Goal: Task Accomplishment & Management: Use online tool/utility

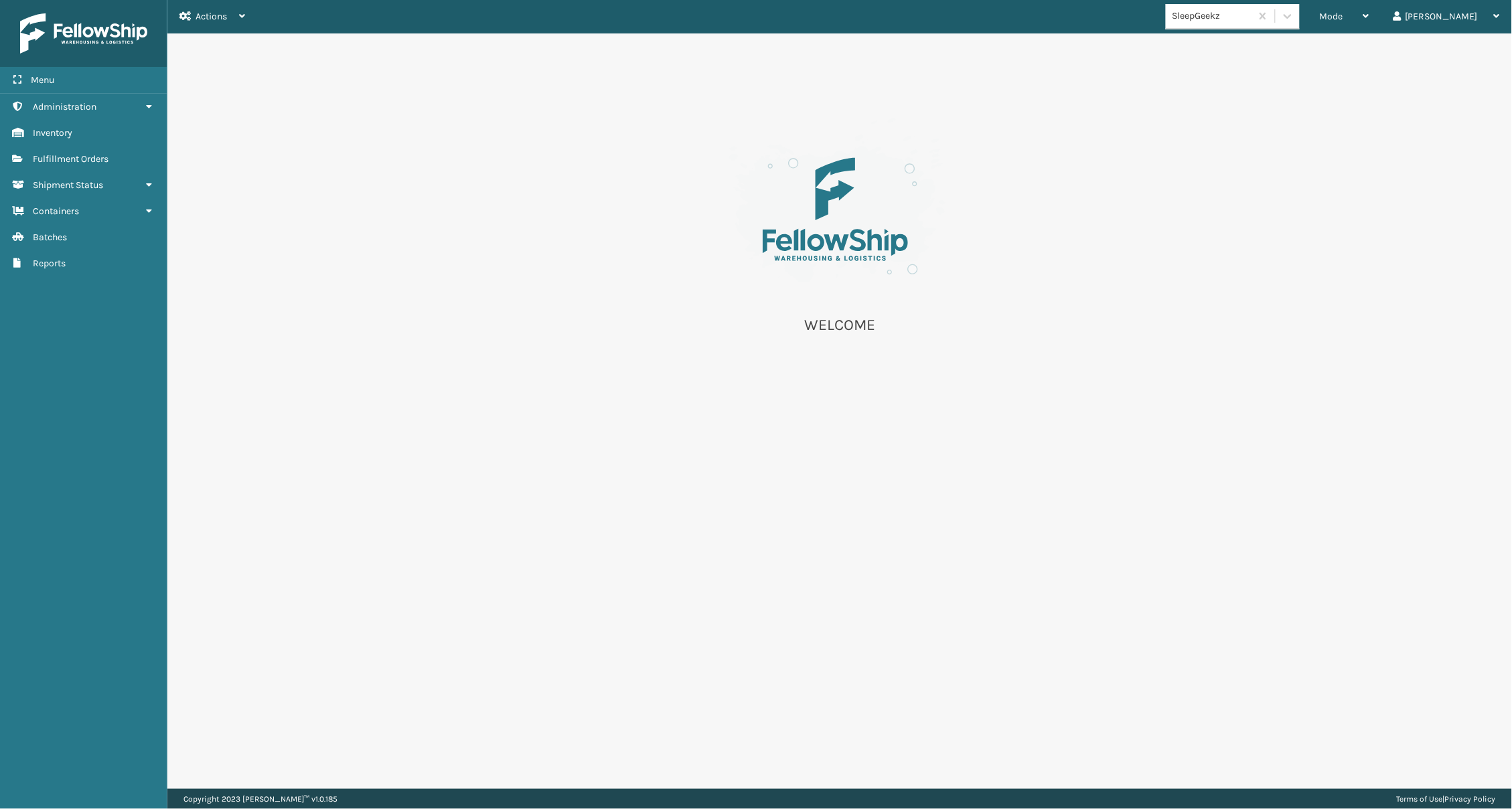
click at [75, 157] on span "Fulfillment Orders" at bounding box center [71, 159] width 76 height 12
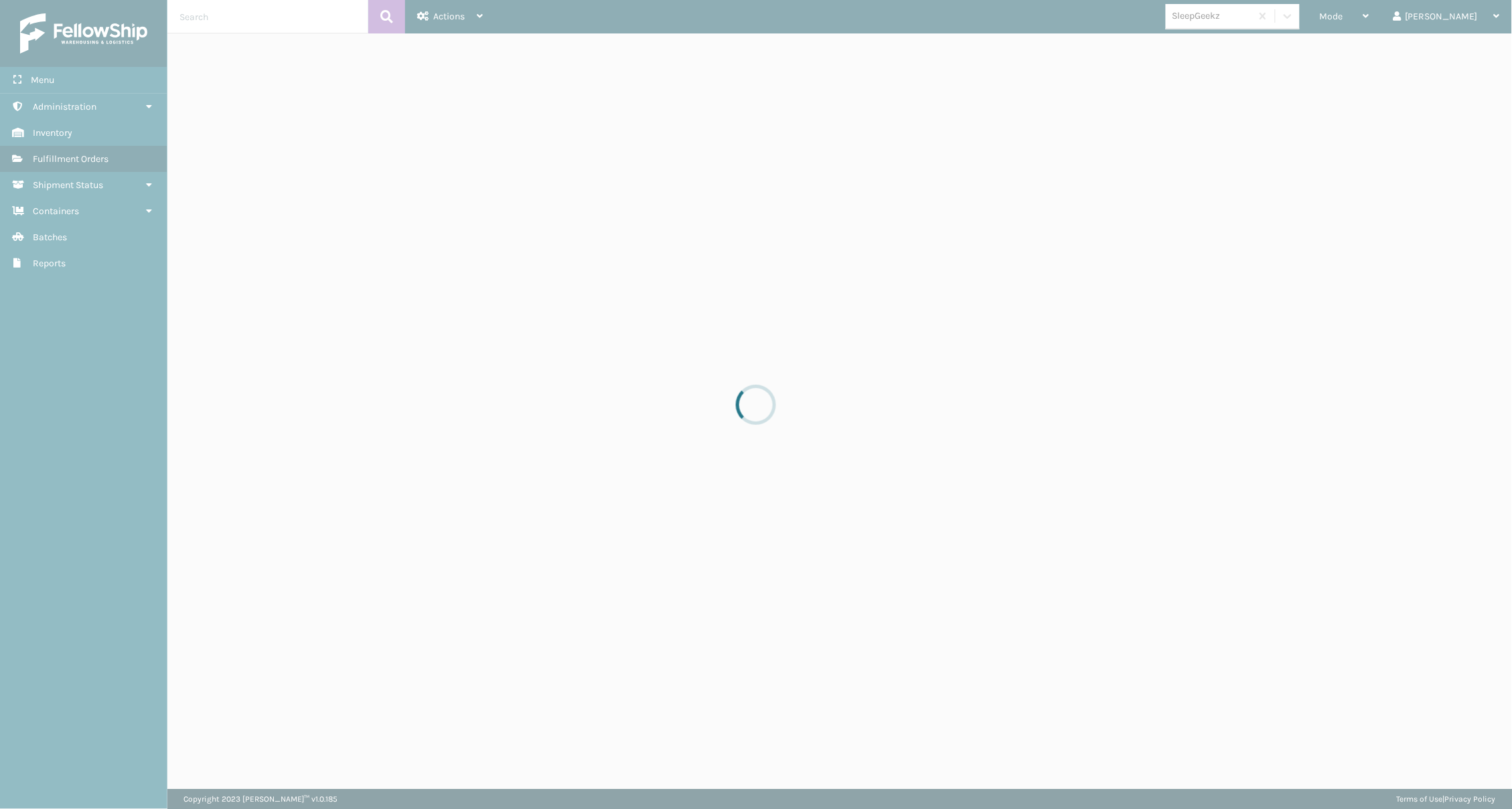
click at [87, 83] on div at bounding box center [756, 404] width 1512 height 809
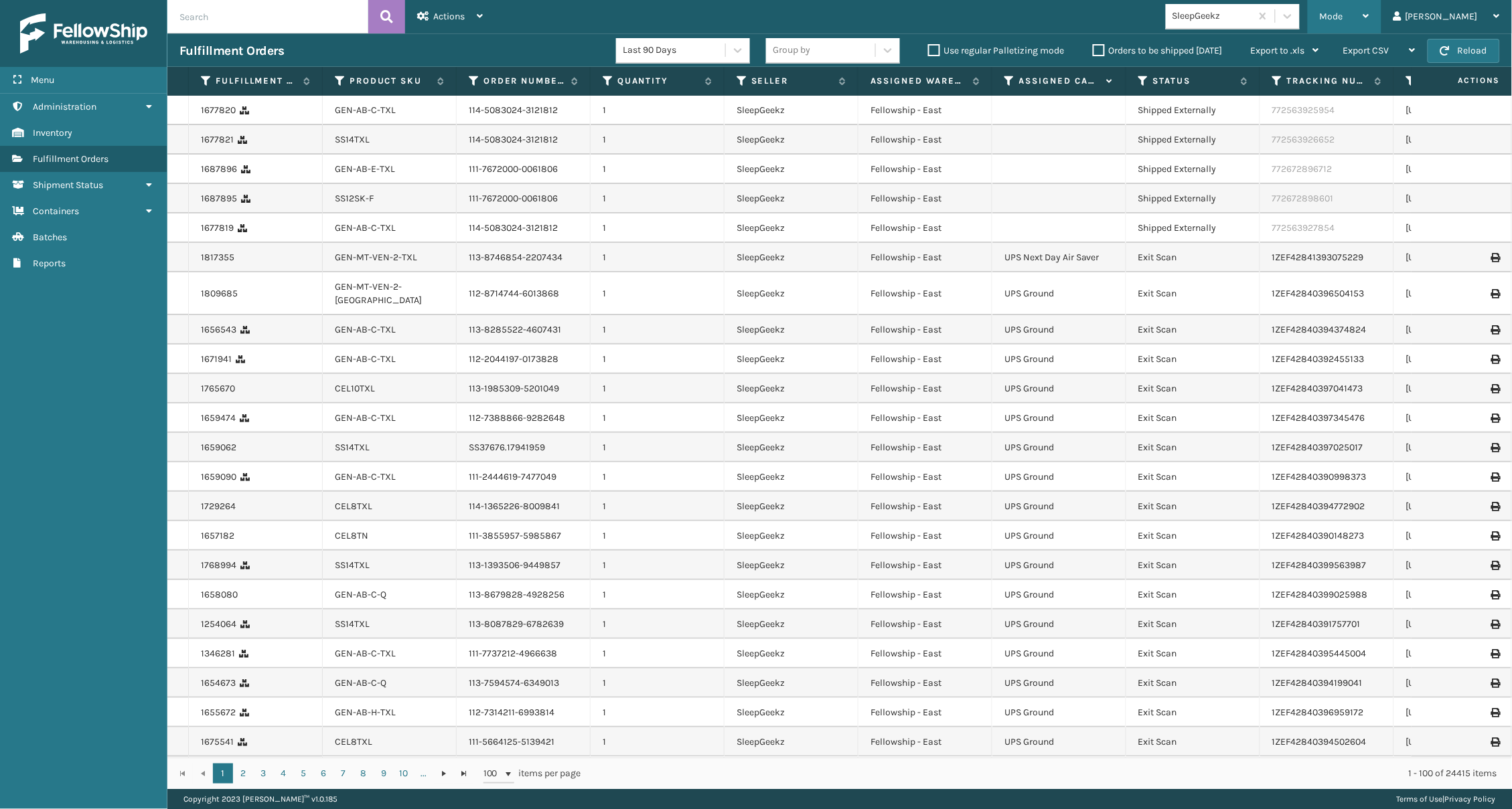
scroll to position [0, 1]
click at [1134, 21] on div "Mode" at bounding box center [1344, 17] width 50 height 34
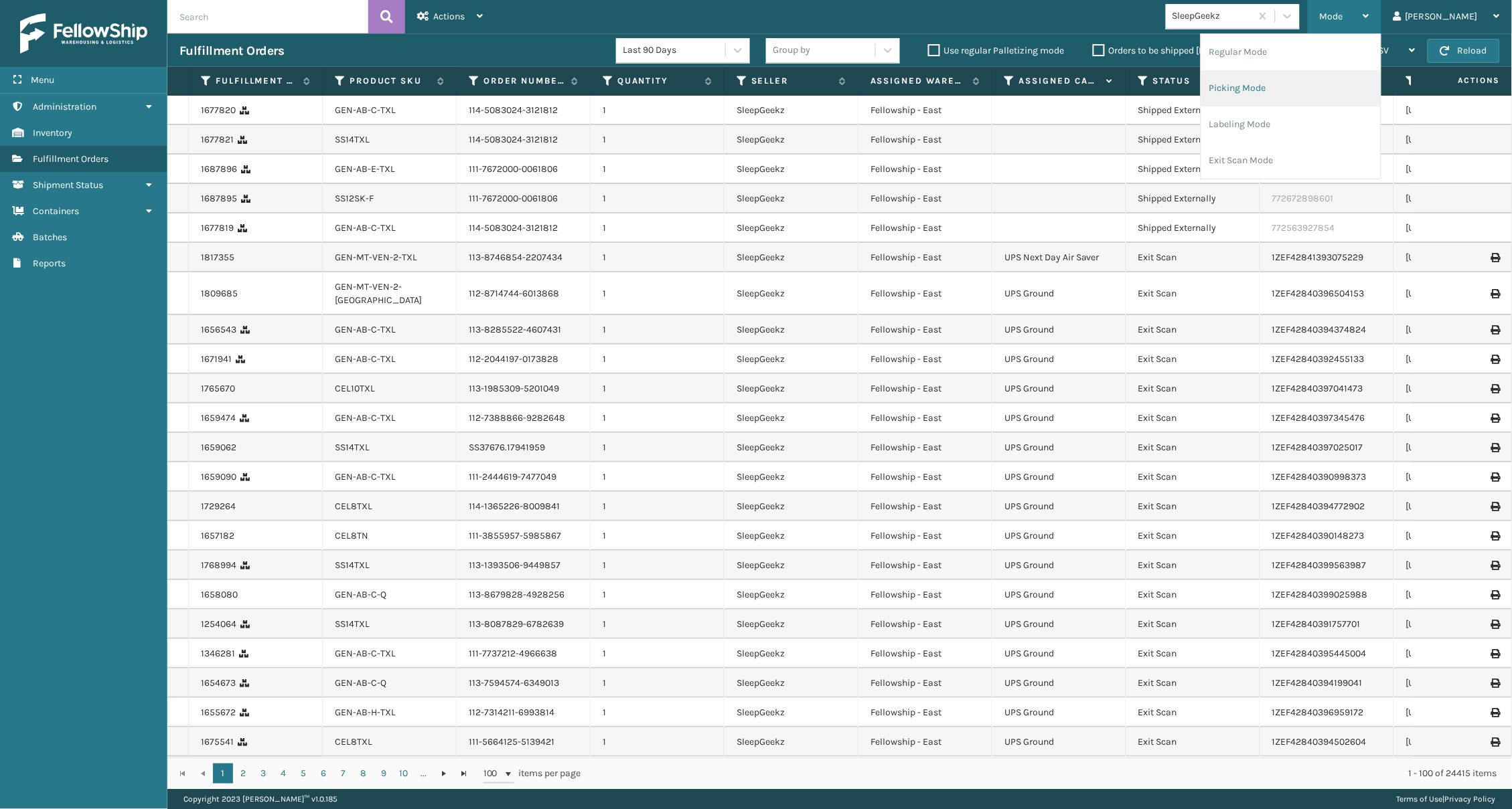
click at [1134, 77] on li "Picking Mode" at bounding box center [1290, 88] width 179 height 36
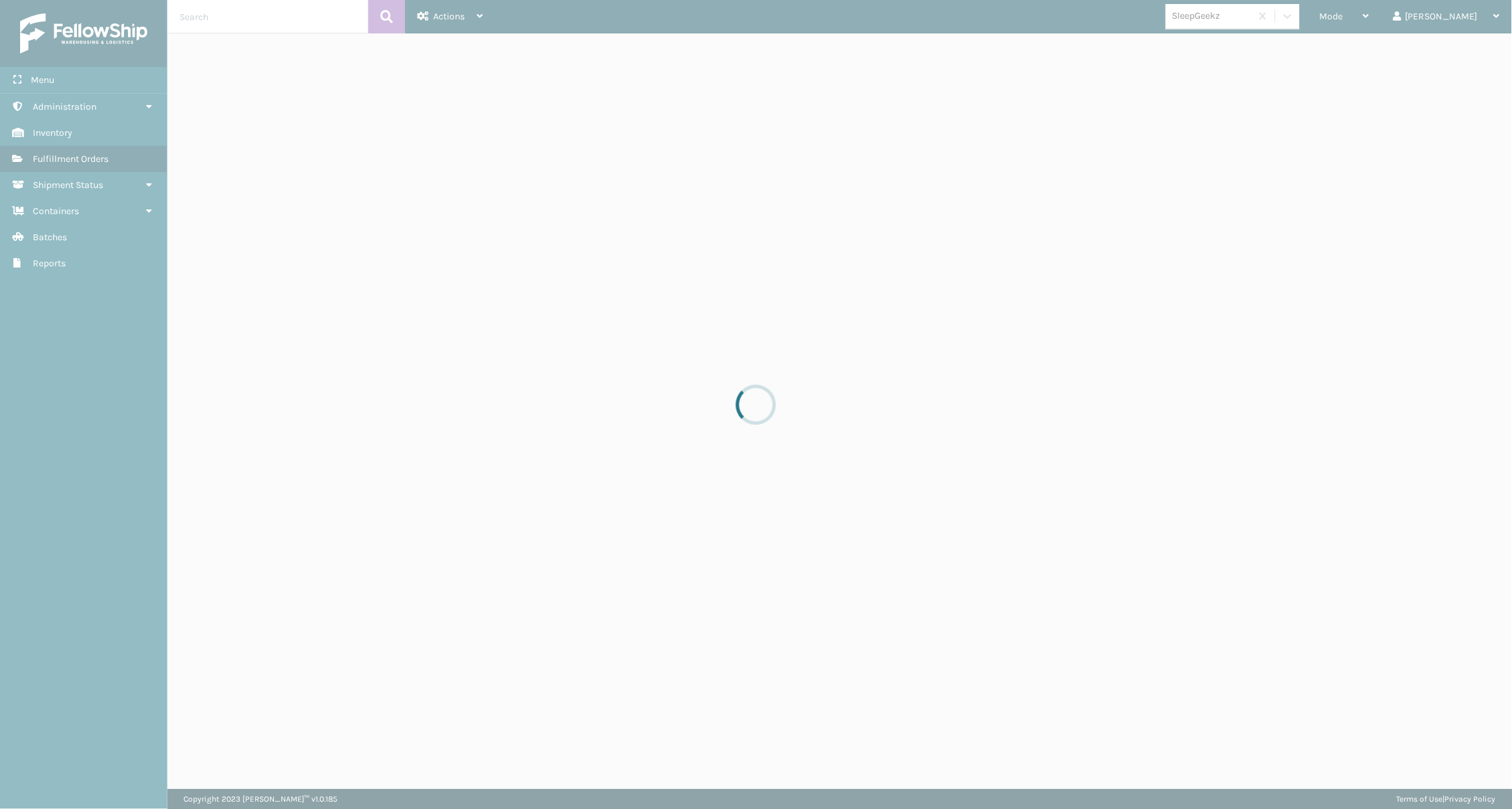
scroll to position [0, 0]
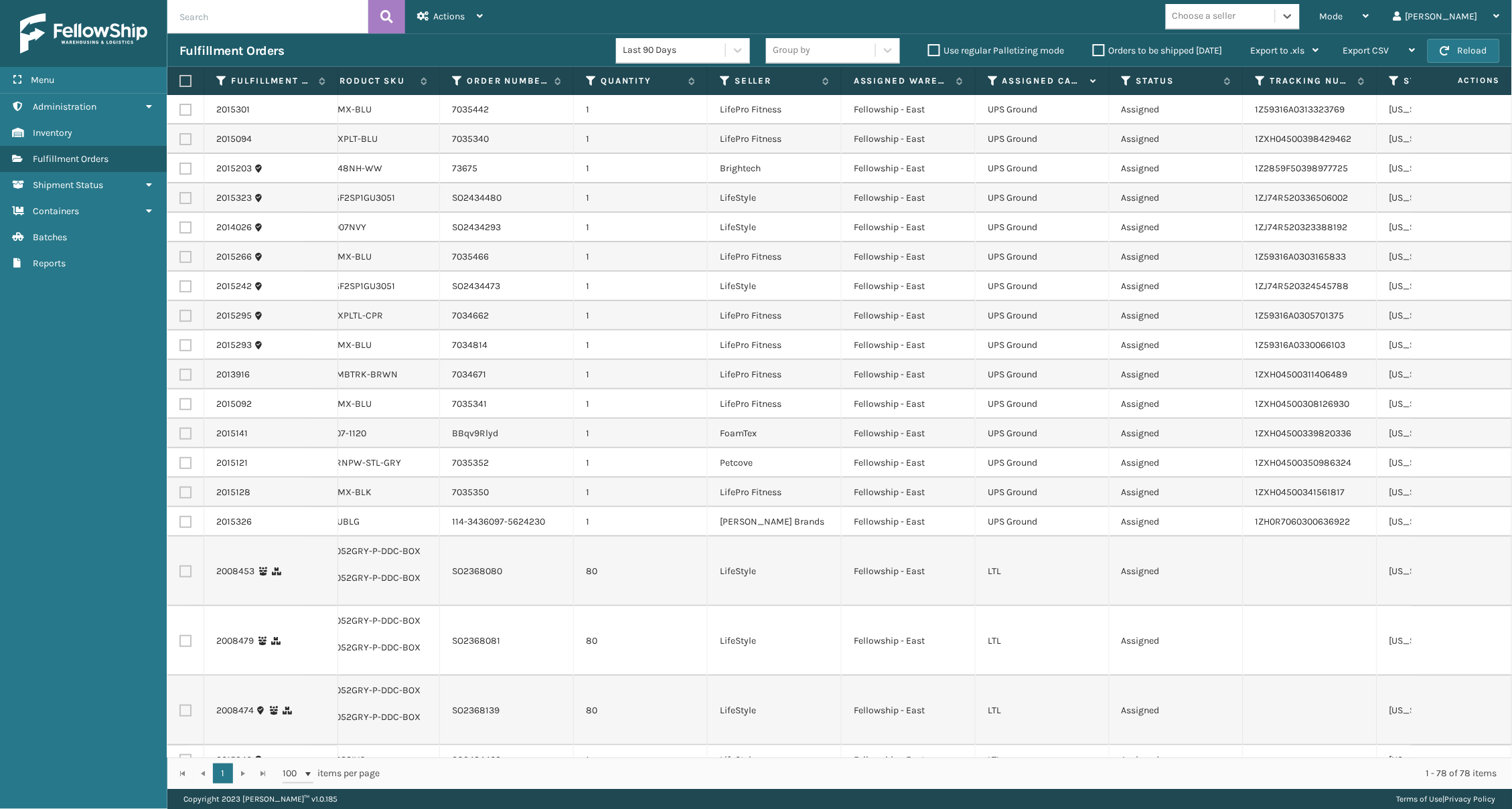
scroll to position [0, 51]
click at [997, 79] on icon at bounding box center [995, 81] width 11 height 12
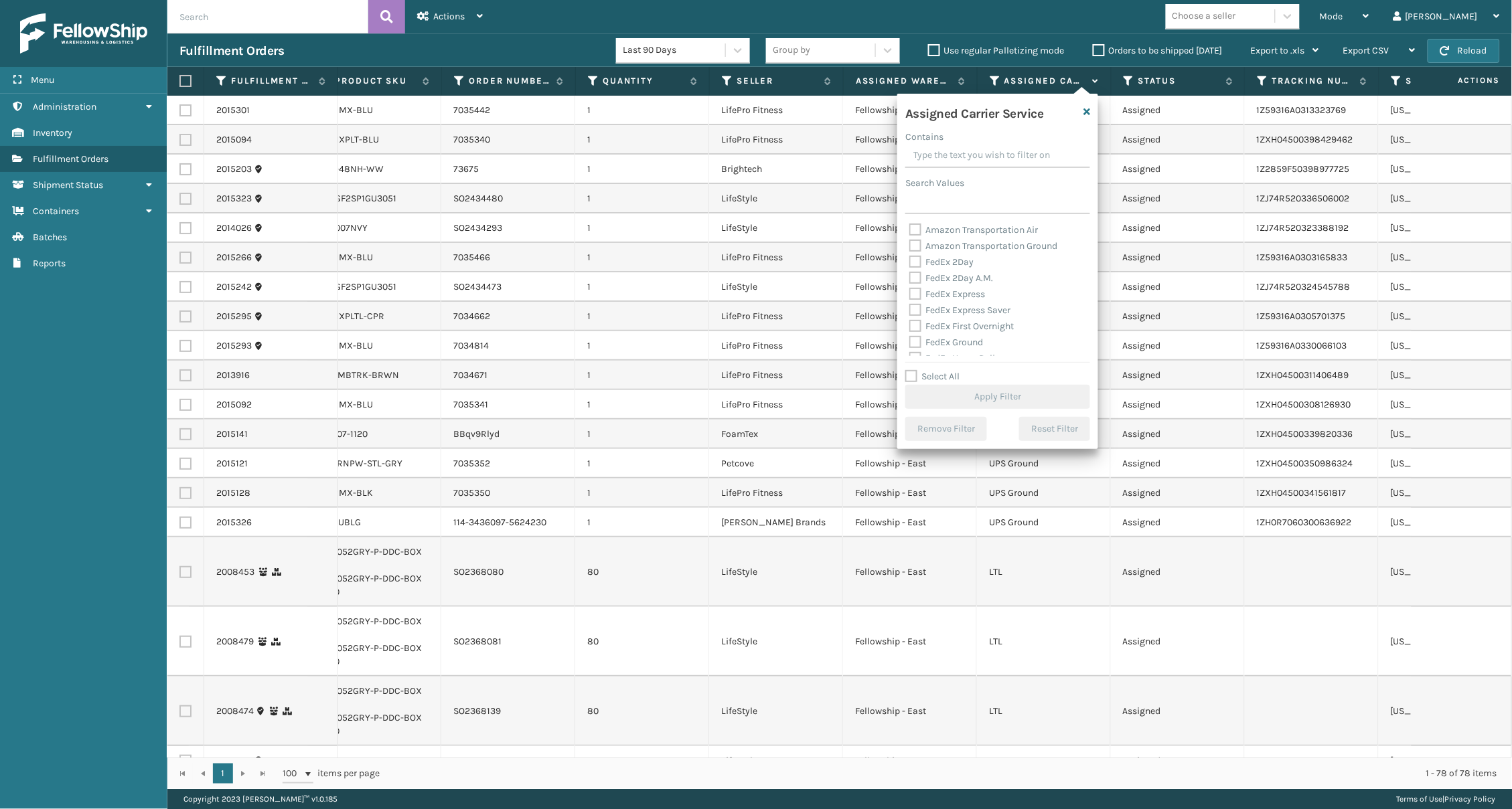
click at [946, 257] on label "FedEx 2Day" at bounding box center [942, 263] width 64 height 12
click at [911, 257] on input "FedEx 2Day" at bounding box center [910, 258] width 1 height 8
checkbox input "true"
click at [945, 270] on div "FedEx 2Day A.M." at bounding box center [998, 278] width 177 height 16
click at [948, 273] on label "FedEx 2Day A.M." at bounding box center [951, 279] width 83 height 12
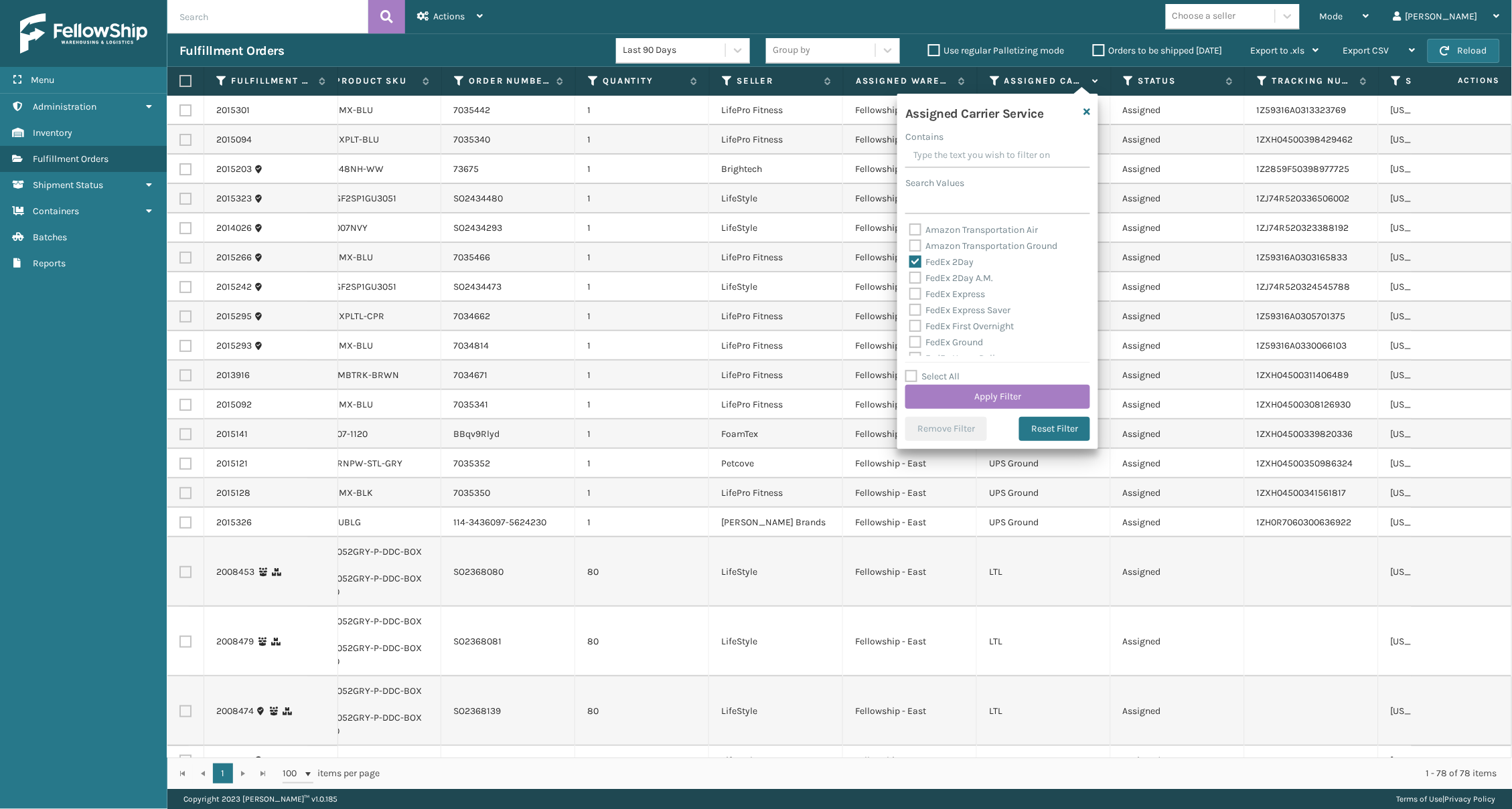
click at [911, 273] on input "FedEx 2Day A.M." at bounding box center [910, 274] width 1 height 8
checkbox input "true"
click at [953, 289] on label "FedEx Express" at bounding box center [948, 295] width 76 height 12
click at [911, 288] on input "FedEx Express" at bounding box center [910, 290] width 1 height 8
checkbox input "true"
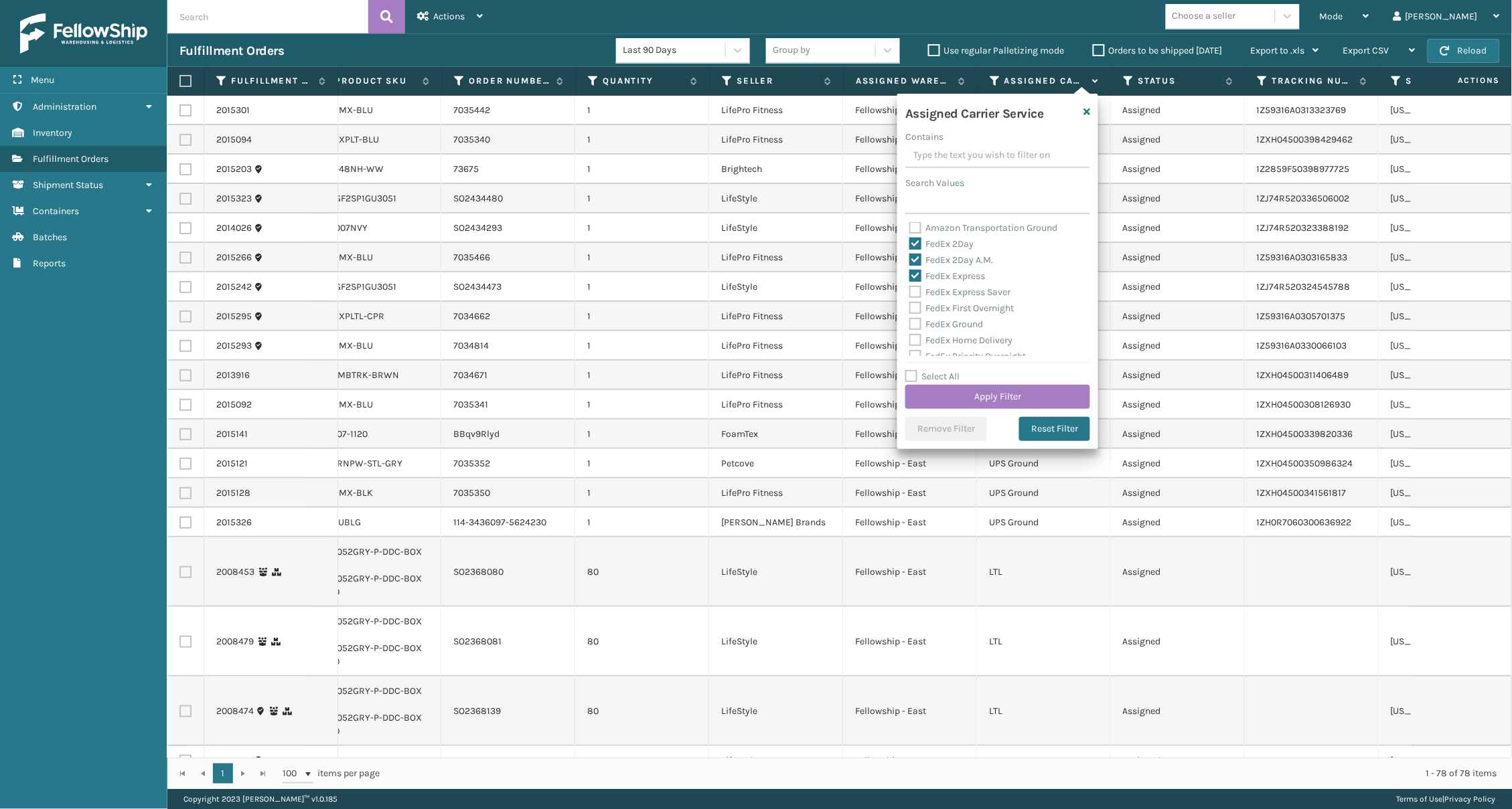
click at [963, 289] on label "FedEx Express Saver" at bounding box center [960, 292] width 101 height 12
click at [911, 289] on input "FedEx Express Saver" at bounding box center [910, 289] width 1 height 8
checkbox input "true"
click at [964, 309] on label "FedEx First Overnight" at bounding box center [962, 310] width 104 height 12
click at [911, 309] on input "FedEx First Overnight" at bounding box center [910, 306] width 1 height 8
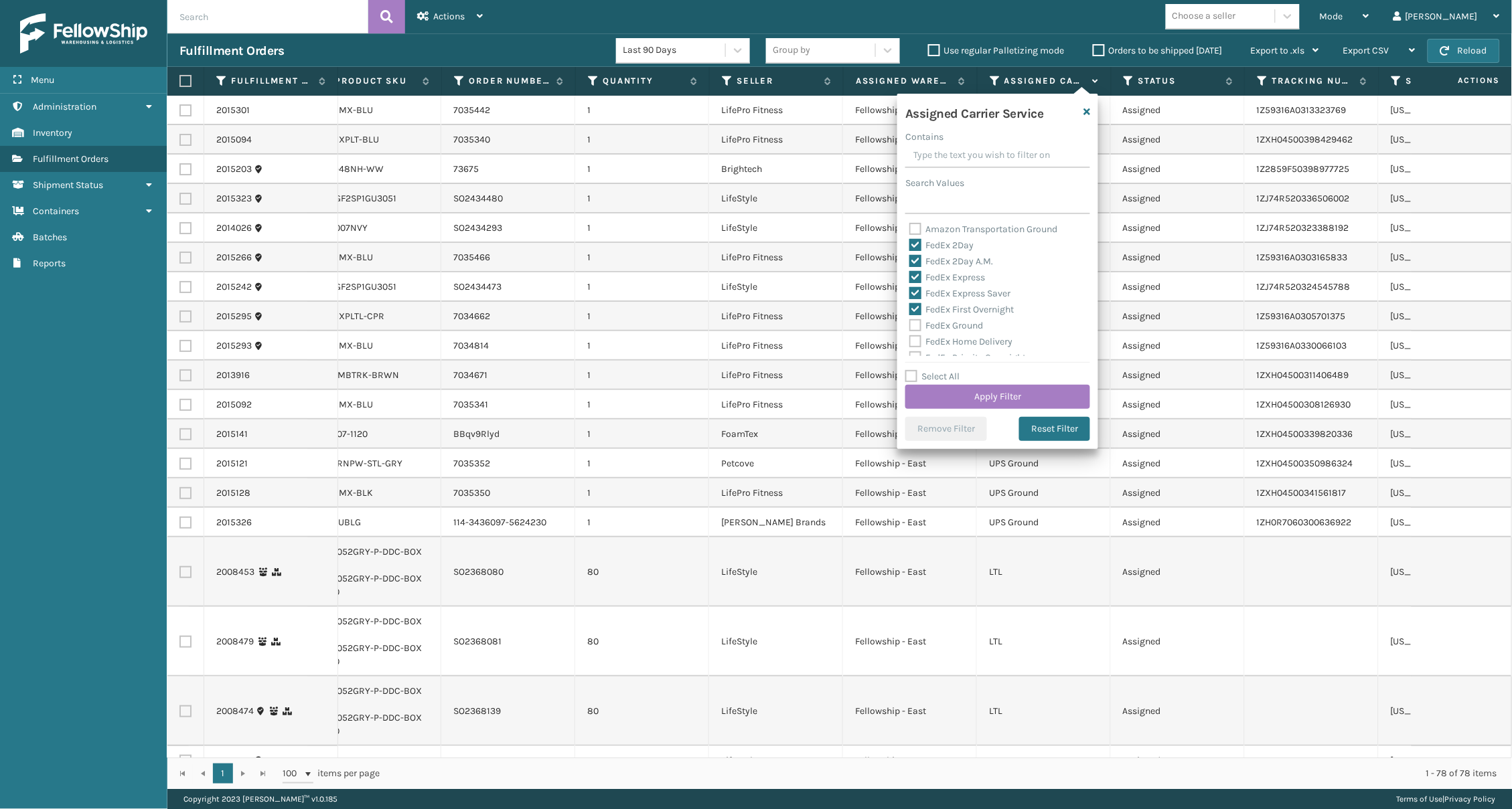
checkbox input "true"
click at [963, 320] on label "FedEx Ground" at bounding box center [946, 326] width 73 height 12
click at [911, 320] on input "FedEx Ground" at bounding box center [910, 322] width 1 height 8
checkbox input "true"
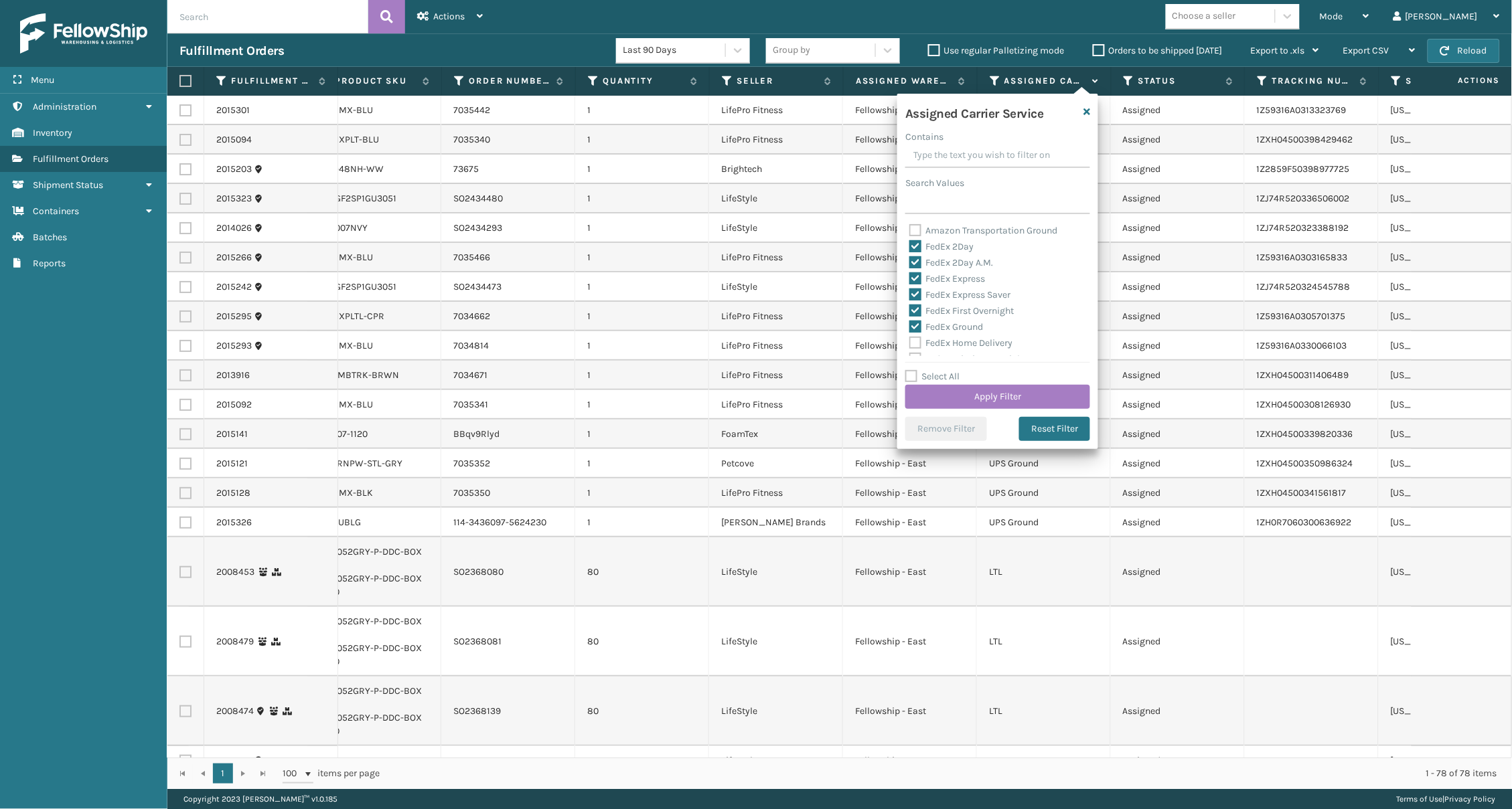
click at [963, 338] on label "FedEx Home Delivery" at bounding box center [961, 343] width 103 height 12
click at [911, 337] on input "FedEx Home Delivery" at bounding box center [910, 339] width 1 height 8
checkbox input "true"
click at [1100, 51] on label "Orders to be shipped [DATE]" at bounding box center [1158, 51] width 130 height 12
click at [1093, 51] on input "Orders to be shipped [DATE]" at bounding box center [1093, 47] width 1 height 8
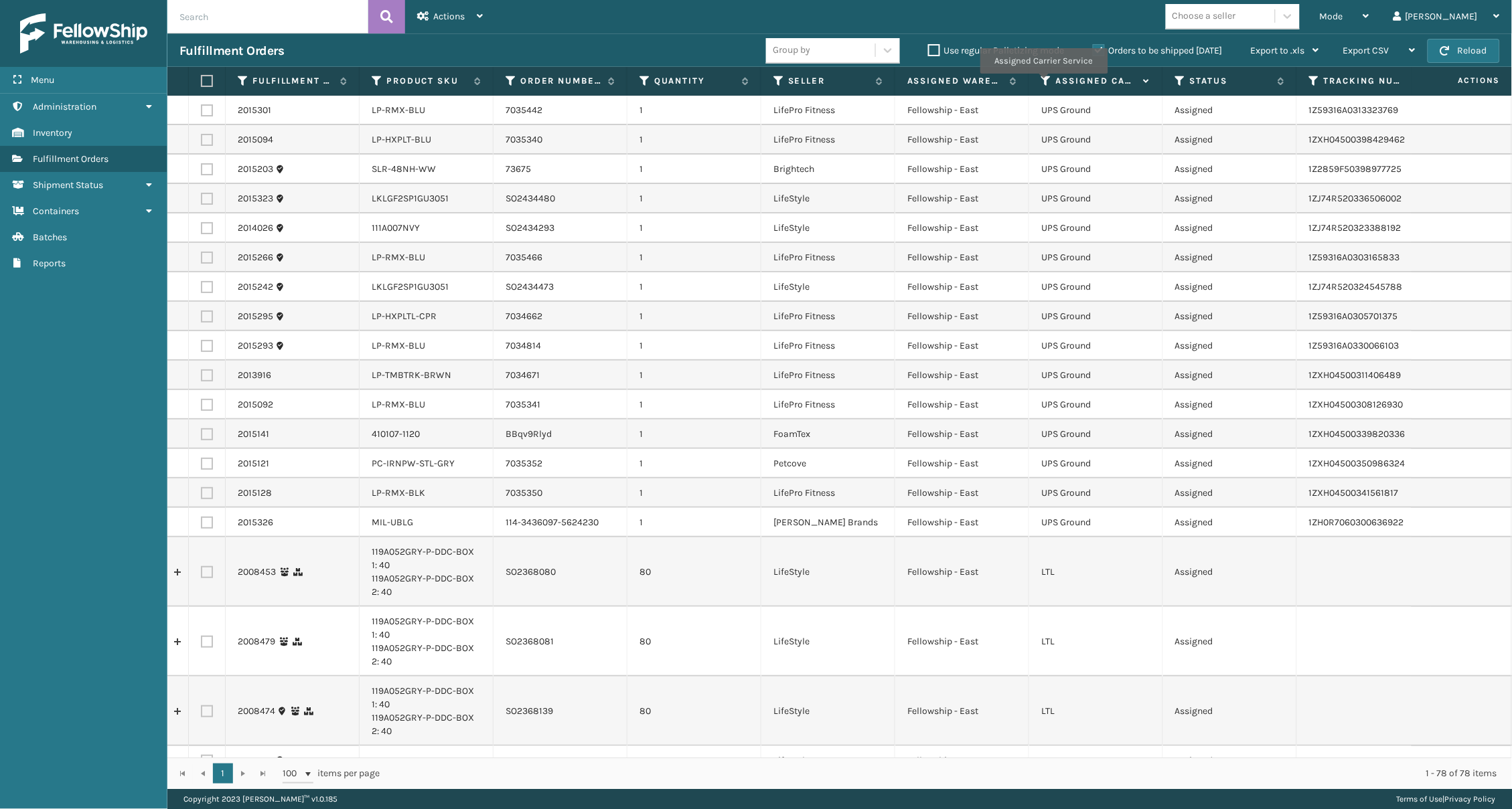
click at [1044, 83] on icon at bounding box center [1046, 81] width 11 height 12
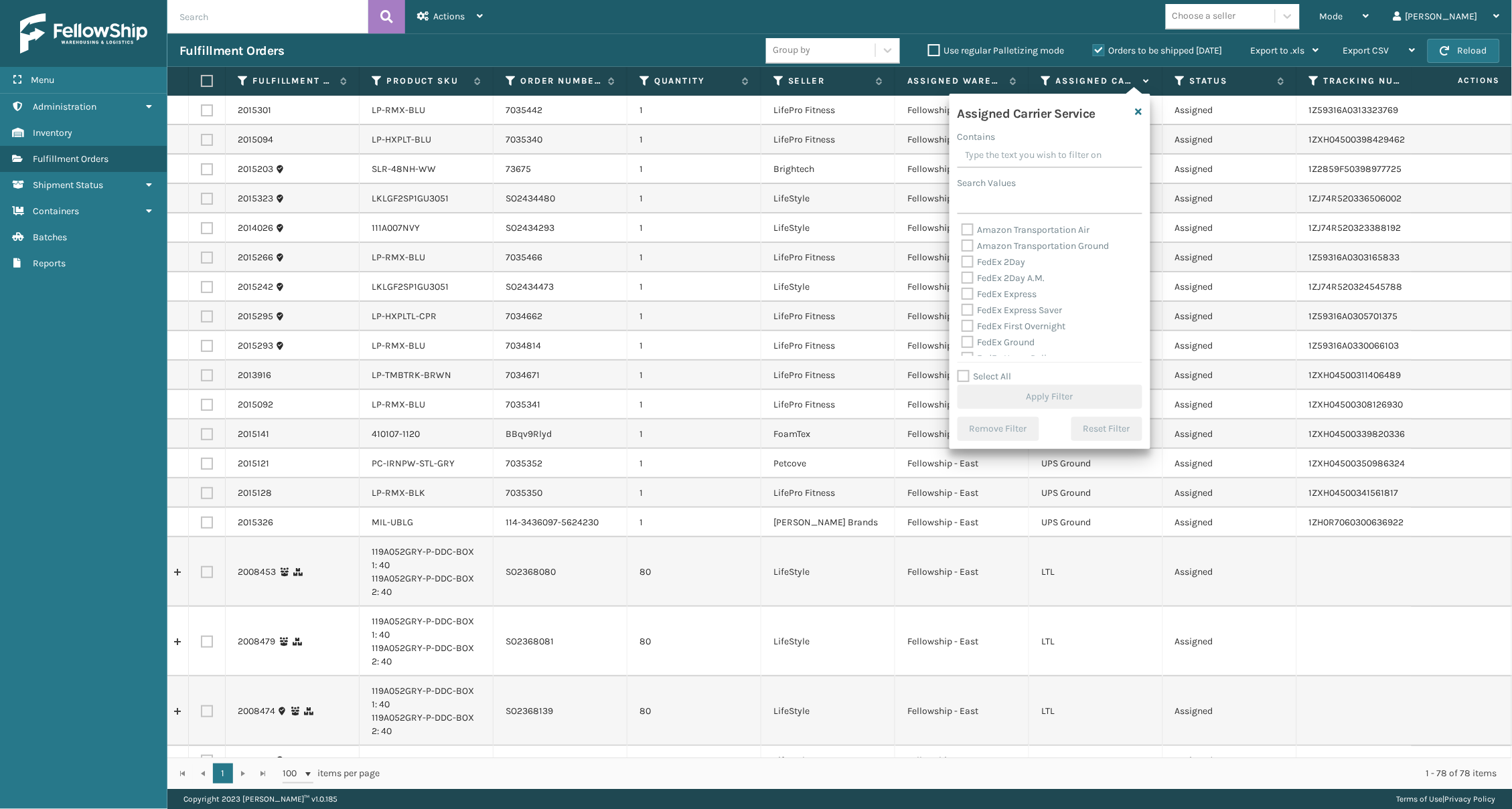
drag, startPoint x: 996, startPoint y: 259, endPoint x: 1001, endPoint y: 275, distance: 16.8
click at [996, 259] on label "FedEx 2Day" at bounding box center [994, 263] width 64 height 12
click at [963, 259] on input "FedEx 2Day" at bounding box center [962, 258] width 1 height 8
checkbox input "true"
drag, startPoint x: 1001, startPoint y: 275, endPoint x: 997, endPoint y: 282, distance: 8.1
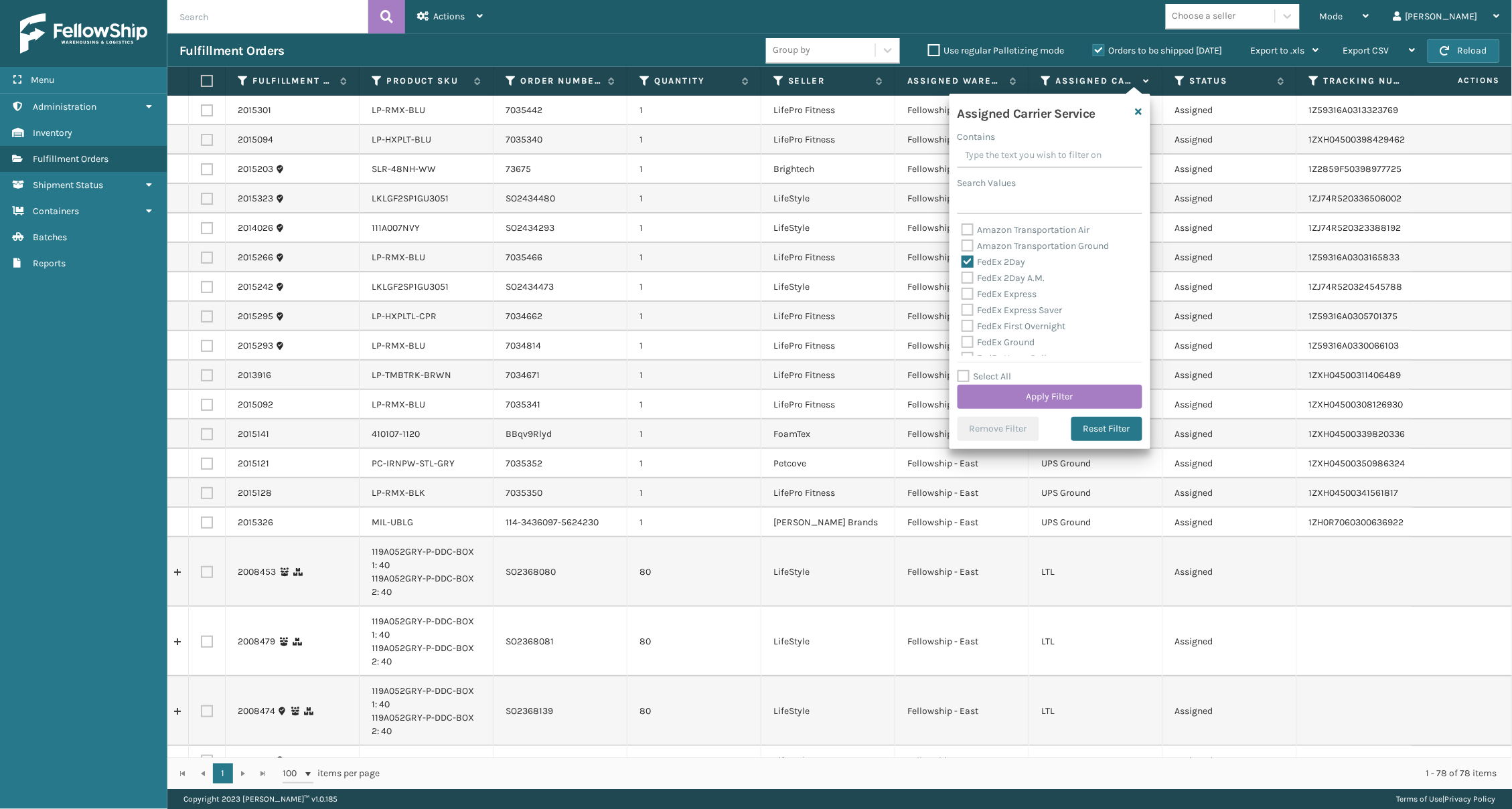
click at [1001, 275] on label "FedEx 2Day A.M." at bounding box center [1003, 279] width 83 height 12
click at [963, 275] on input "FedEx 2Day A.M." at bounding box center [962, 274] width 1 height 8
checkbox input "true"
click at [999, 297] on div "FedEx Express" at bounding box center [1050, 294] width 177 height 16
drag, startPoint x: 1011, startPoint y: 286, endPoint x: 1007, endPoint y: 298, distance: 12.6
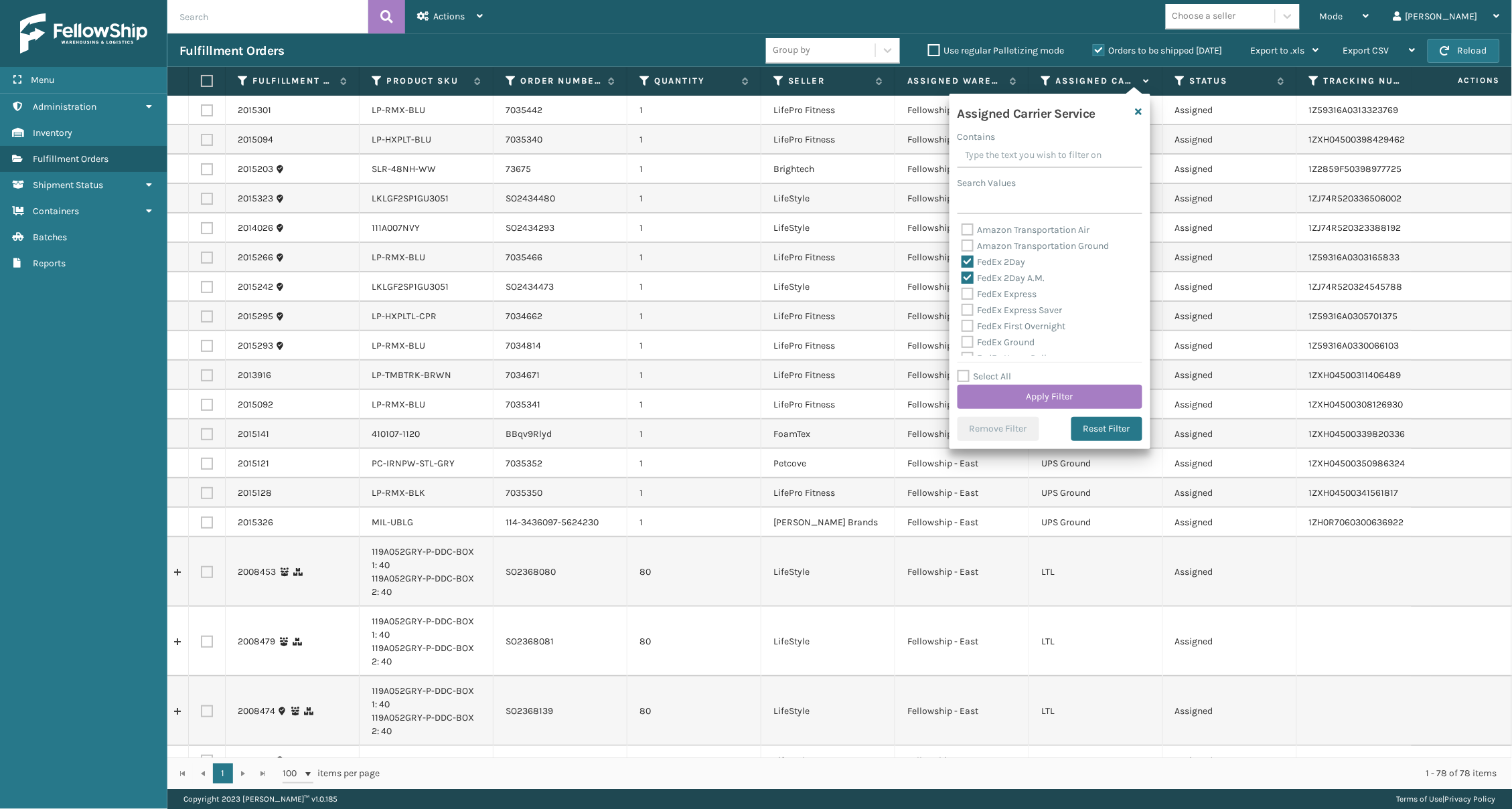
click at [1010, 289] on label "FedEx Express" at bounding box center [1000, 295] width 76 height 12
click at [963, 287] on input "FedEx Express" at bounding box center [962, 290] width 1 height 8
checkbox input "true"
drag, startPoint x: 1018, startPoint y: 307, endPoint x: 1012, endPoint y: 320, distance: 14.3
click at [1016, 311] on label "FedEx Express Saver" at bounding box center [1012, 311] width 101 height 12
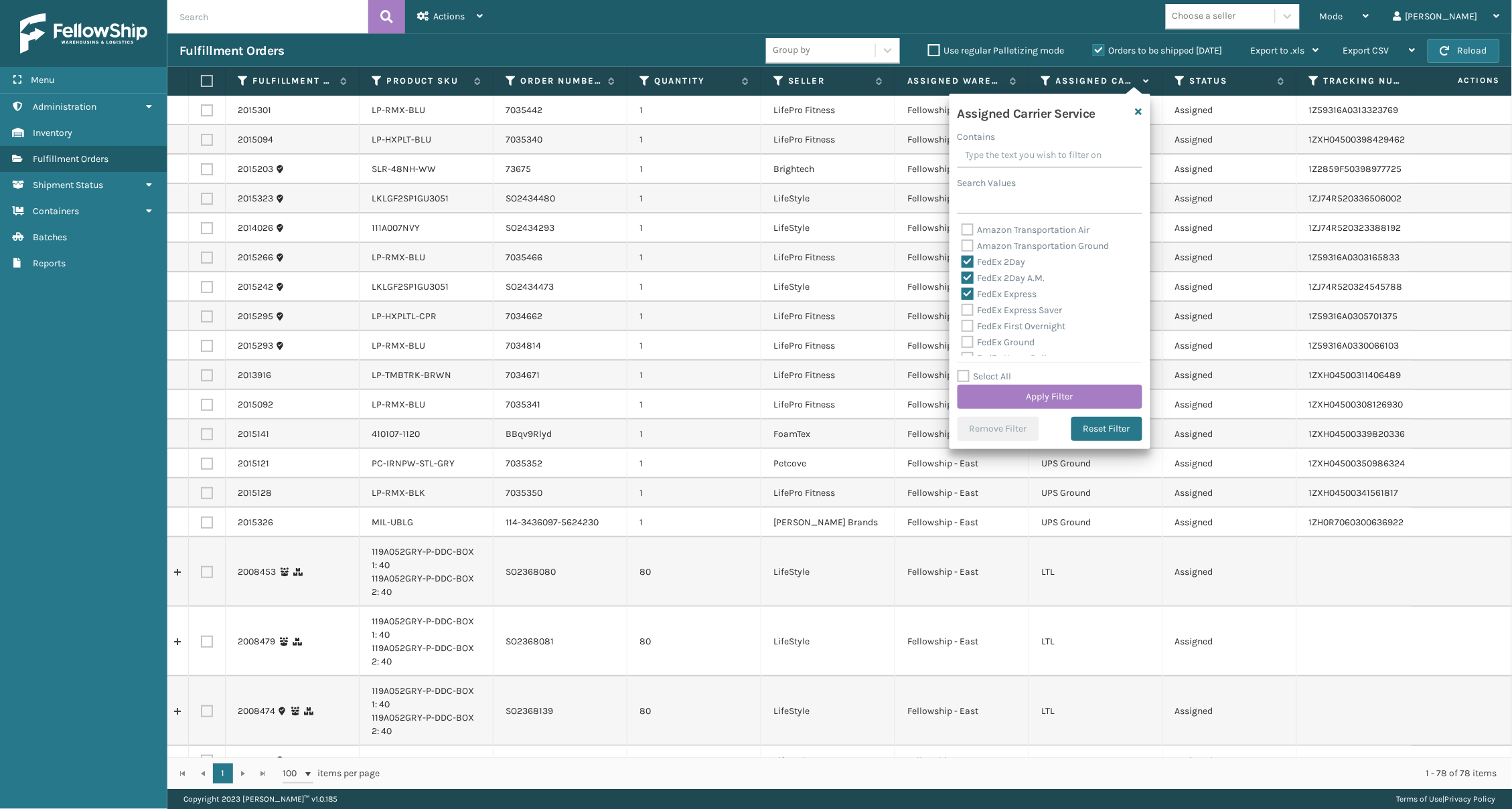
click at [963, 311] on input "FedEx Express Saver" at bounding box center [962, 306] width 1 height 8
checkbox input "true"
drag, startPoint x: 1012, startPoint y: 321, endPoint x: 1012, endPoint y: 306, distance: 15.0
click at [1012, 321] on label "FedEx First Overnight" at bounding box center [1014, 327] width 104 height 12
click at [963, 319] on input "FedEx First Overnight" at bounding box center [962, 322] width 1 height 8
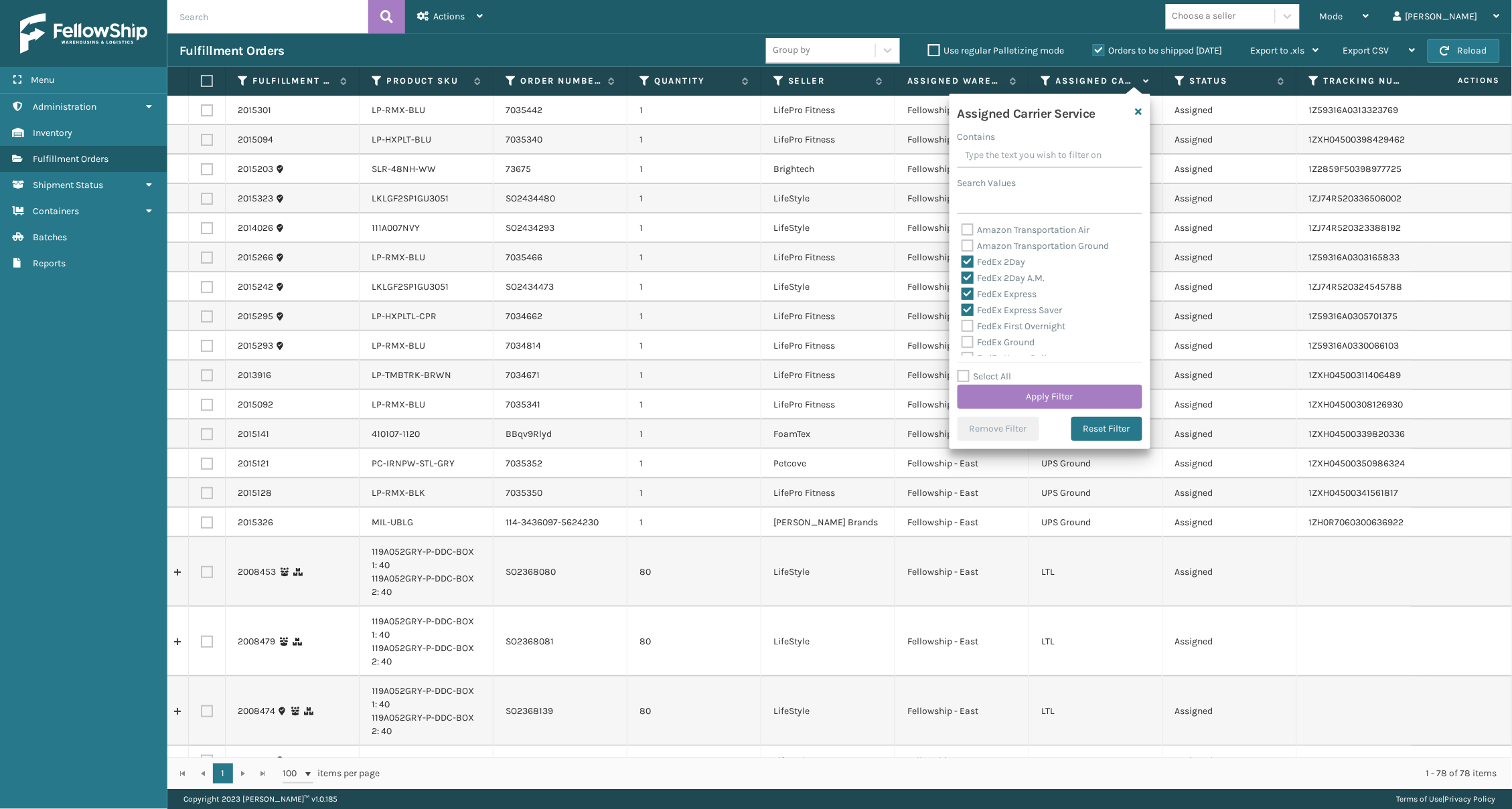
checkbox input "true"
drag, startPoint x: 1005, startPoint y: 288, endPoint x: 1005, endPoint y: 296, distance: 8.0
click at [1005, 291] on label "FedEx Ground" at bounding box center [998, 297] width 73 height 12
click at [963, 289] on input "FedEx Ground" at bounding box center [962, 293] width 1 height 8
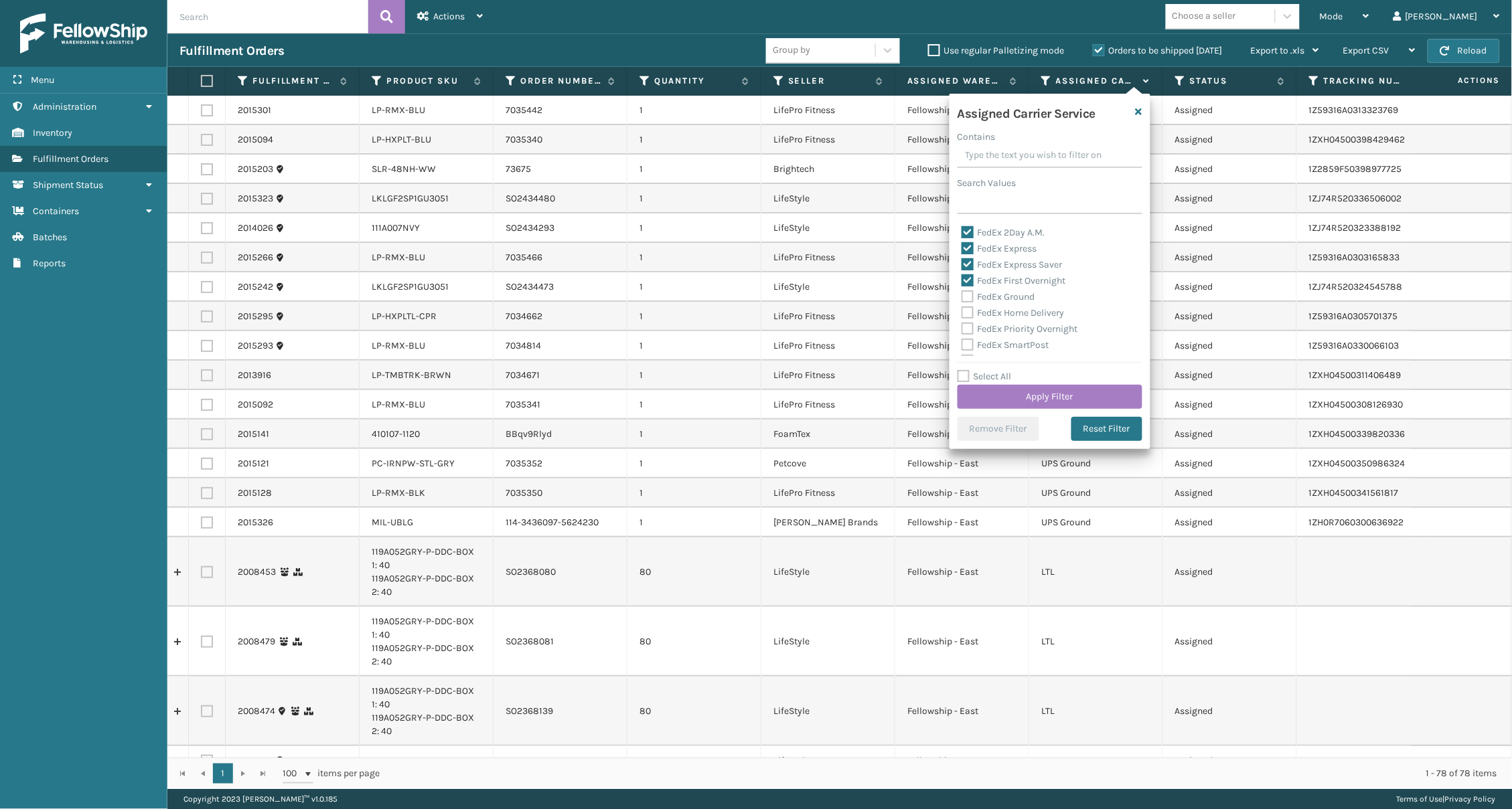
checkbox input "true"
click at [1018, 307] on label "FedEx Home Delivery" at bounding box center [1013, 313] width 103 height 12
click at [963, 306] on input "FedEx Home Delivery" at bounding box center [962, 310] width 1 height 8
checkbox input "true"
drag, startPoint x: 1020, startPoint y: 320, endPoint x: 1028, endPoint y: 302, distance: 19.7
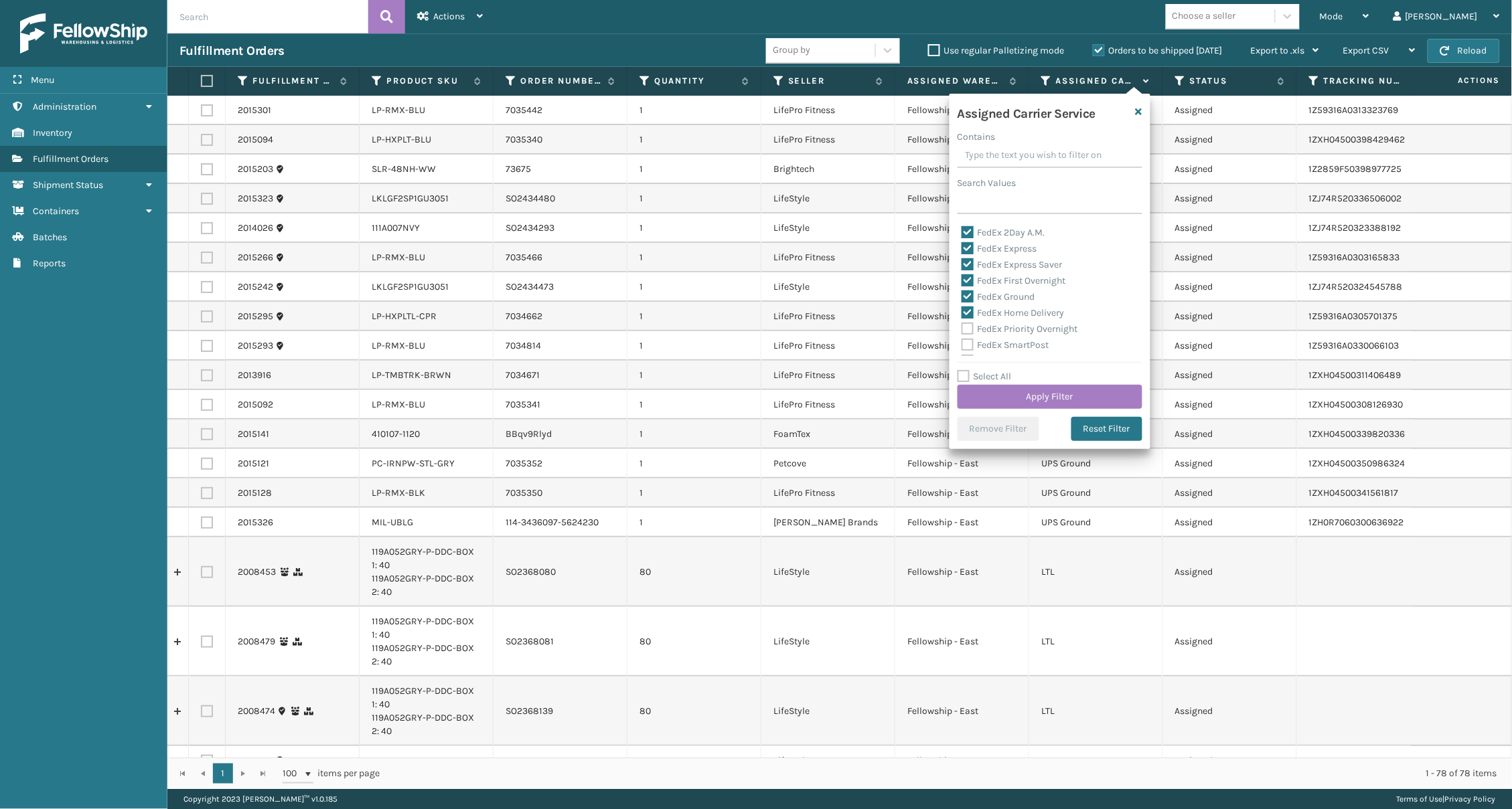
click at [1020, 323] on label "FedEx Priority Overnight" at bounding box center [1020, 329] width 116 height 12
click at [963, 322] on input "FedEx Priority Overnight" at bounding box center [962, 326] width 1 height 8
checkbox input "true"
drag, startPoint x: 1022, startPoint y: 301, endPoint x: 1019, endPoint y: 309, distance: 8.5
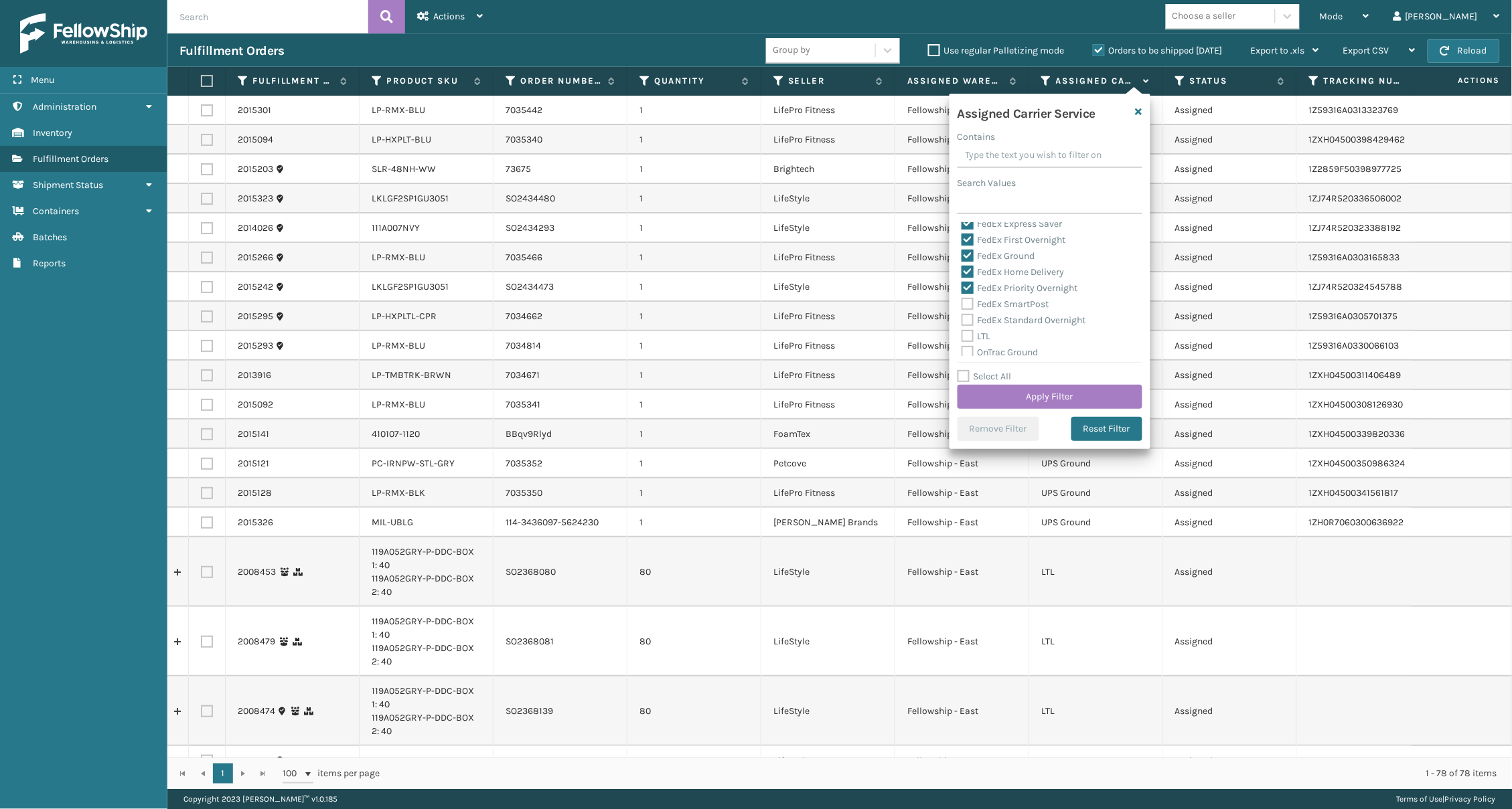
click at [1022, 301] on label "FedEx SmartPost" at bounding box center [1006, 305] width 88 height 12
click at [963, 301] on input "FedEx SmartPost" at bounding box center [962, 301] width 1 height 8
checkbox input "true"
click at [1018, 315] on label "FedEx Standard Overnight" at bounding box center [1024, 321] width 125 height 12
click at [963, 312] on input "FedEx Standard Overnight" at bounding box center [962, 317] width 1 height 8
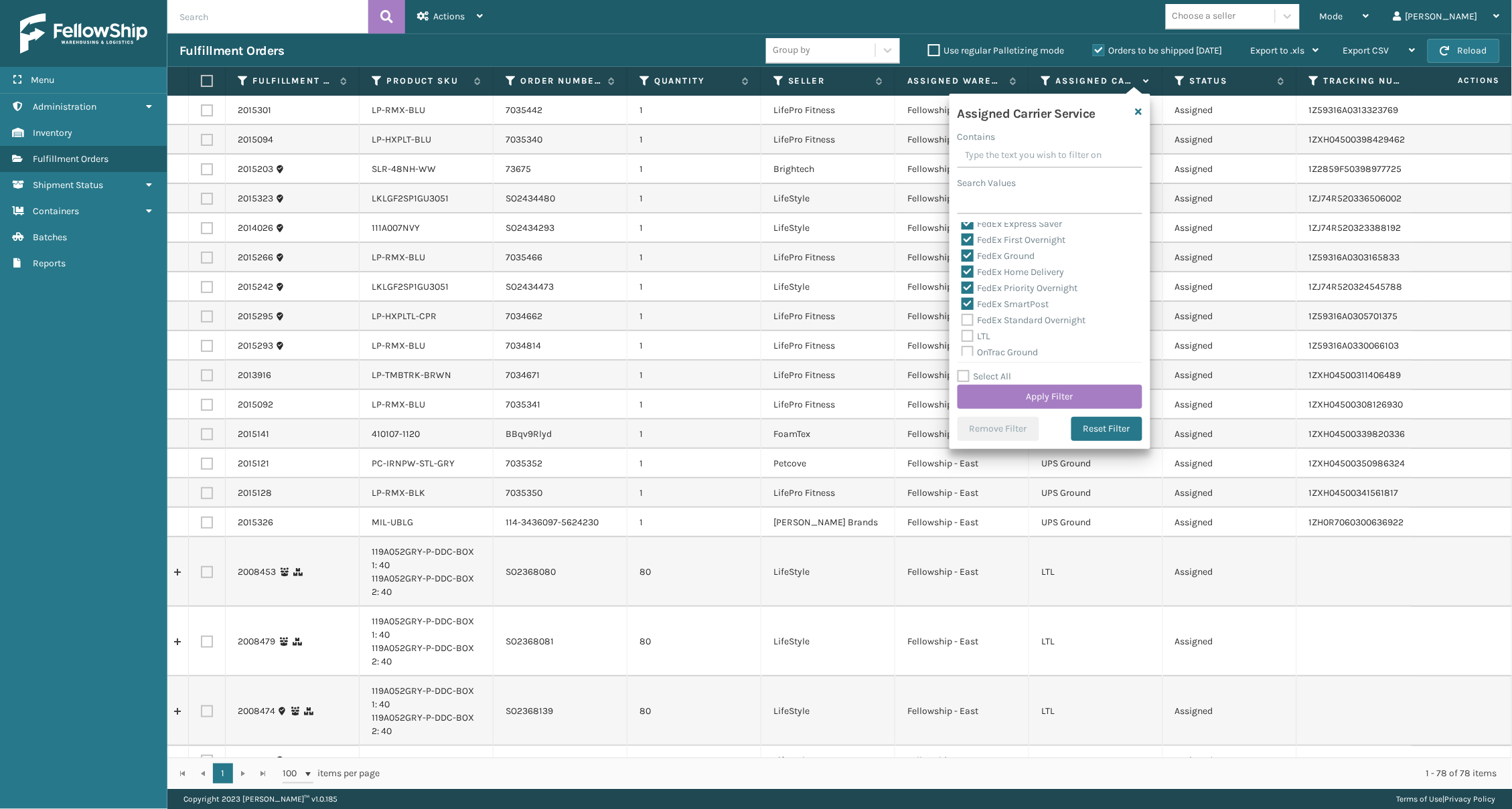
checkbox input "true"
click at [1048, 387] on button "Apply Filter" at bounding box center [1050, 397] width 184 height 24
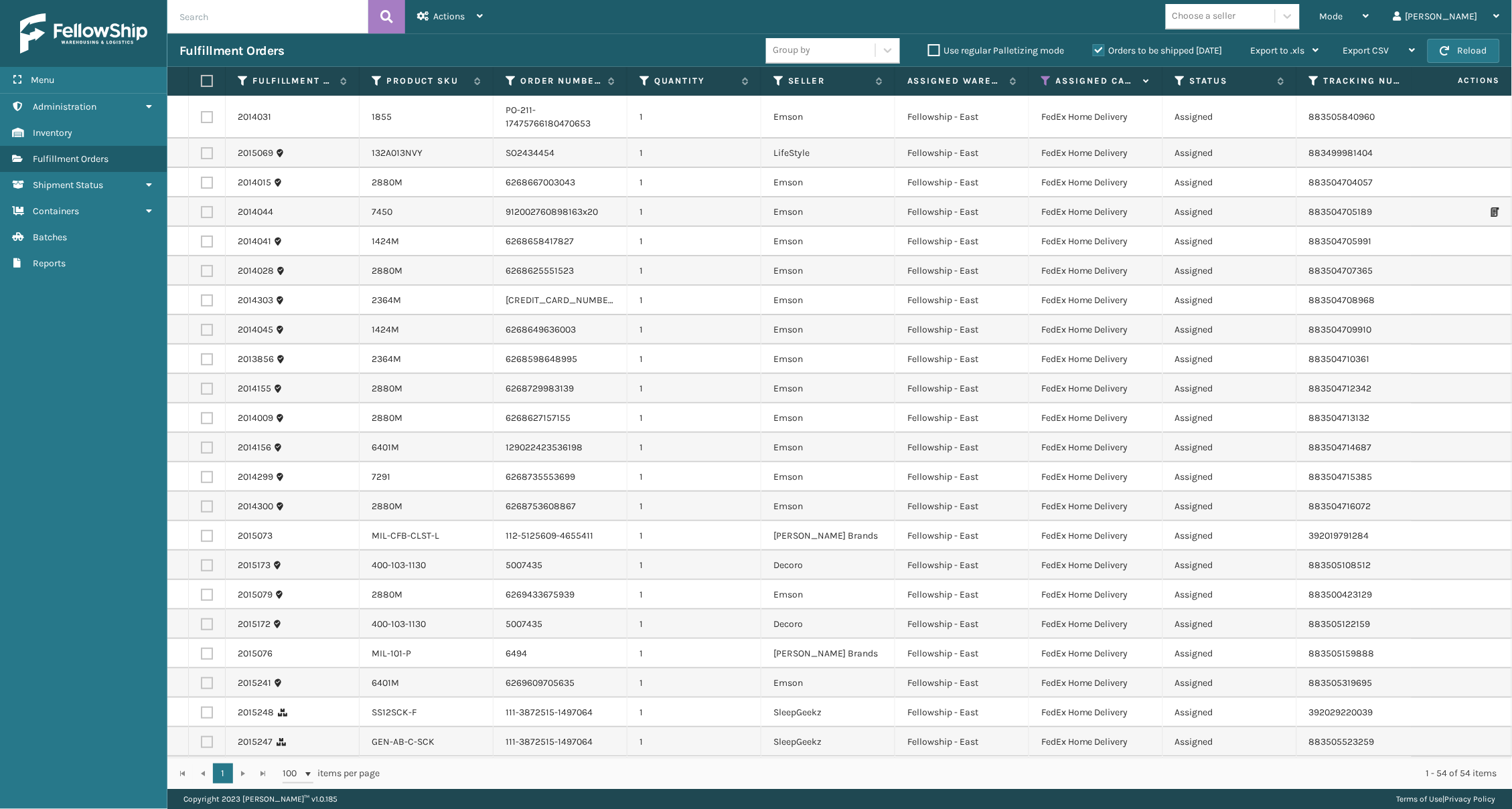
click at [1134, 13] on div "Choose a seller" at bounding box center [1205, 16] width 64 height 14
type input "ems"
click at [207, 83] on label at bounding box center [206, 81] width 8 height 12
click at [201, 83] on input "checkbox" at bounding box center [201, 81] width 1 height 8
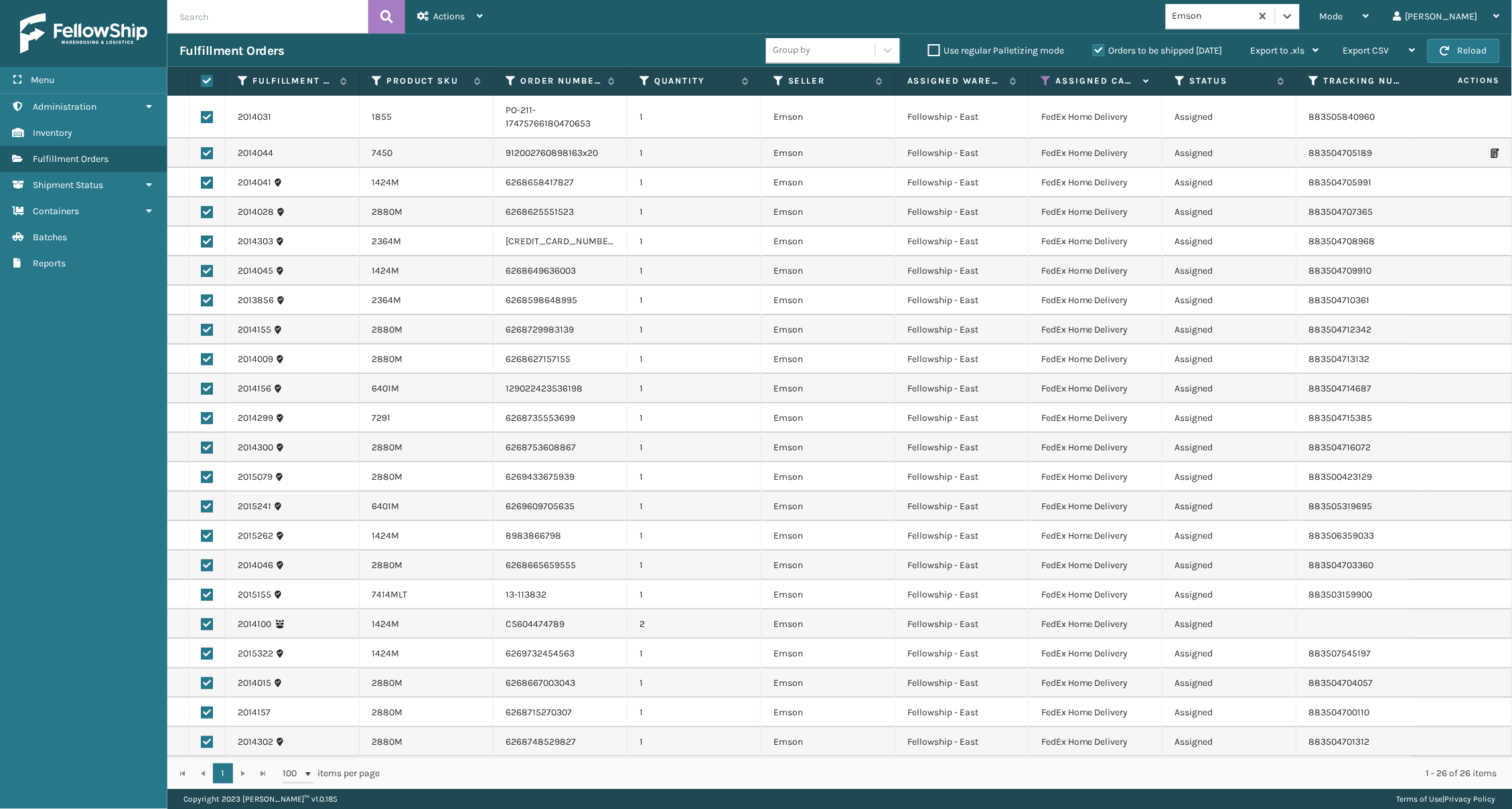
checkbox input "true"
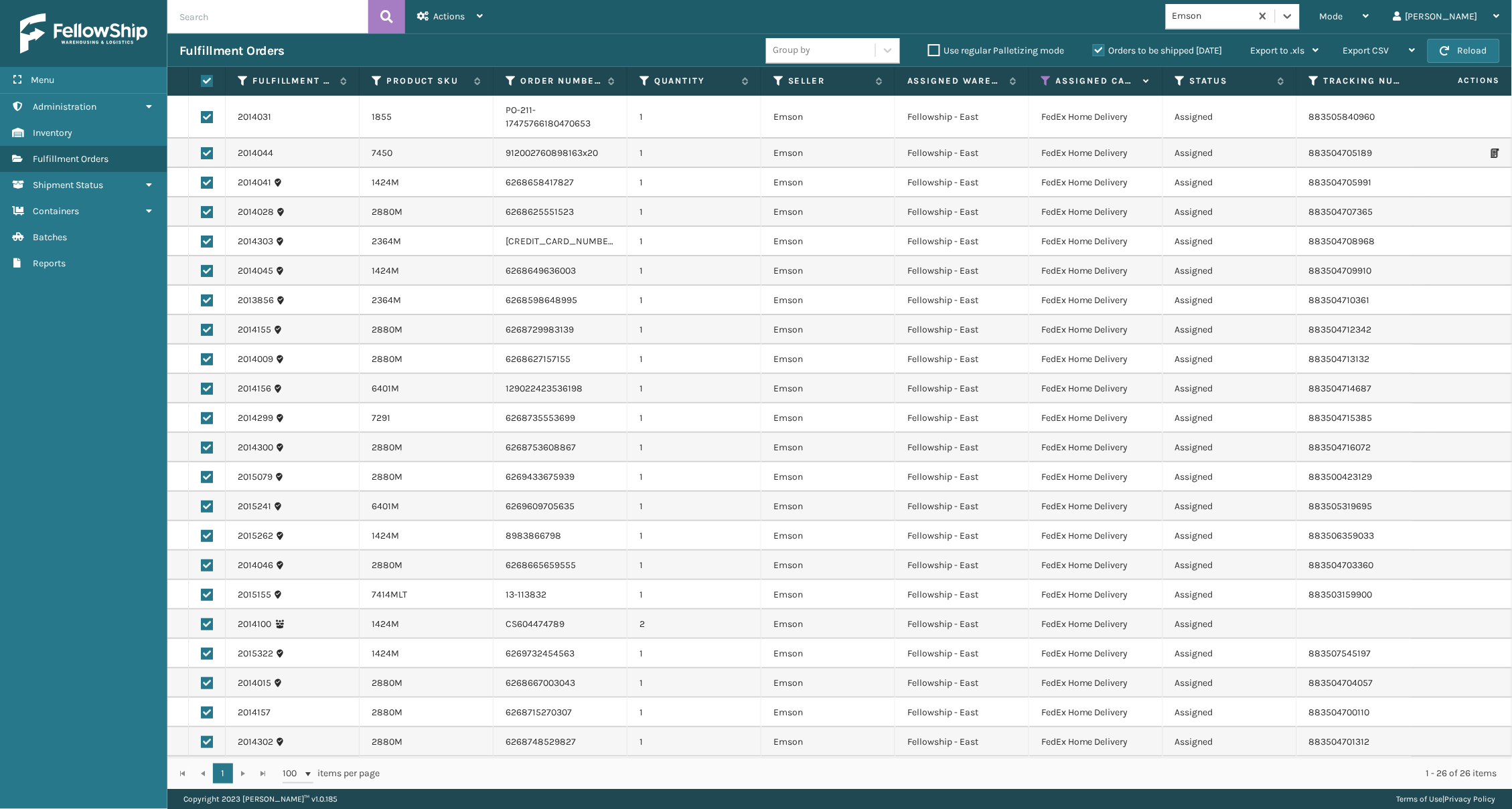
checkbox input "true"
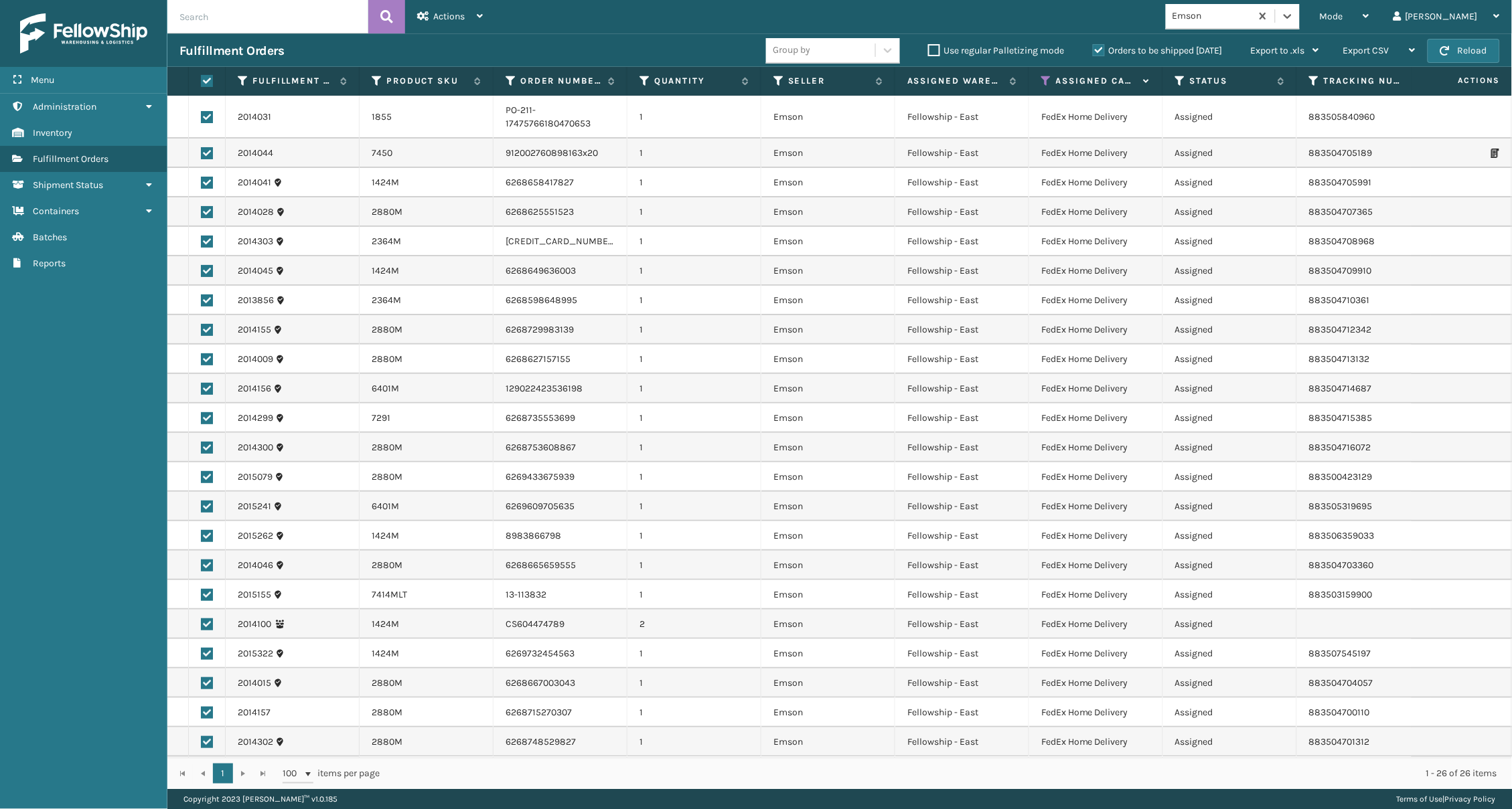
checkbox input "true"
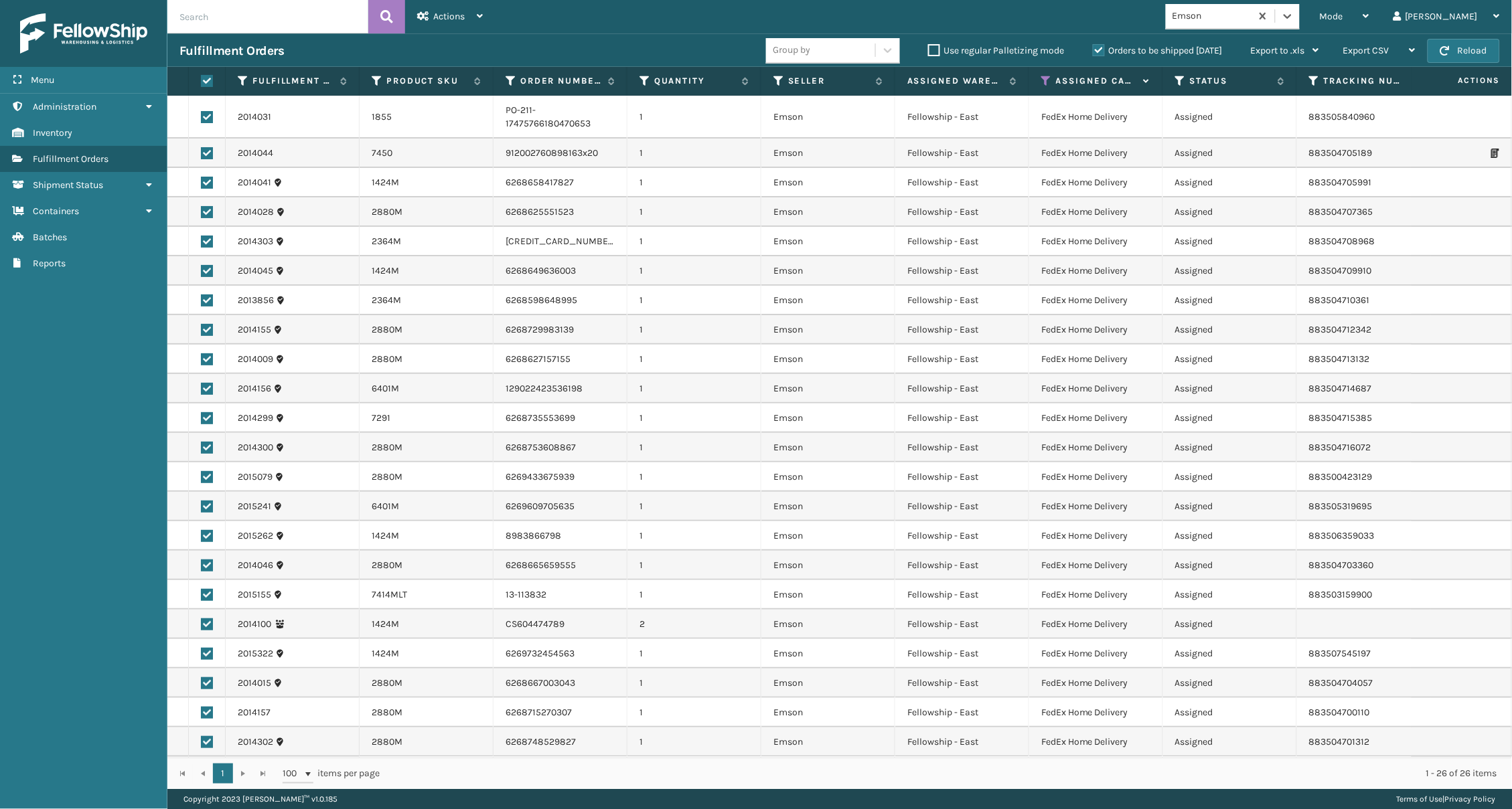
checkbox input "true"
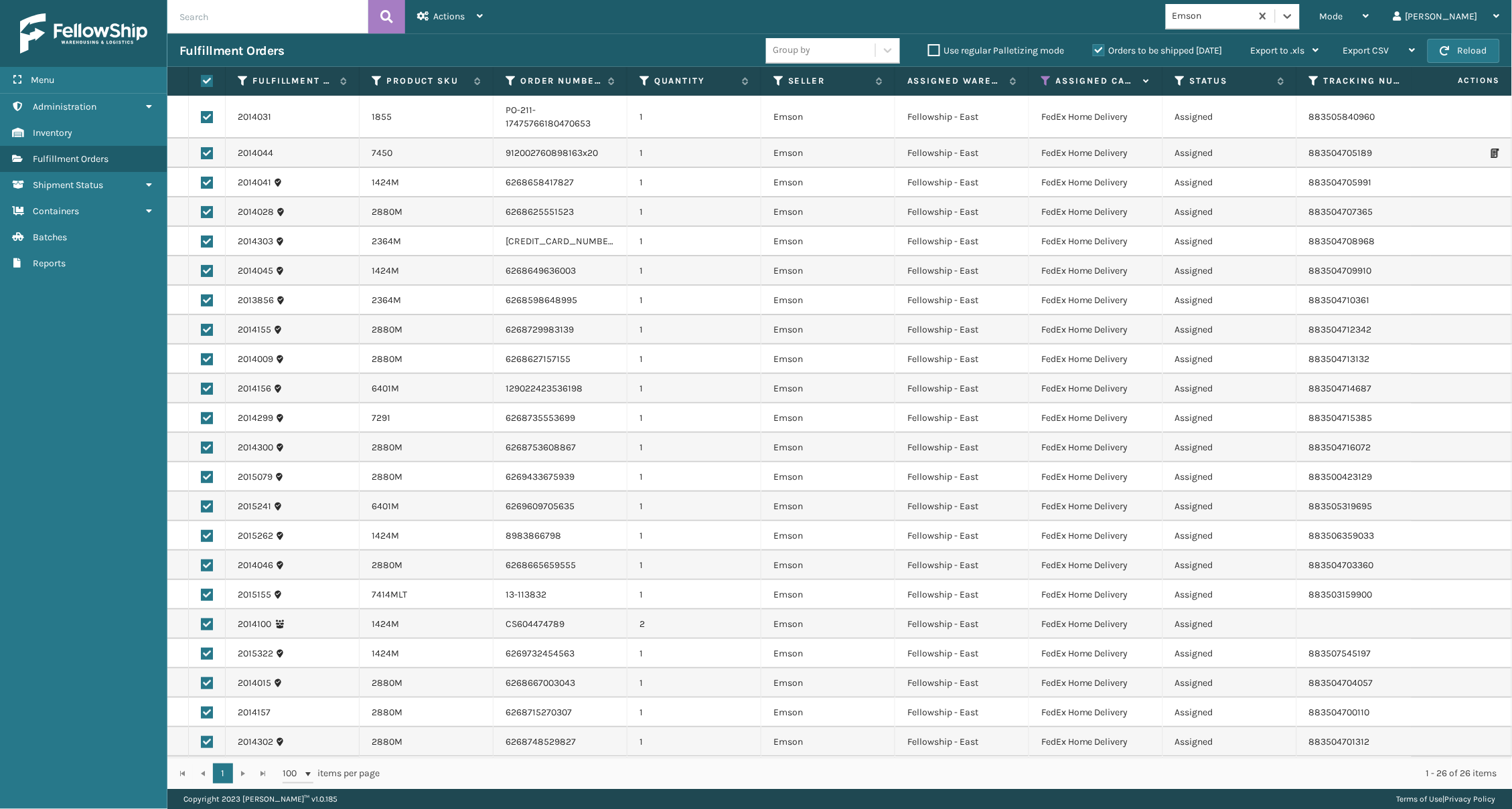
checkbox input "true"
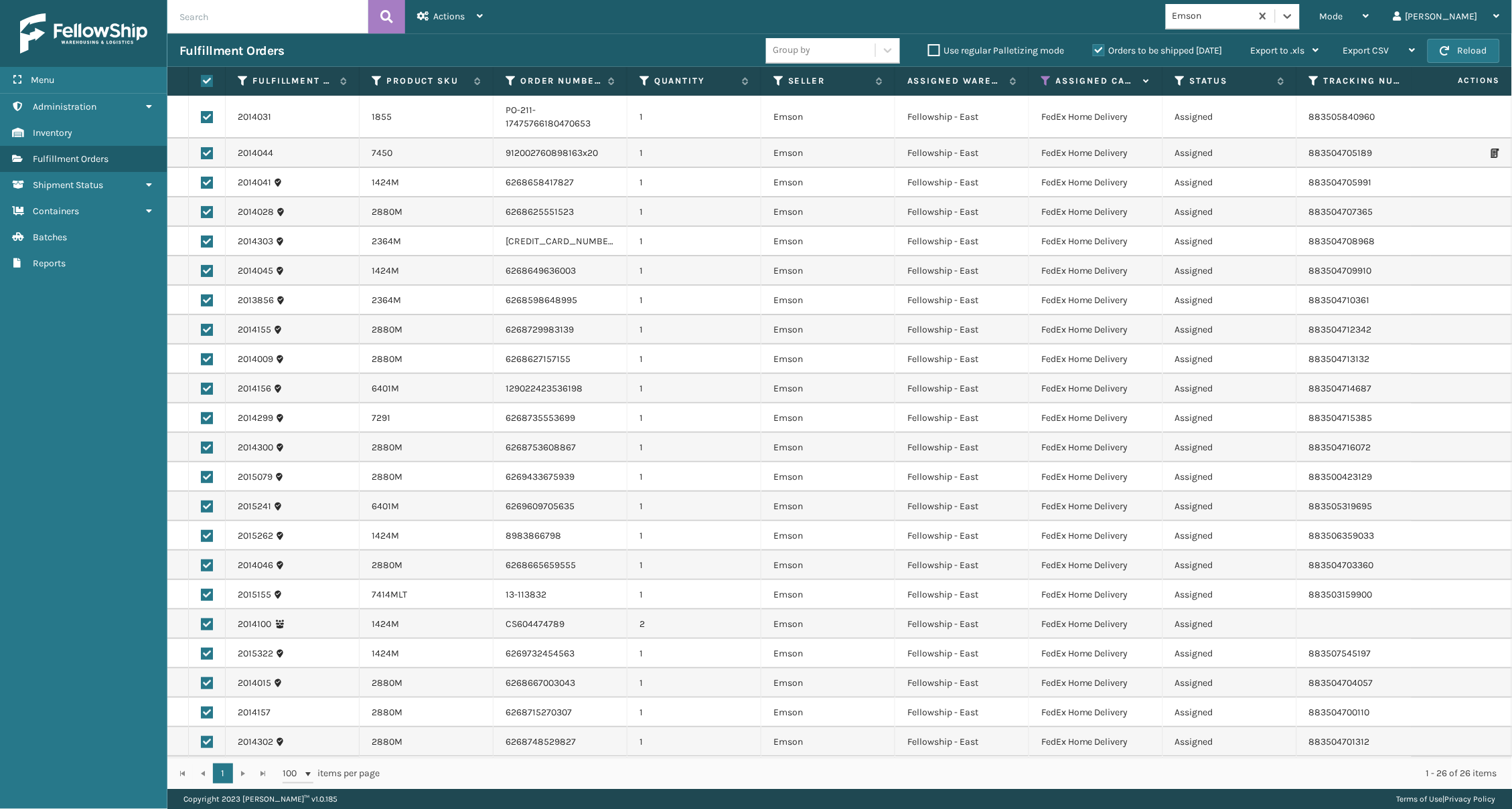
checkbox input "true"
click at [444, 23] on div "Actions" at bounding box center [450, 17] width 66 height 34
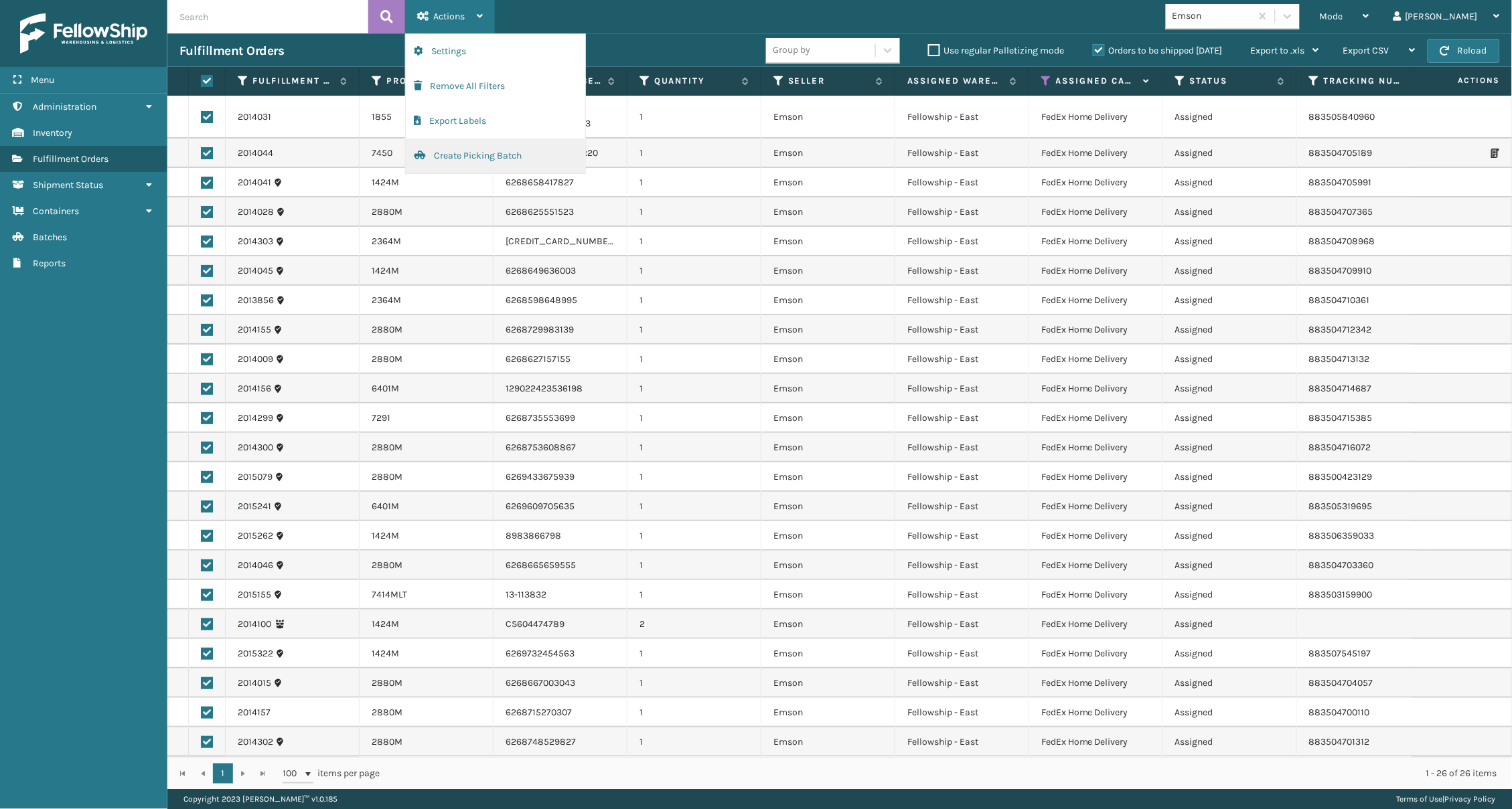
click at [489, 145] on button "Create Picking Batch" at bounding box center [495, 156] width 179 height 35
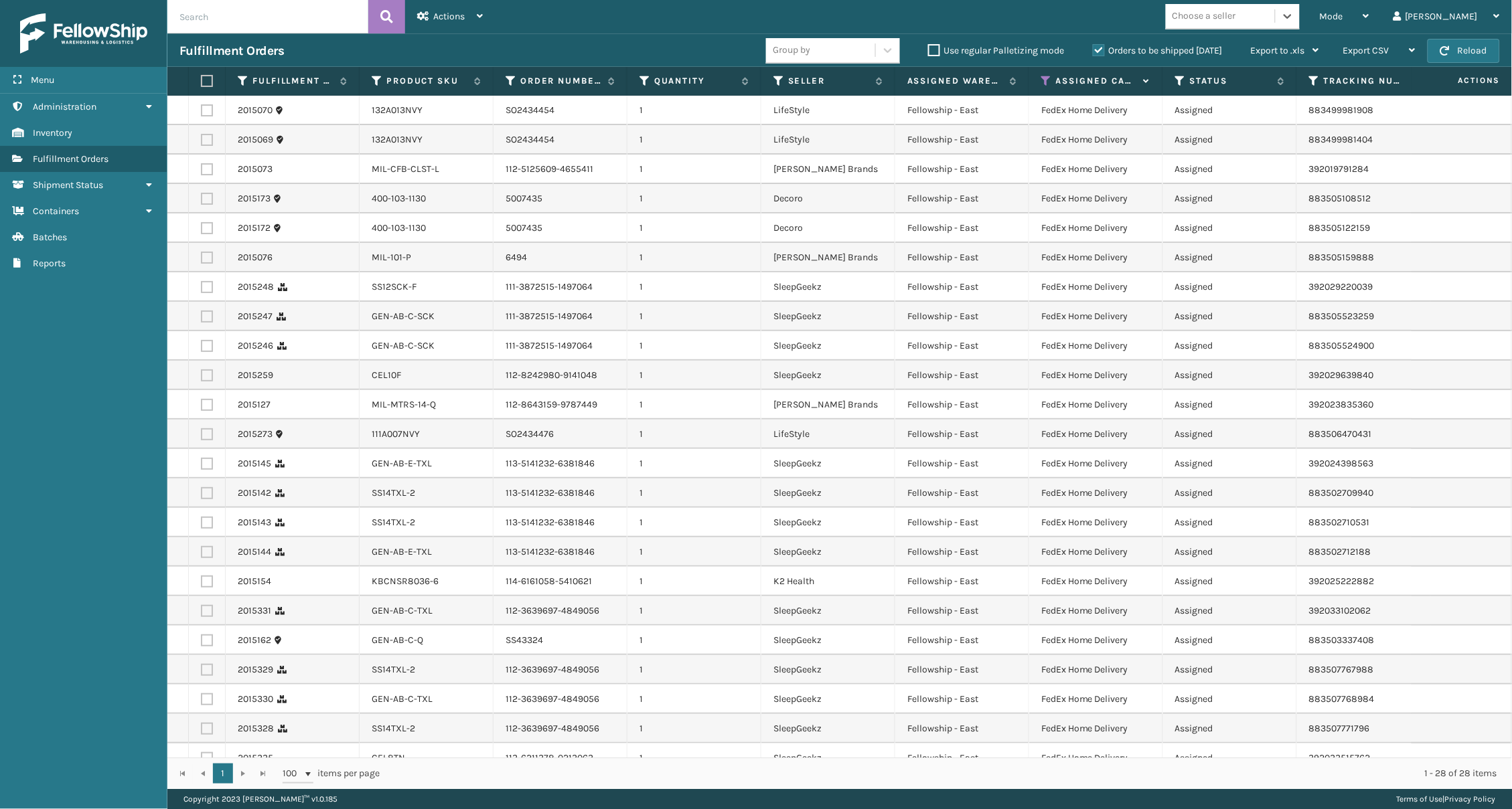
click at [1134, 12] on div "Choose a seller" at bounding box center [1221, 16] width 110 height 22
type input "SLEE"
click at [1134, 48] on div "SleepGeekz" at bounding box center [1232, 50] width 134 height 24
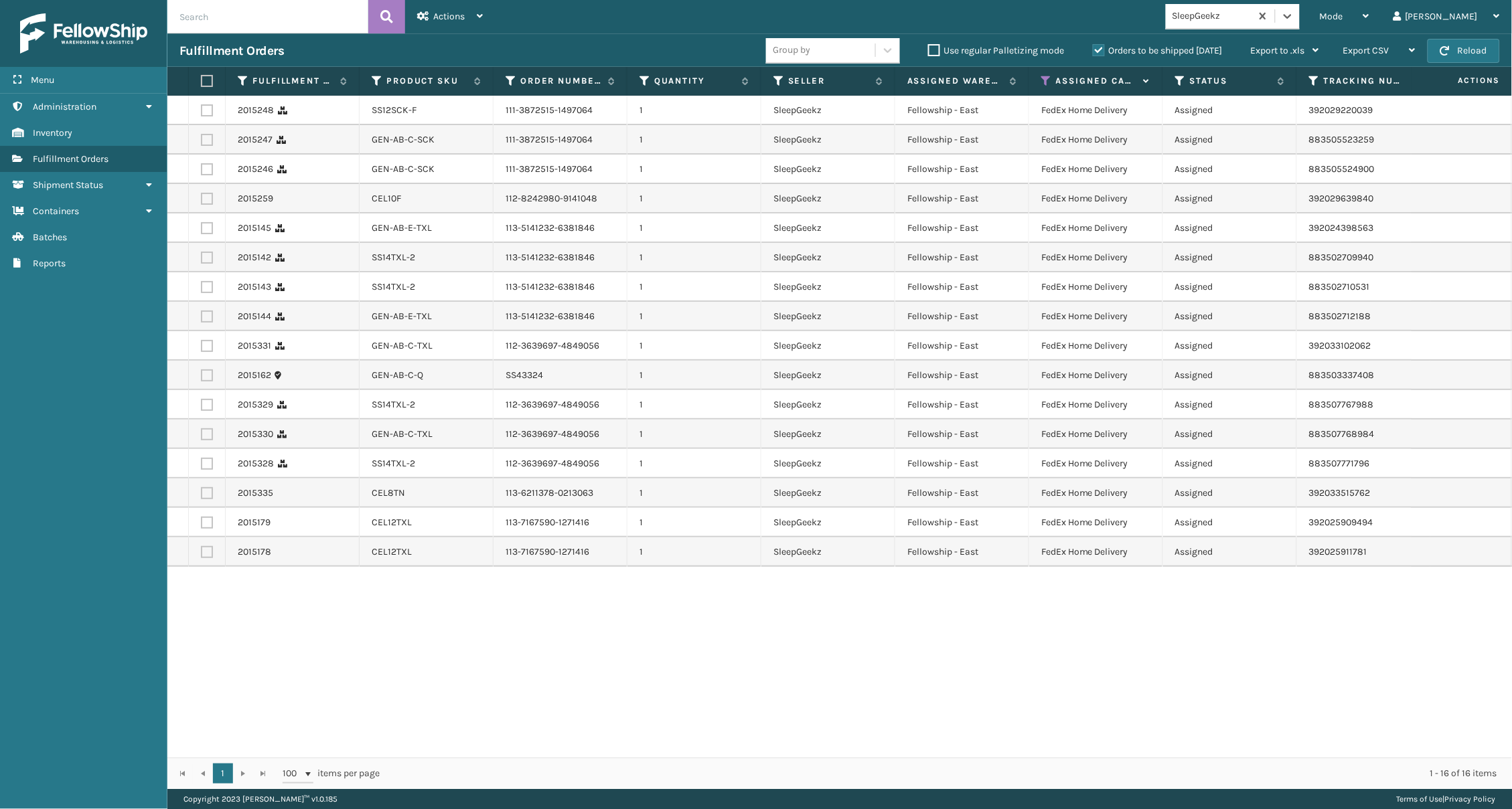
click at [201, 81] on label at bounding box center [206, 81] width 8 height 12
click at [201, 81] on input "checkbox" at bounding box center [201, 81] width 1 height 8
checkbox input "true"
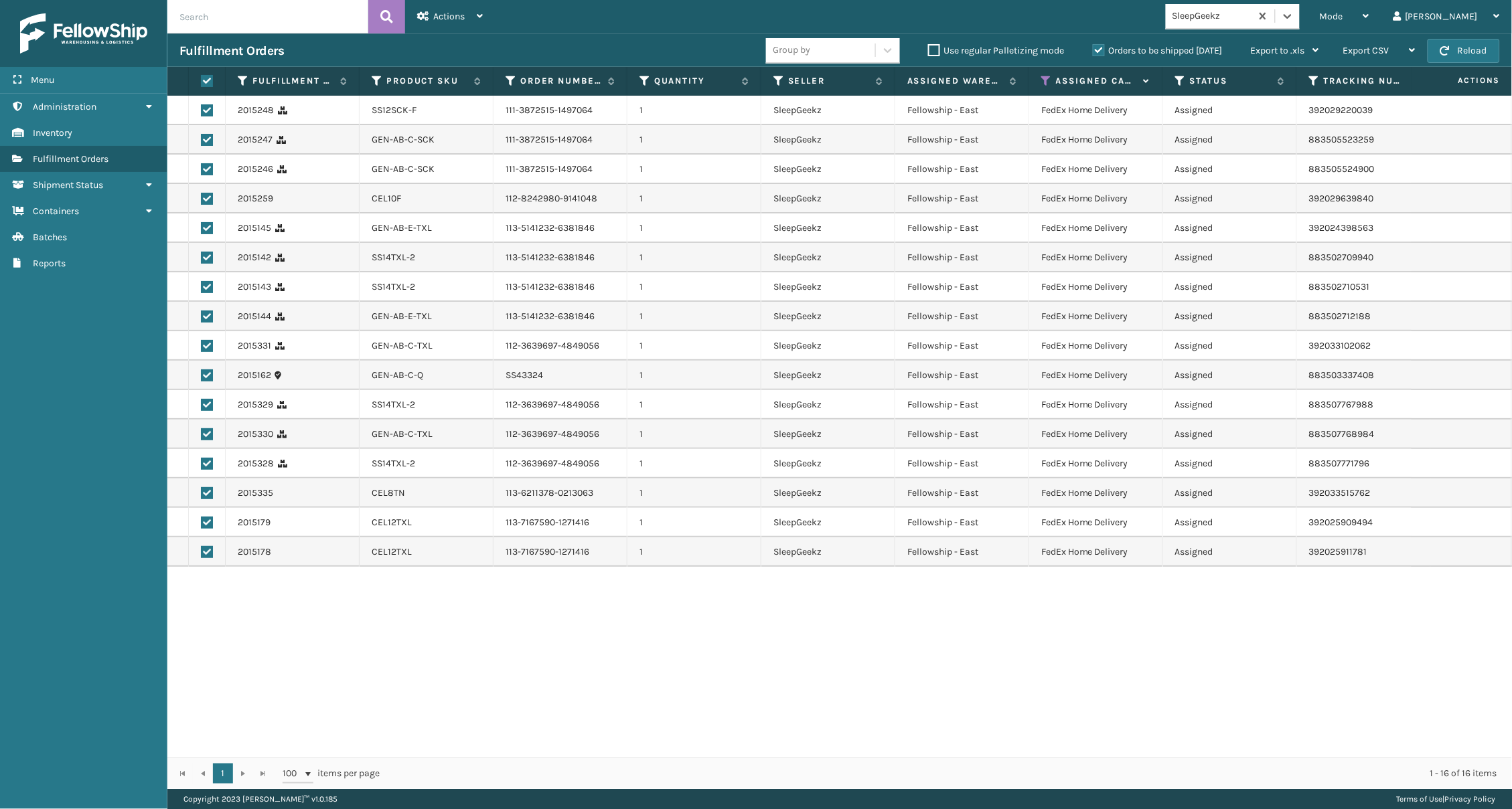
checkbox input "true"
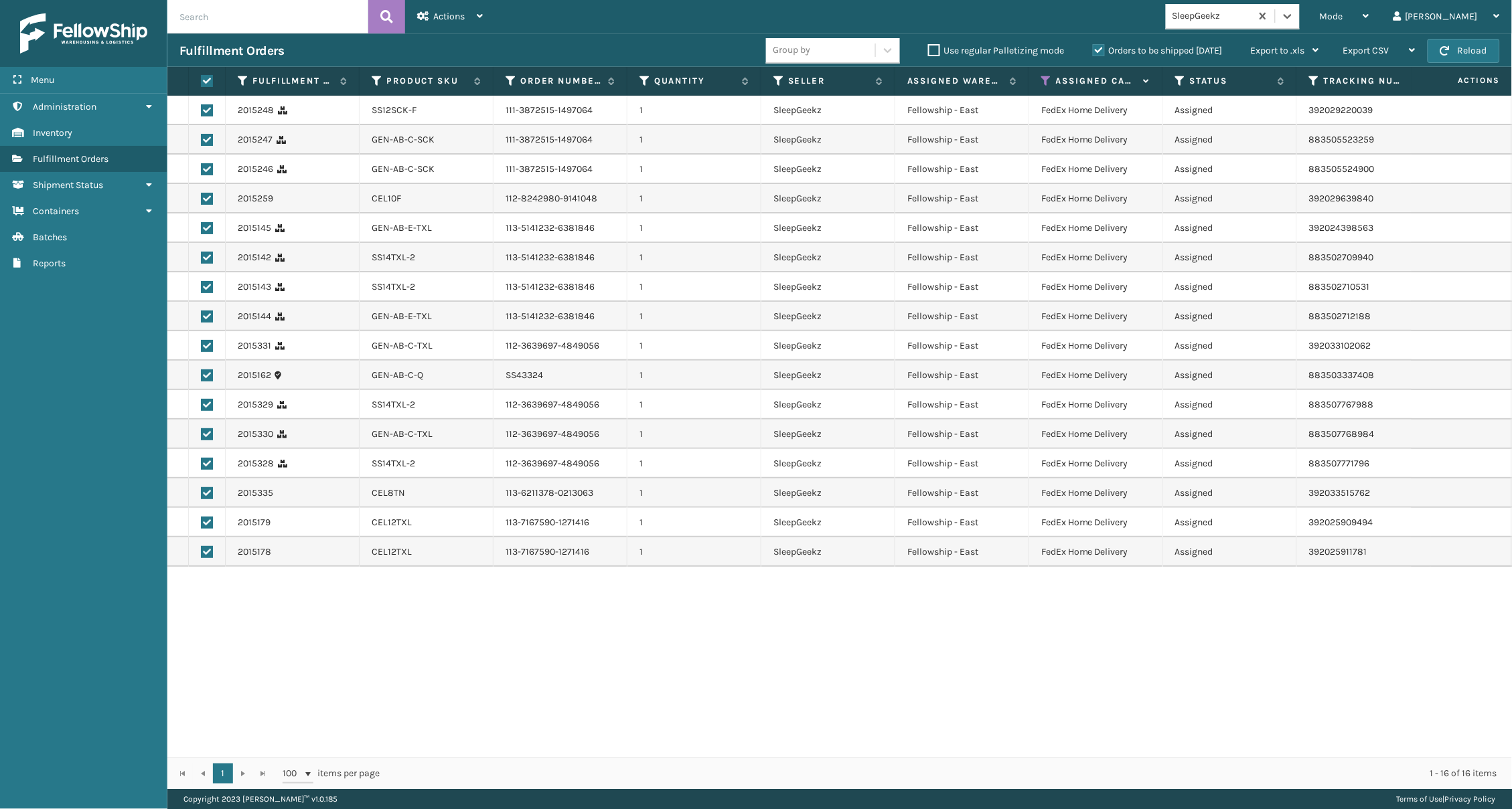
checkbox input "true"
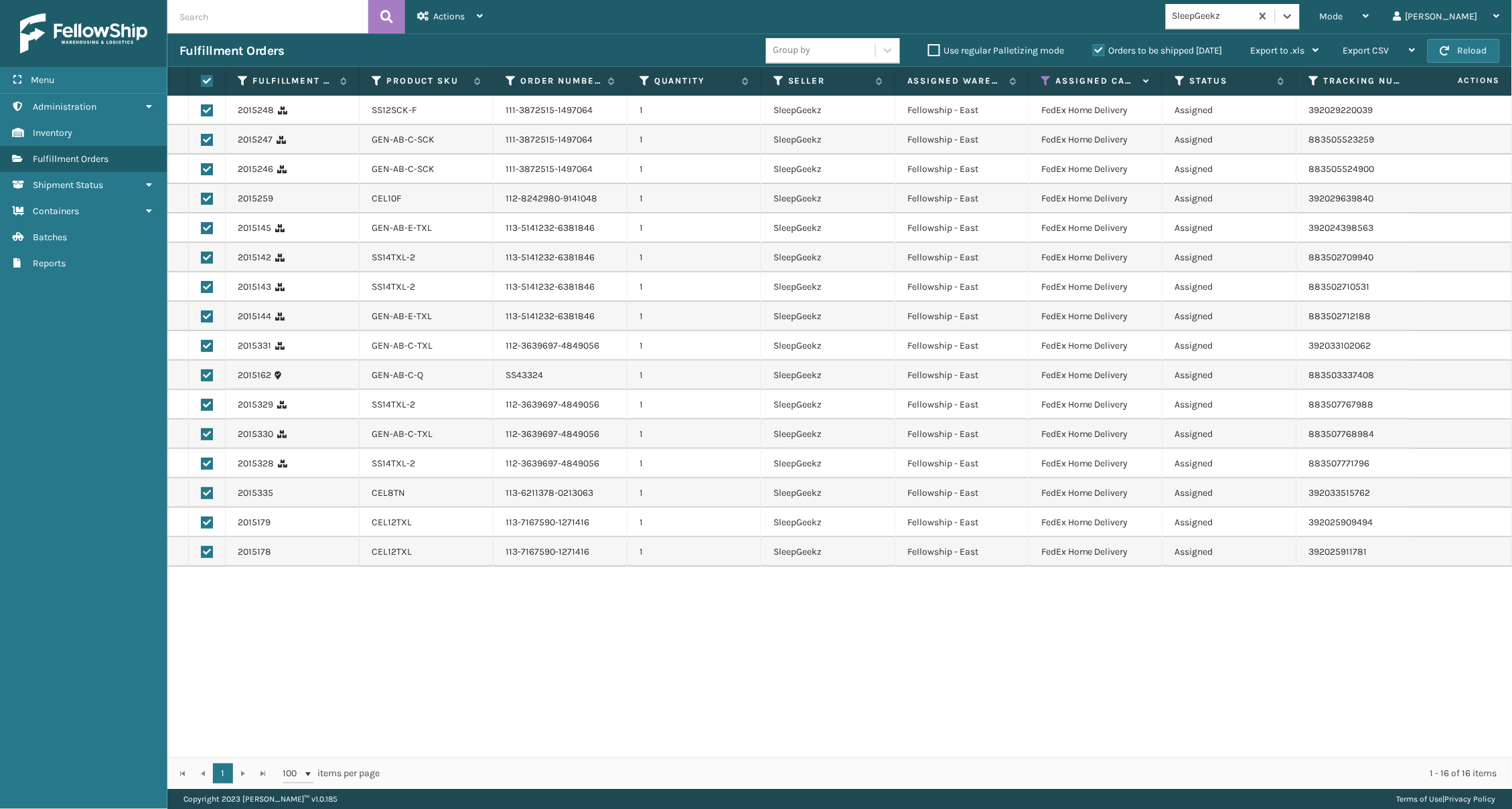
checkbox input "true"
drag, startPoint x: 466, startPoint y: 8, endPoint x: 466, endPoint y: 43, distance: 35.0
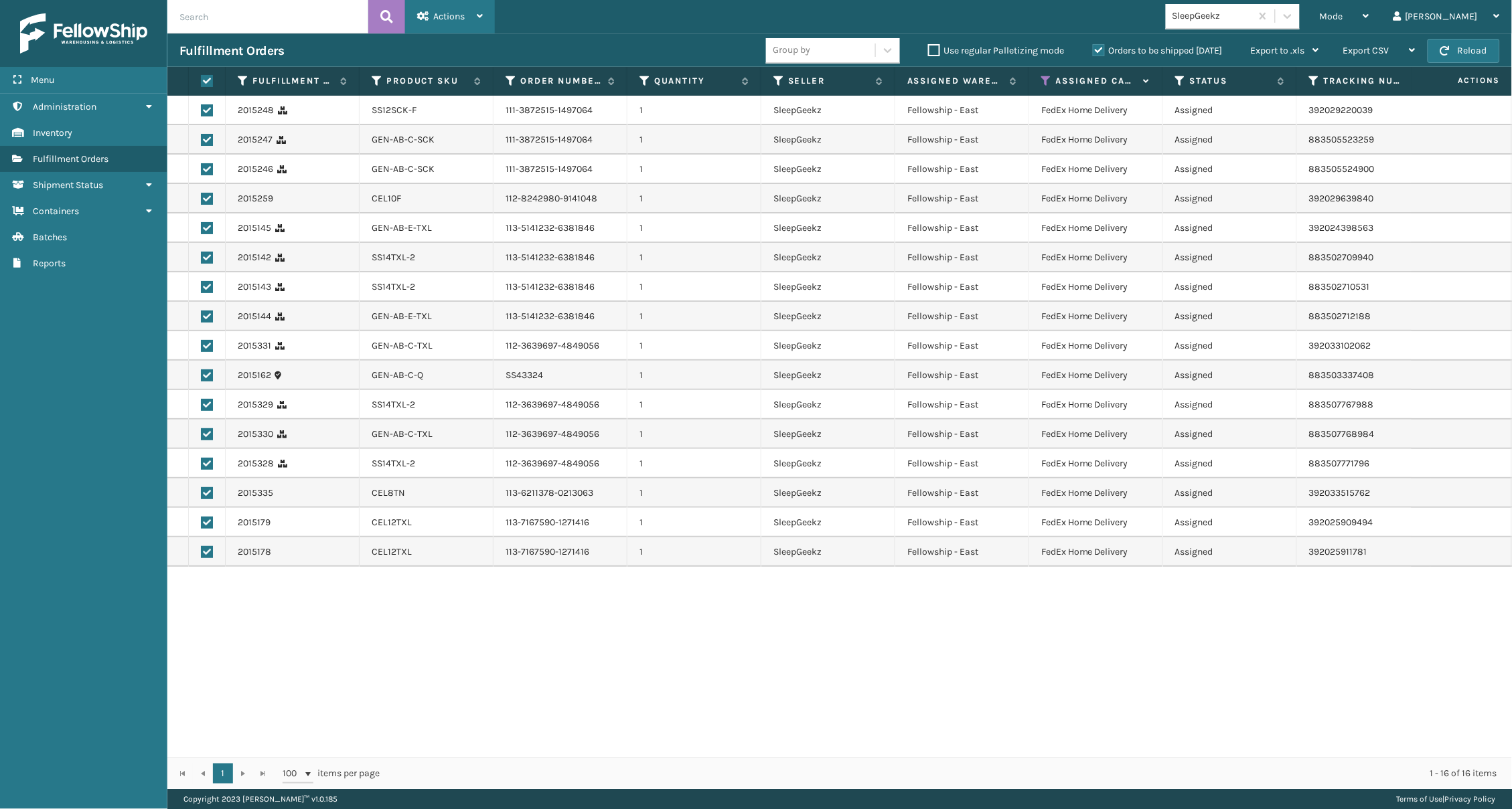
click at [466, 8] on div "Actions" at bounding box center [450, 17] width 66 height 34
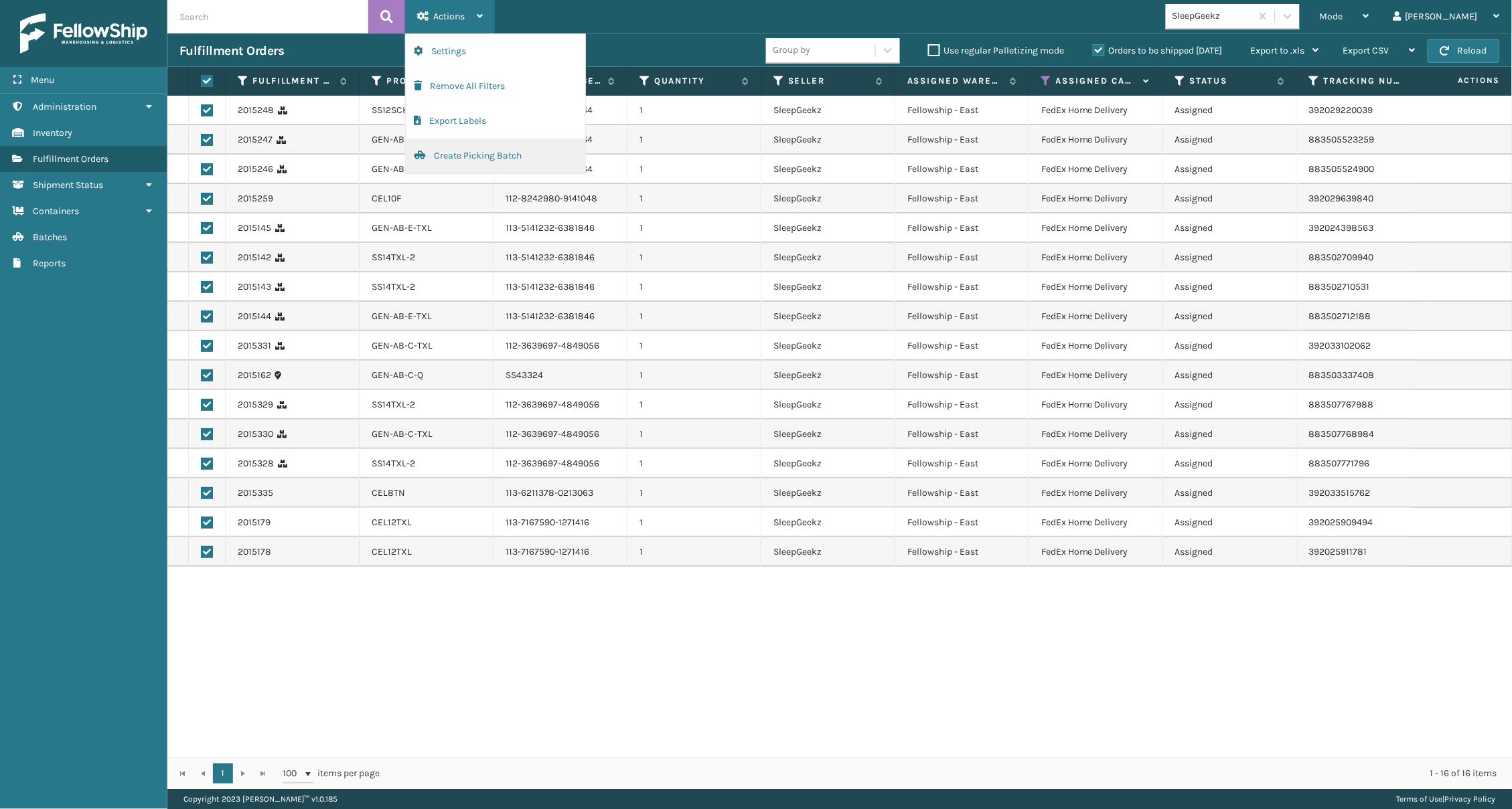
click at [471, 151] on button "Create Picking Batch" at bounding box center [495, 156] width 179 height 35
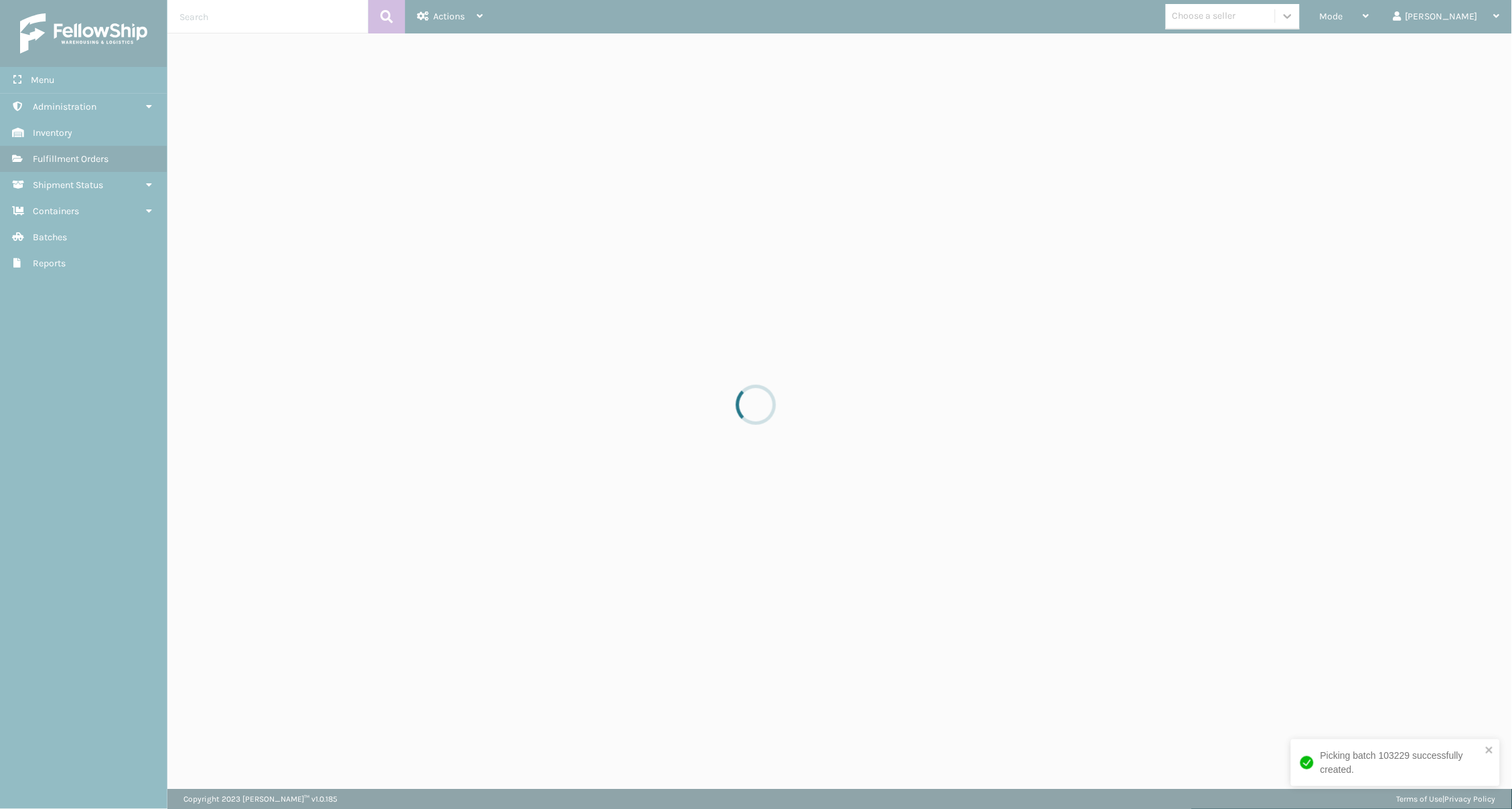
drag, startPoint x: 1314, startPoint y: 17, endPoint x: 1296, endPoint y: 18, distance: 18.0
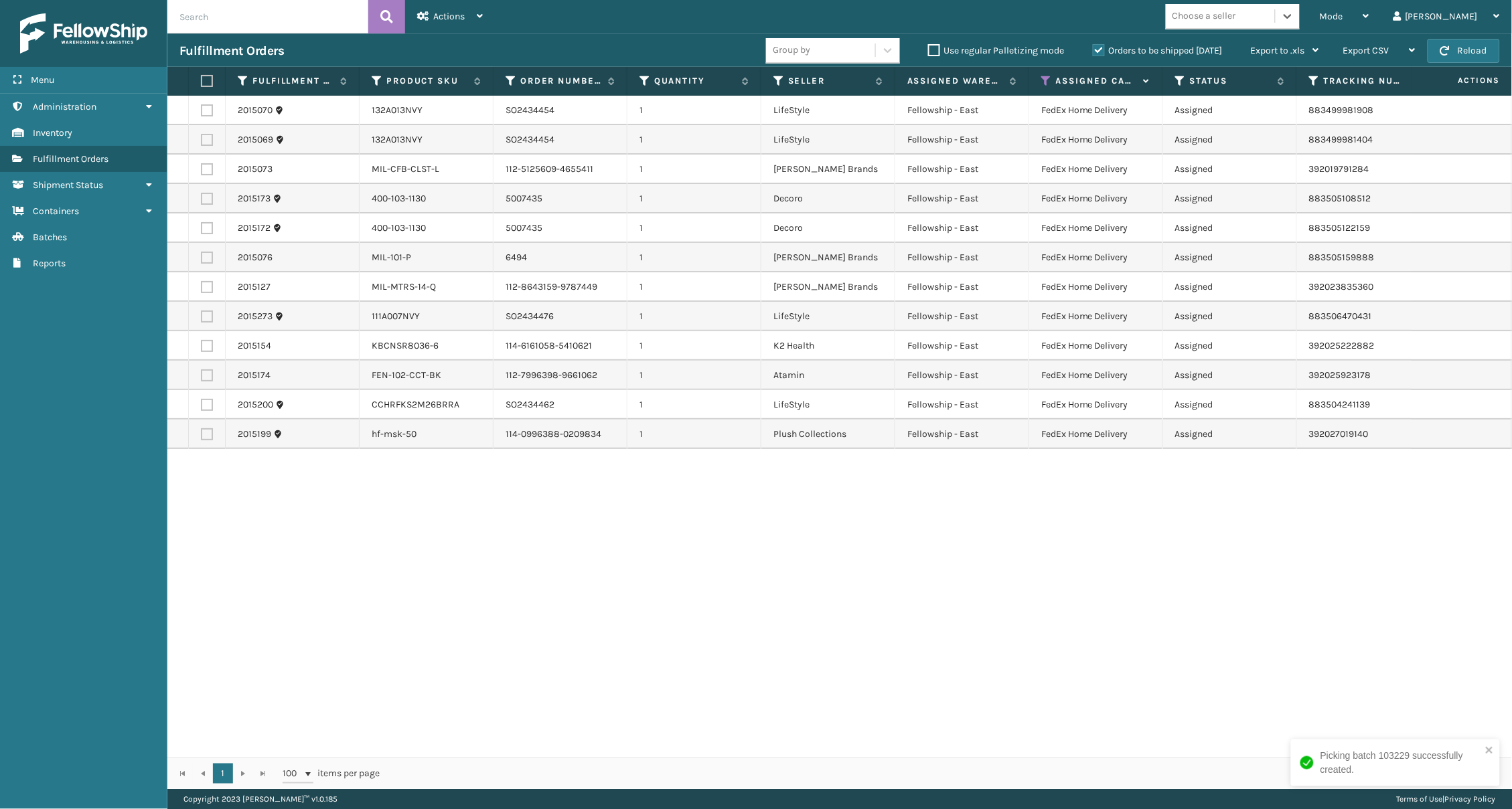
click at [1134, 18] on div "Choose a seller" at bounding box center [1221, 16] width 110 height 22
type input "LIFE"
click at [1134, 70] on div "LifeStyle" at bounding box center [1232, 74] width 134 height 24
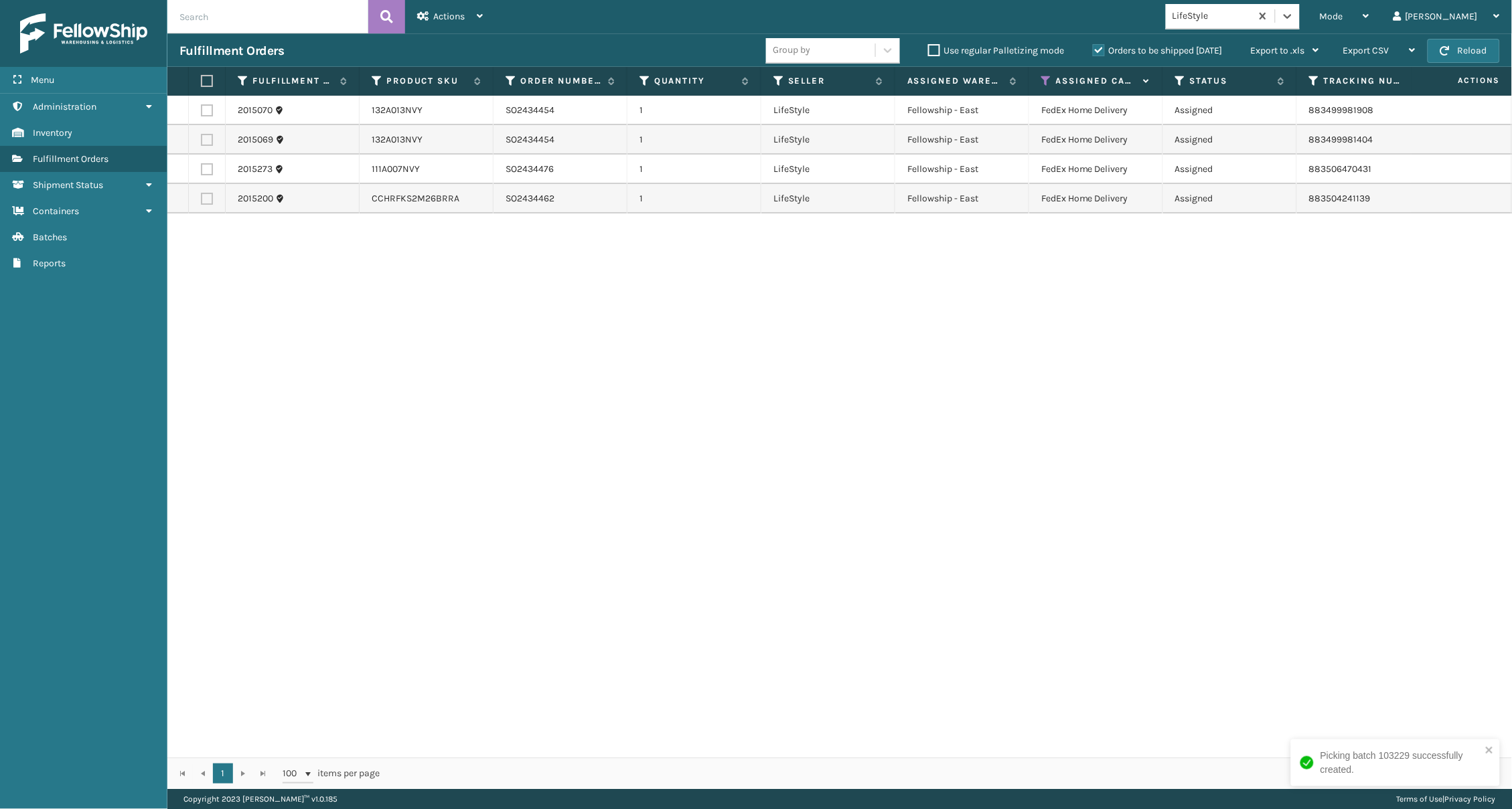
drag, startPoint x: 204, startPoint y: 83, endPoint x: 217, endPoint y: 83, distance: 13.0
click at [204, 83] on label at bounding box center [206, 81] width 8 height 12
click at [201, 83] on input "checkbox" at bounding box center [201, 81] width 1 height 8
checkbox input "true"
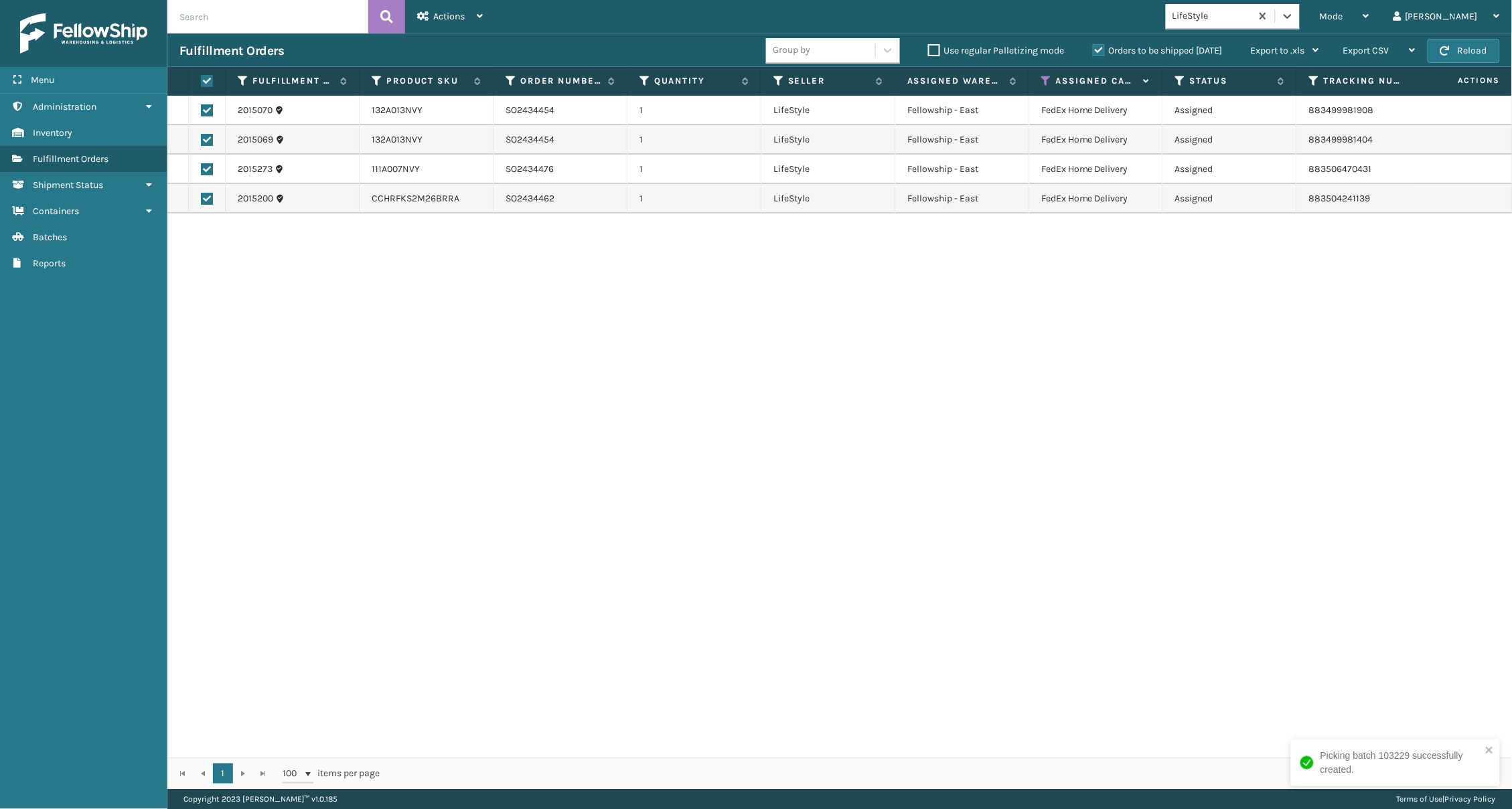
checkbox input "true"
click at [441, 23] on div "Actions" at bounding box center [450, 17] width 66 height 34
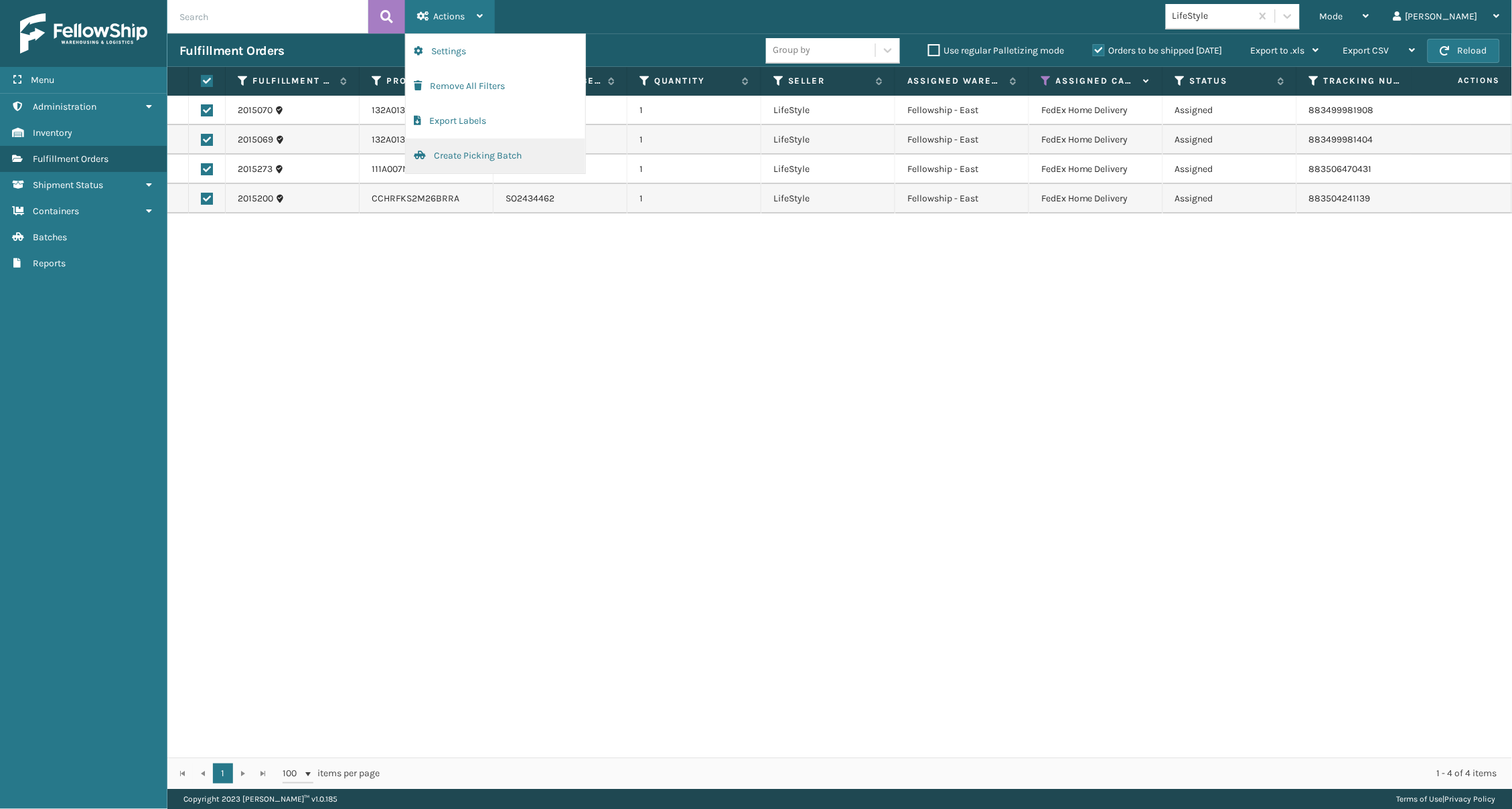
click at [466, 157] on button "Create Picking Batch" at bounding box center [495, 156] width 179 height 35
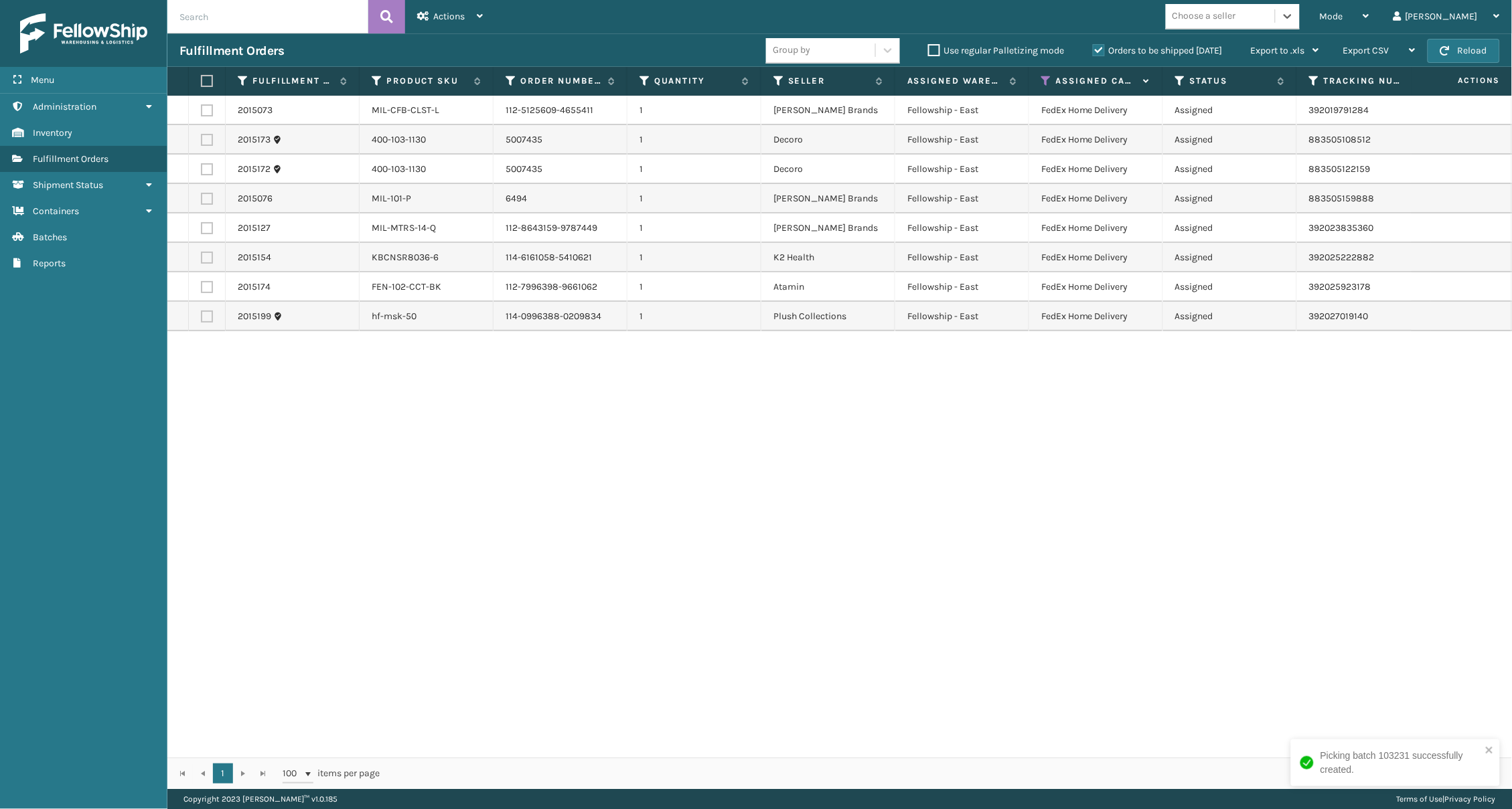
scroll to position [0, 0]
type input "MILL"
click at [1134, 46] on div "[PERSON_NAME] Brands" at bounding box center [1232, 50] width 134 height 24
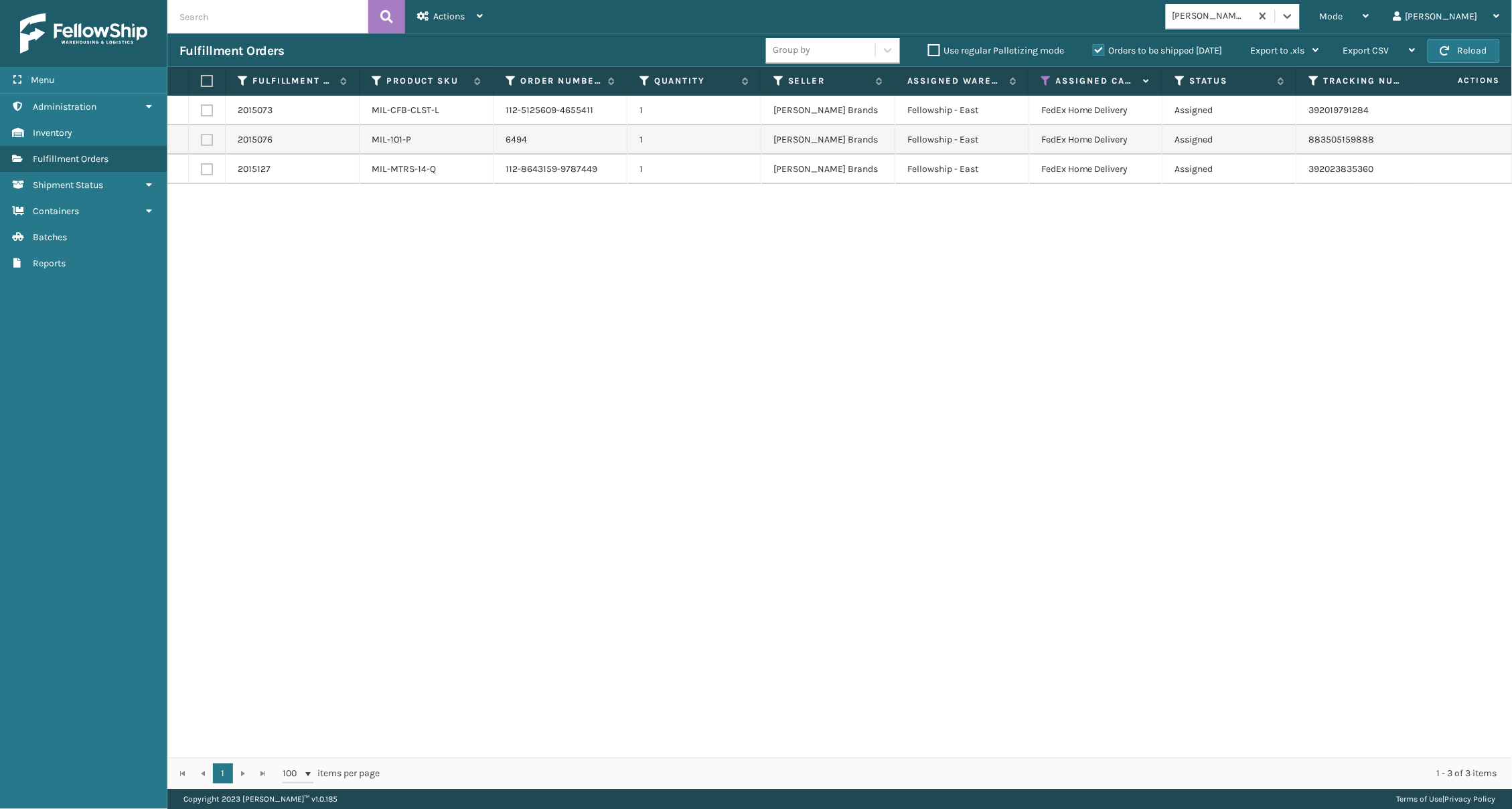
drag, startPoint x: 206, startPoint y: 80, endPoint x: 364, endPoint y: 36, distance: 164.0
click at [207, 79] on label at bounding box center [206, 81] width 8 height 12
click at [201, 79] on input "checkbox" at bounding box center [201, 81] width 1 height 8
checkbox input "true"
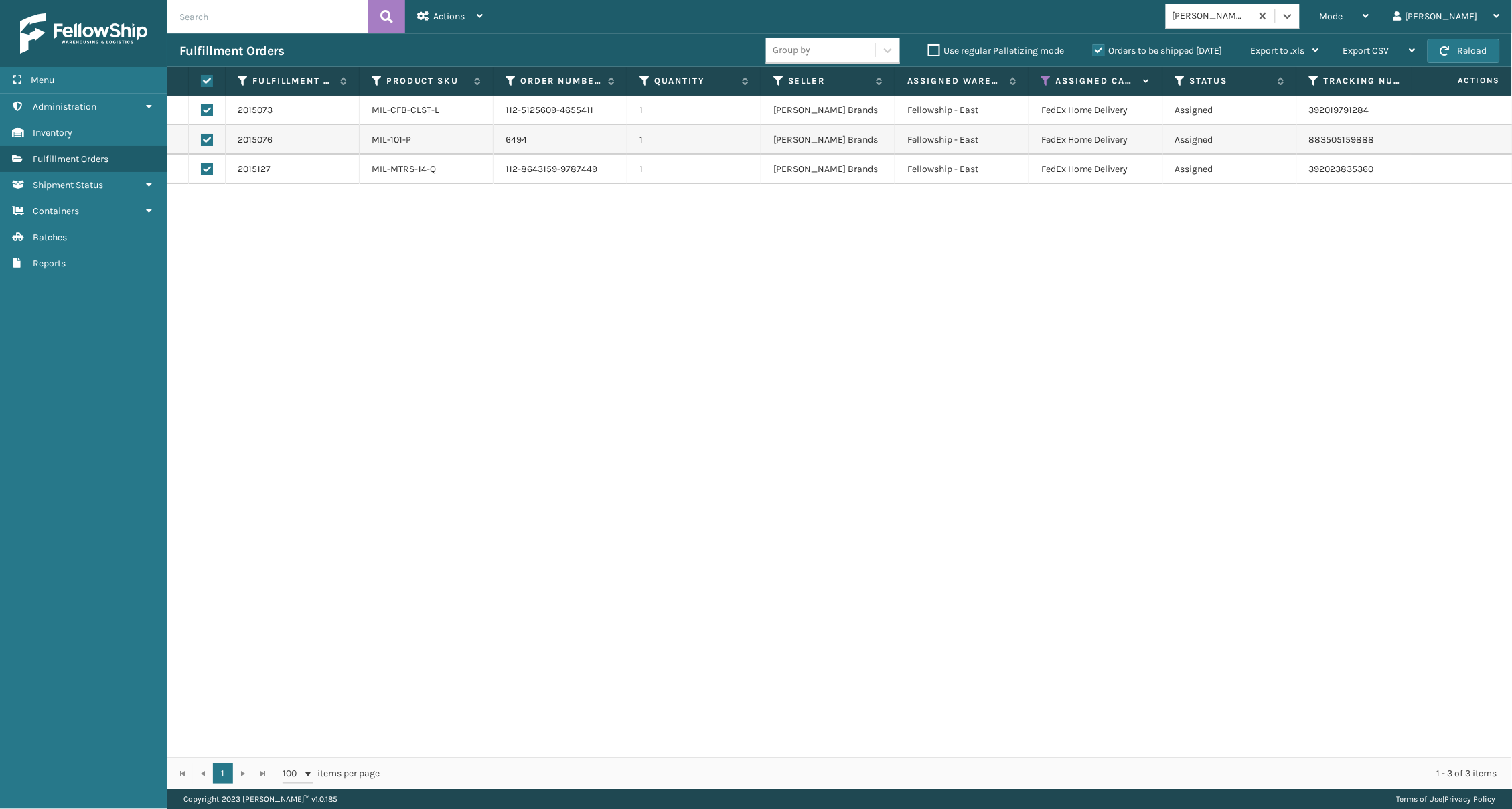
checkbox input "true"
drag, startPoint x: 456, startPoint y: 7, endPoint x: 461, endPoint y: 77, distance: 70.2
click at [455, 7] on div "Actions" at bounding box center [450, 17] width 66 height 34
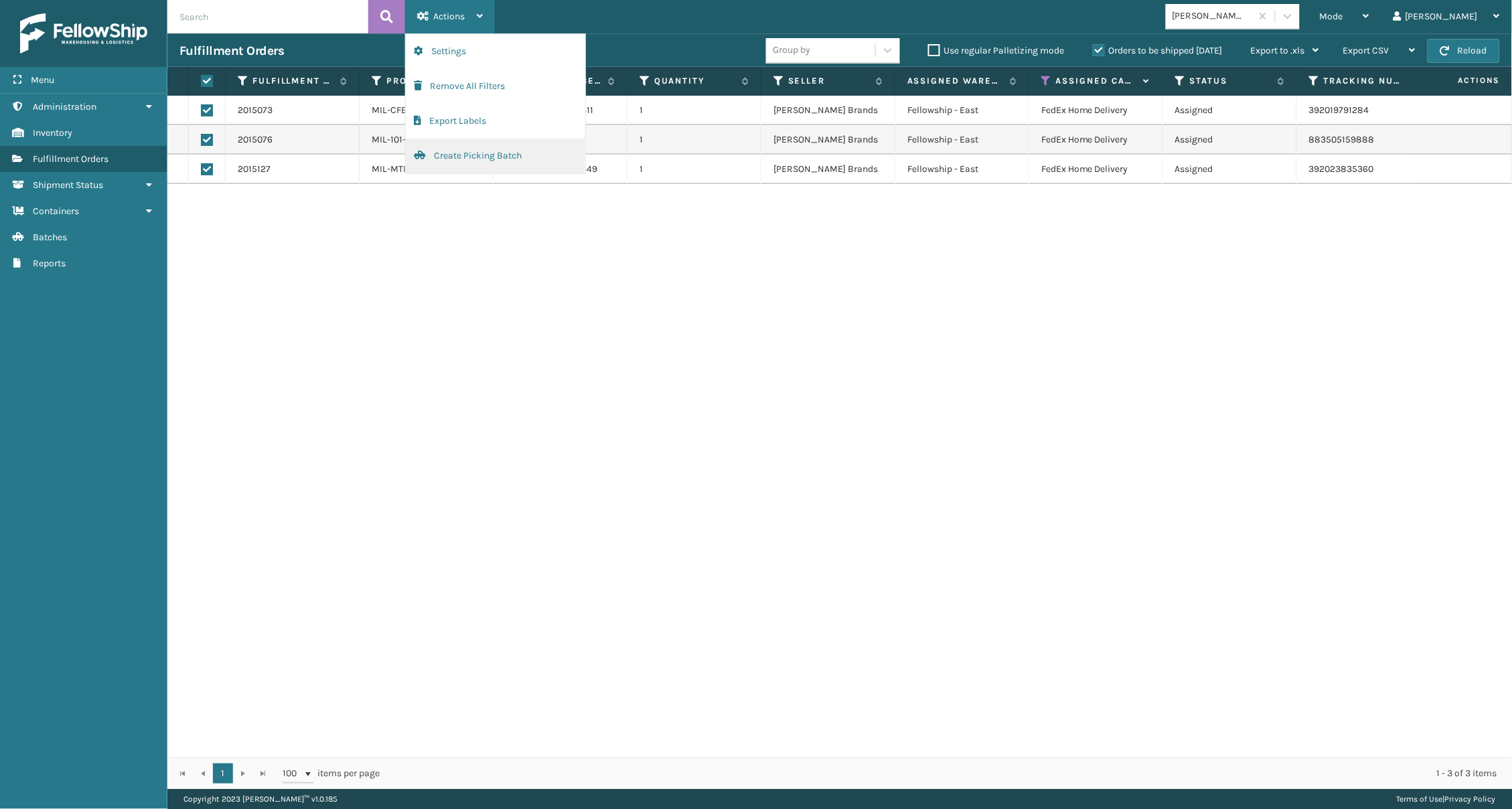
click at [476, 149] on button "Create Picking Batch" at bounding box center [495, 156] width 179 height 35
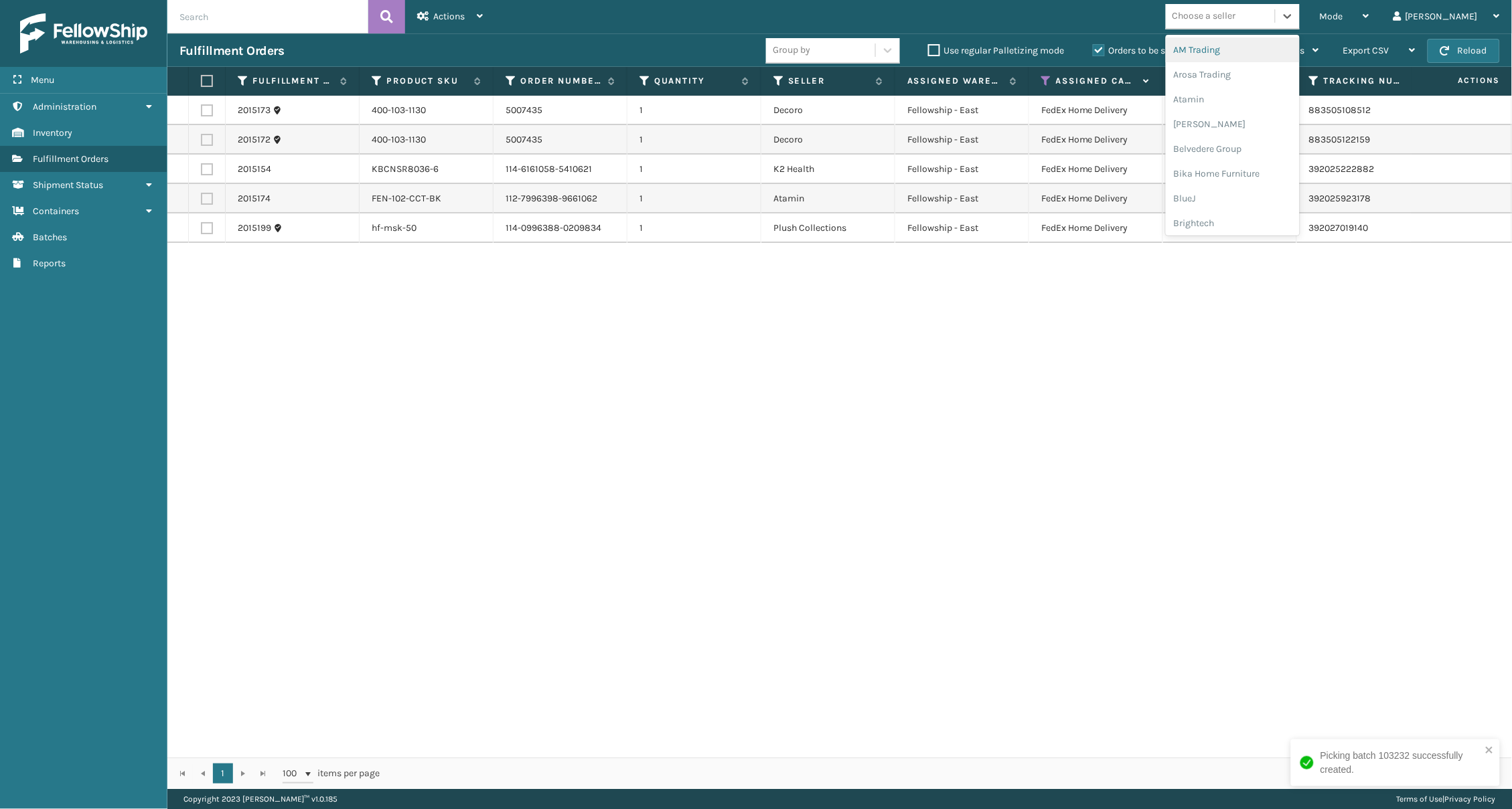
click at [1134, 10] on div "Choose a seller" at bounding box center [1205, 16] width 64 height 14
type input "DECOR"
click at [1134, 47] on div "Decoro" at bounding box center [1232, 50] width 134 height 24
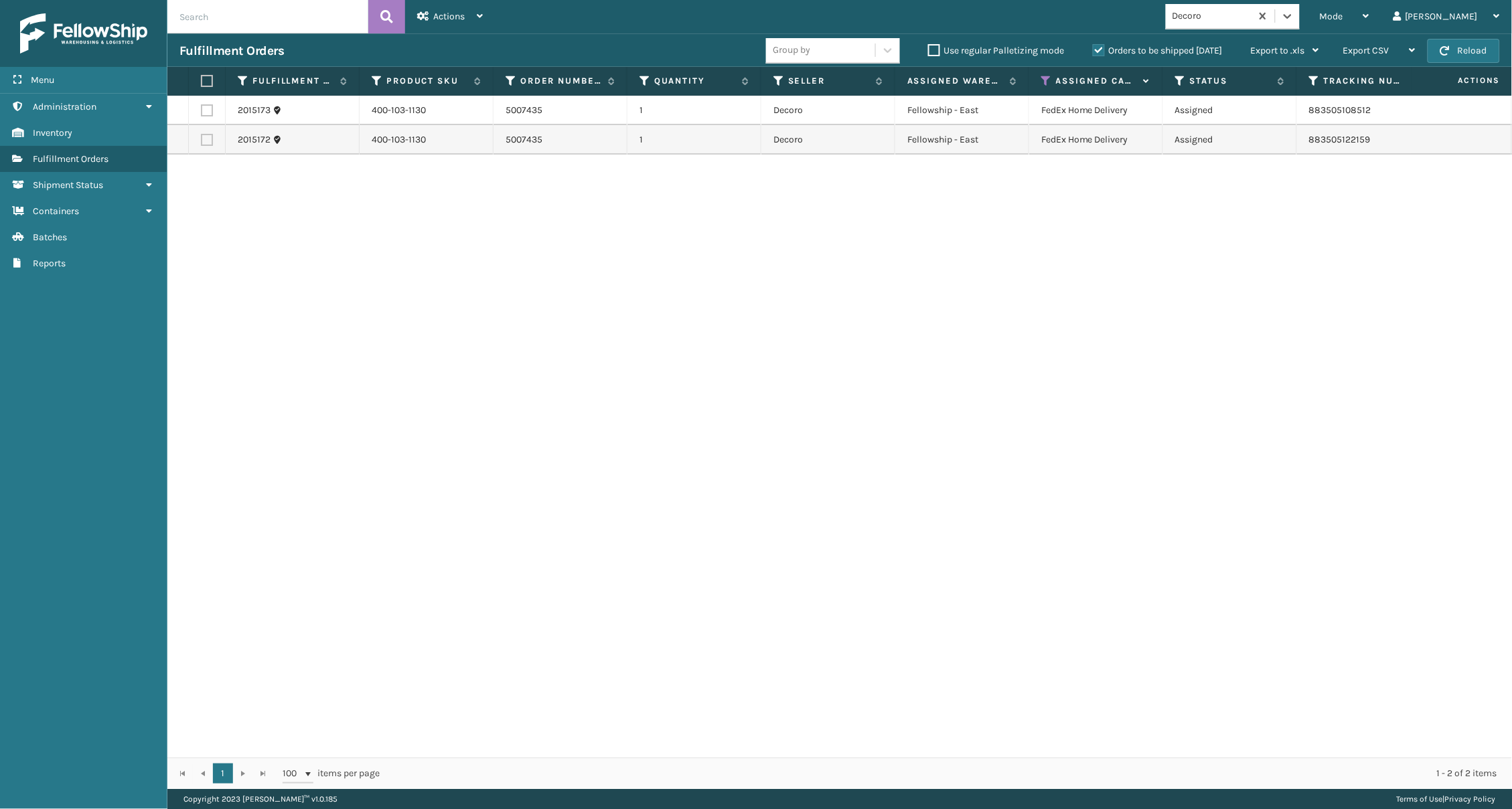
click at [206, 87] on label at bounding box center [206, 81] width 8 height 12
click at [201, 86] on input "checkbox" at bounding box center [201, 81] width 1 height 8
checkbox input "true"
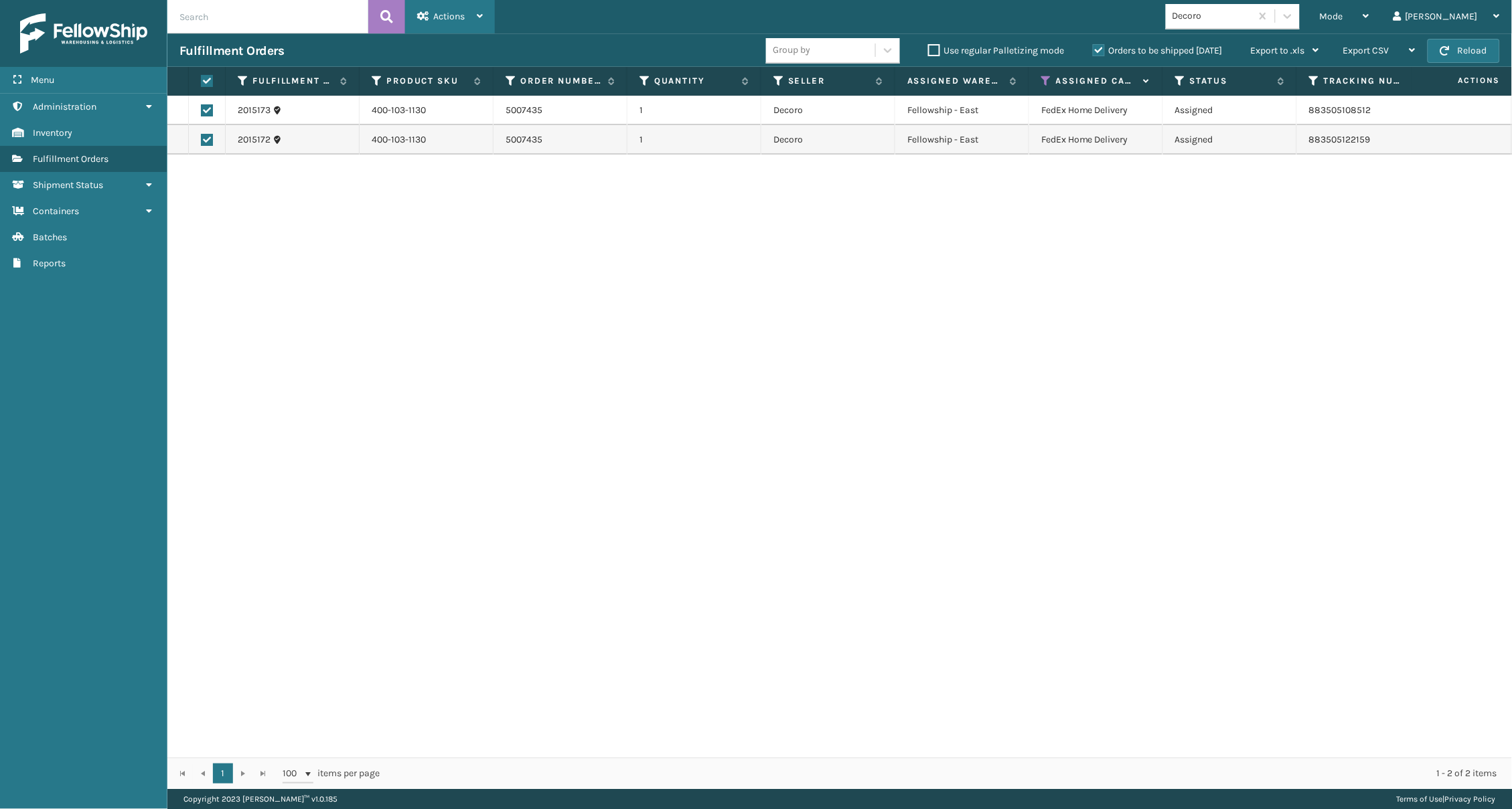
click at [446, 24] on div "Actions" at bounding box center [450, 17] width 66 height 34
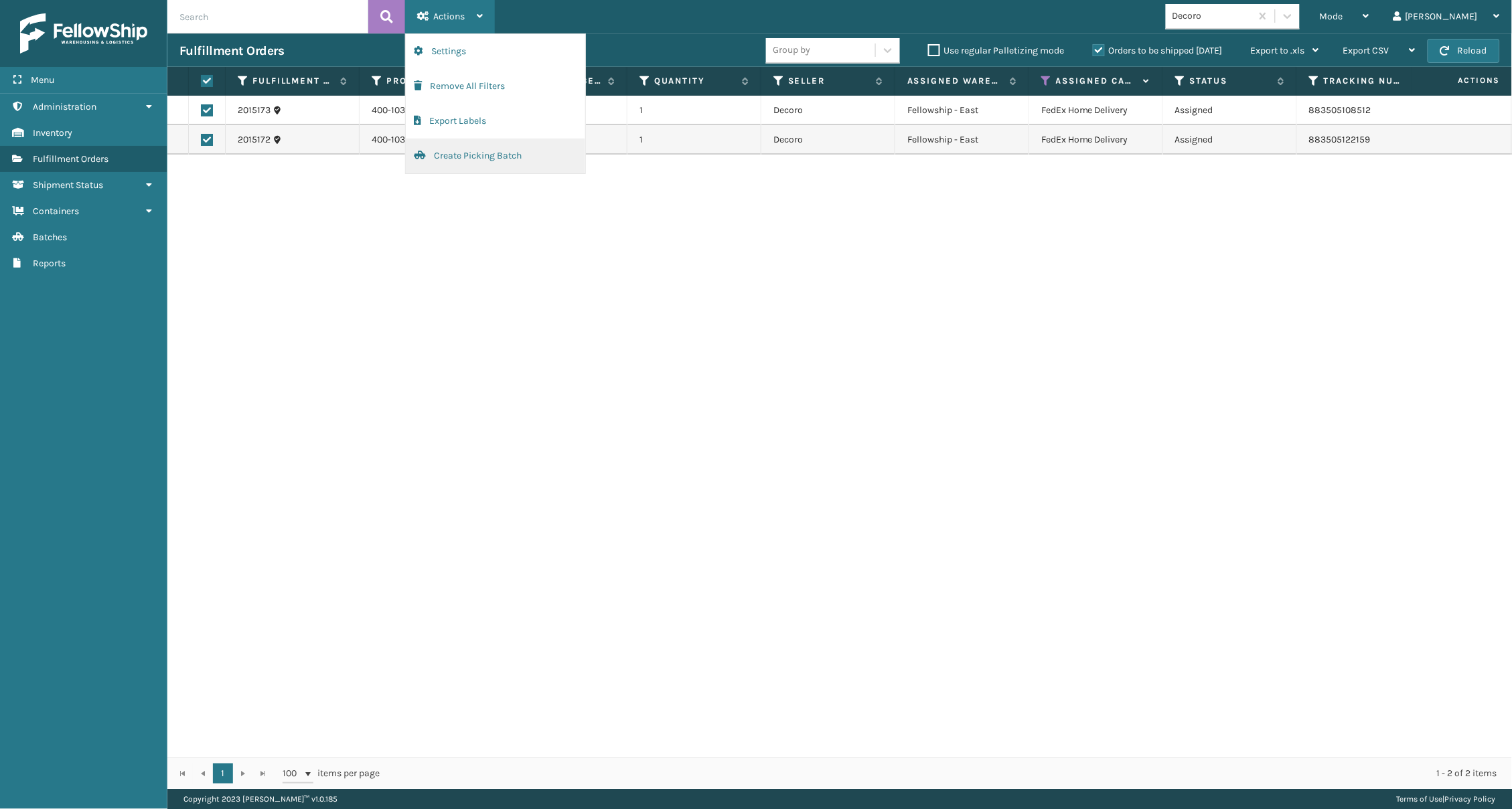
click at [467, 157] on button "Create Picking Batch" at bounding box center [495, 156] width 179 height 35
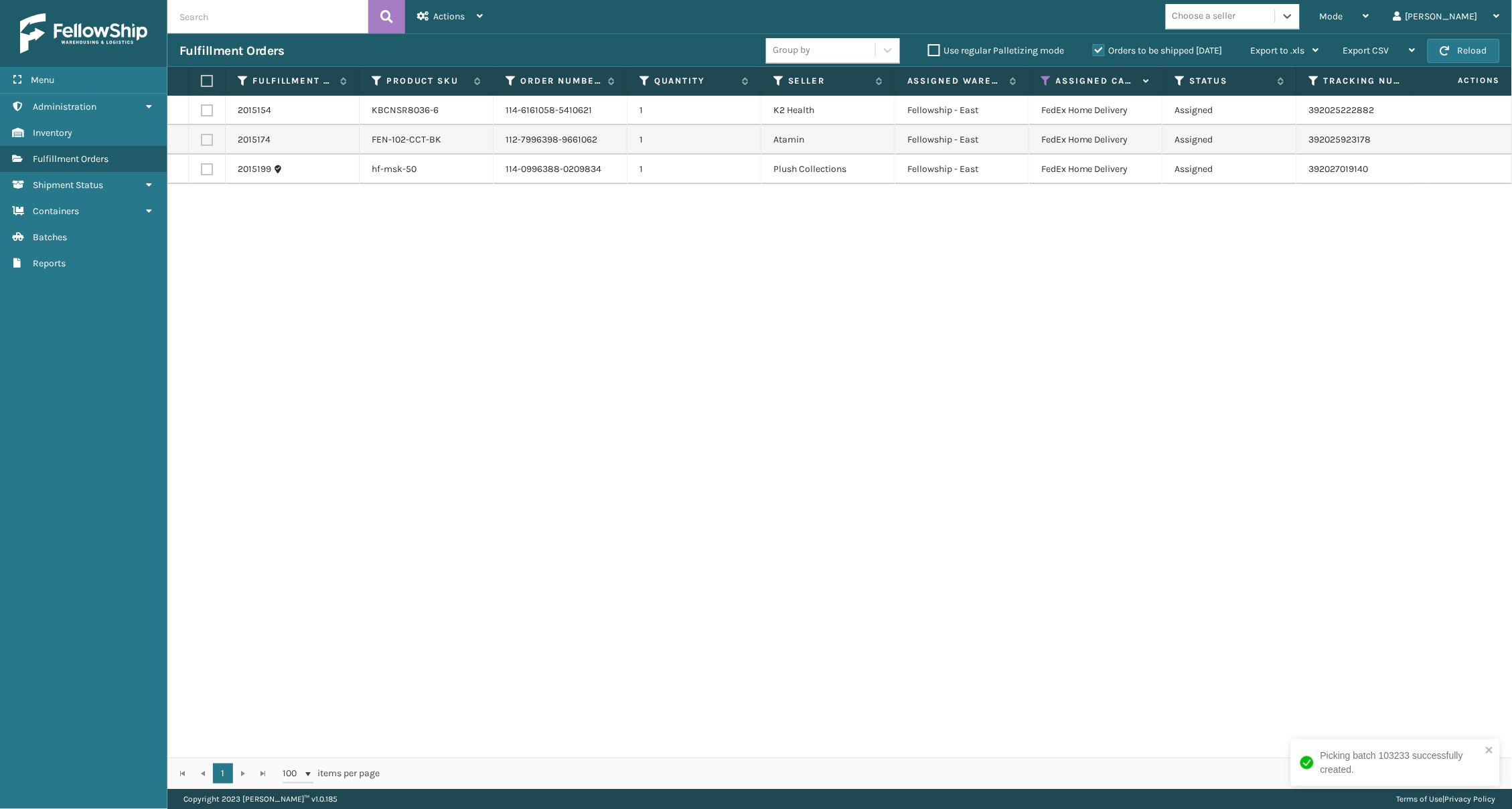
click at [207, 87] on th at bounding box center [207, 82] width 37 height 29
click at [204, 86] on label at bounding box center [206, 81] width 8 height 12
click at [201, 86] on input "checkbox" at bounding box center [201, 81] width 1 height 8
checkbox input "true"
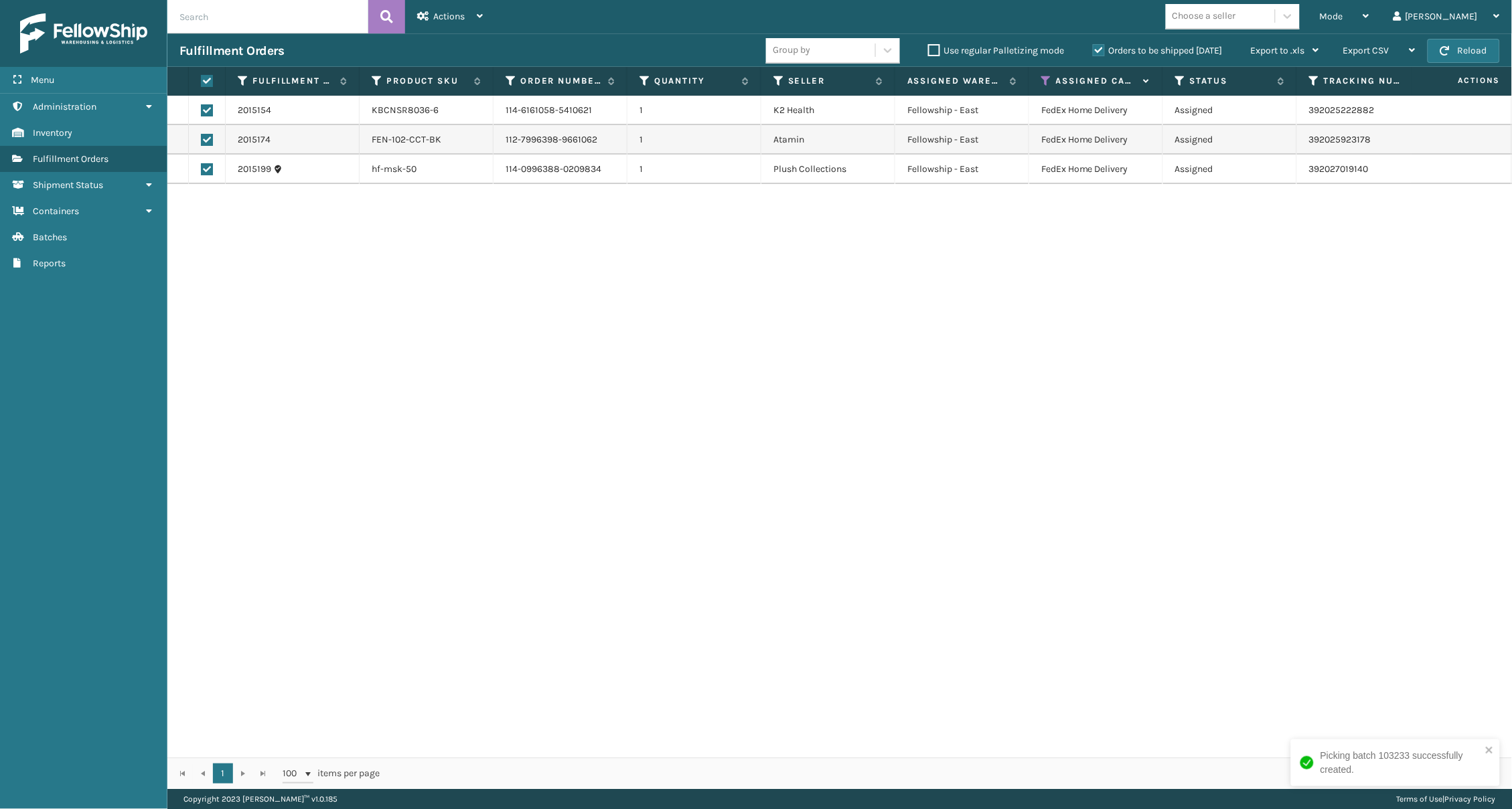
checkbox input "true"
click at [451, 24] on div "Actions" at bounding box center [450, 17] width 66 height 34
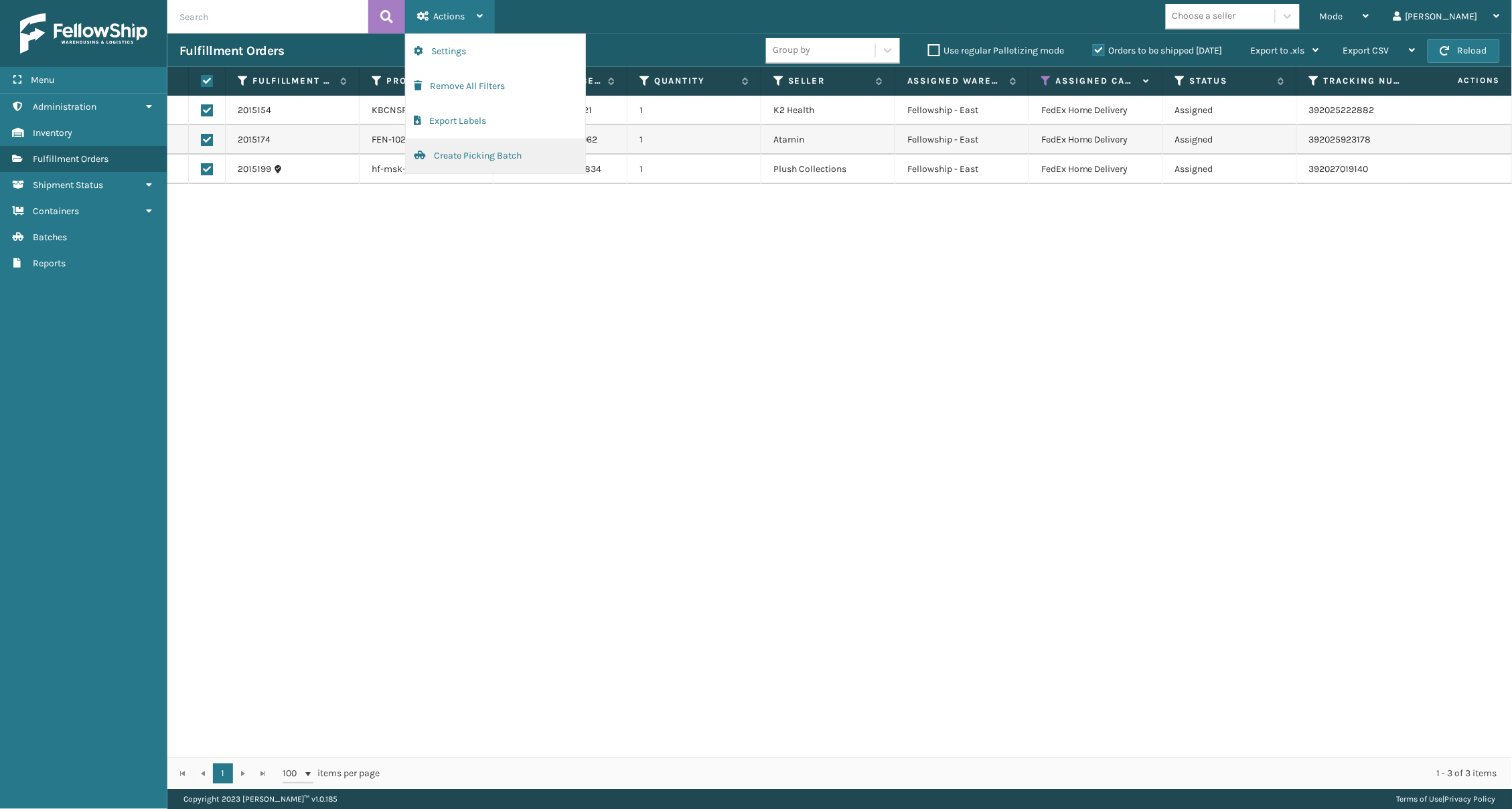
click at [476, 157] on button "Create Picking Batch" at bounding box center [495, 156] width 179 height 35
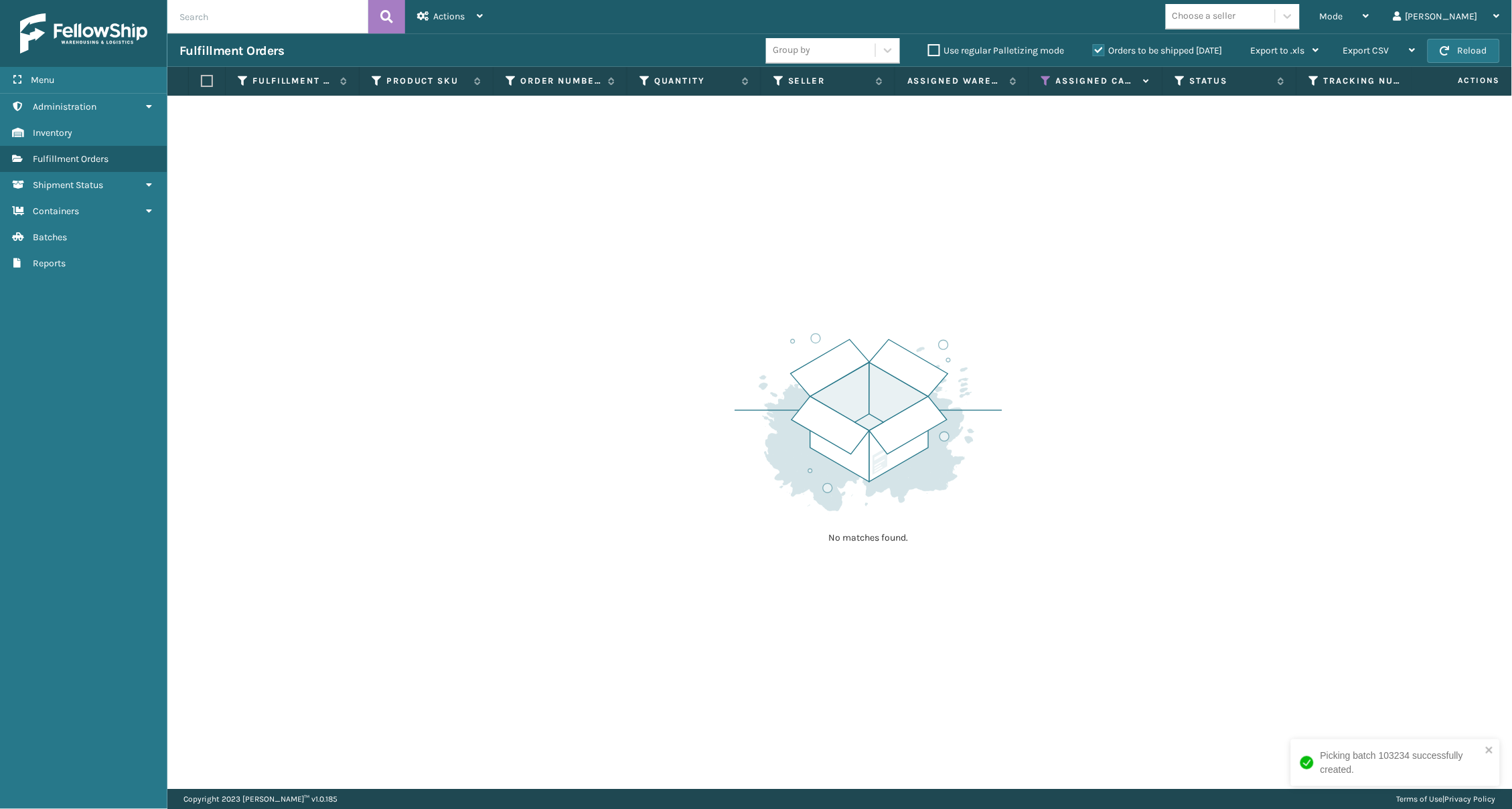
click at [1134, 14] on span "Mode" at bounding box center [1332, 17] width 24 height 12
click at [1134, 19] on span "Mode" at bounding box center [1332, 17] width 24 height 12
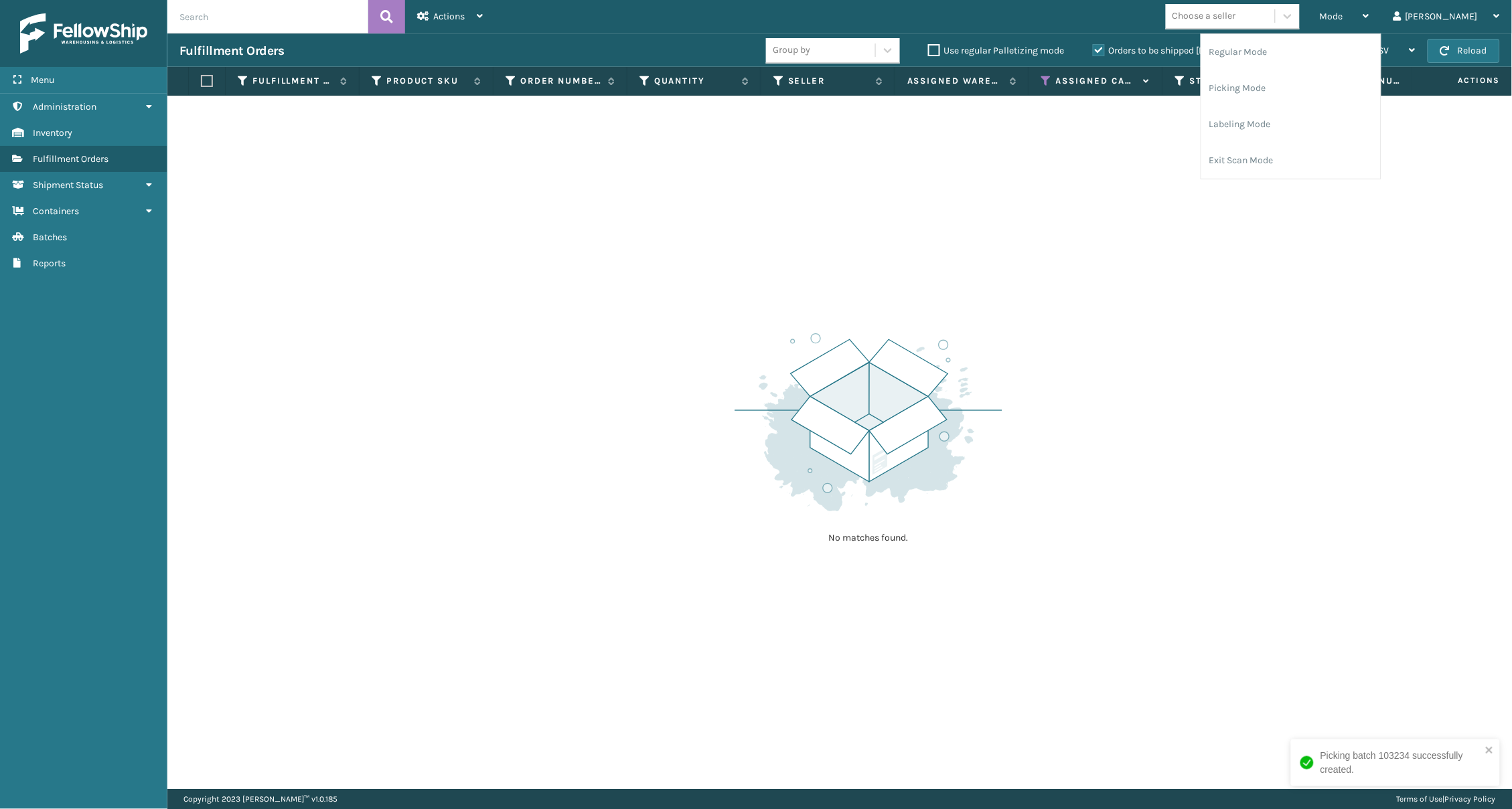
click at [1134, 136] on div "No matches found." at bounding box center [840, 443] width 1345 height 694
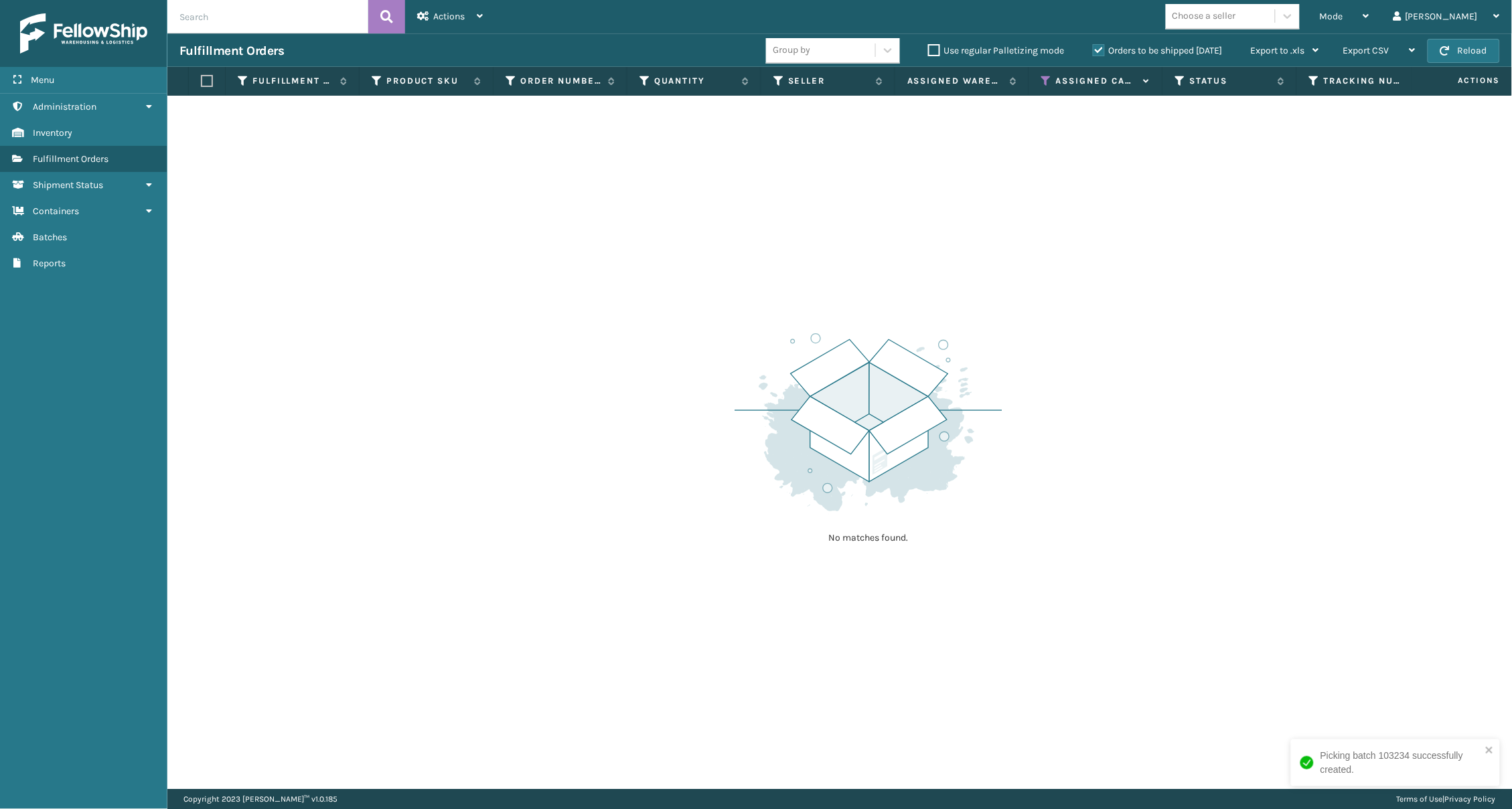
click at [1045, 82] on icon at bounding box center [1046, 81] width 11 height 12
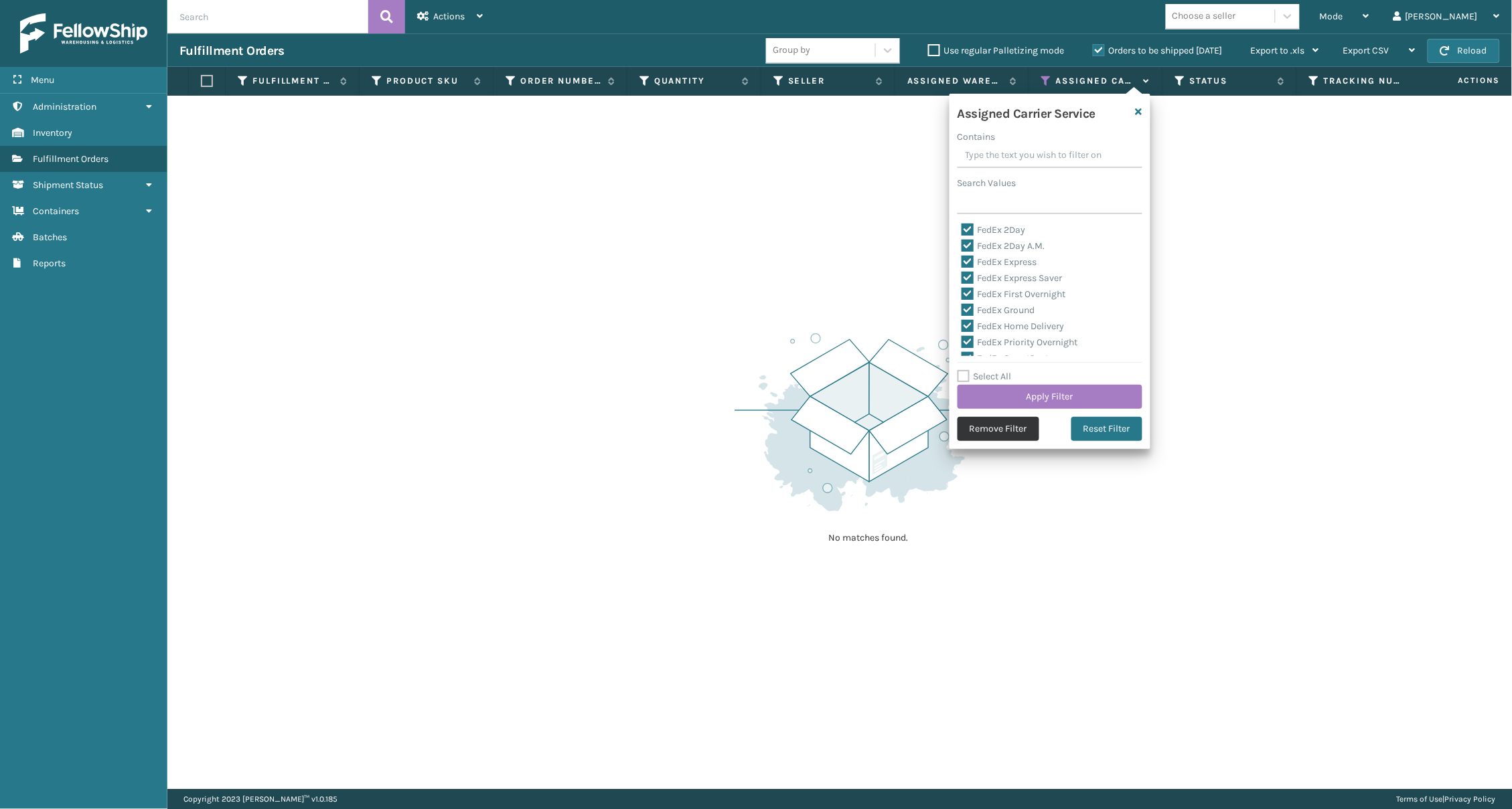
click at [1024, 422] on button "Remove Filter" at bounding box center [998, 428] width 82 height 24
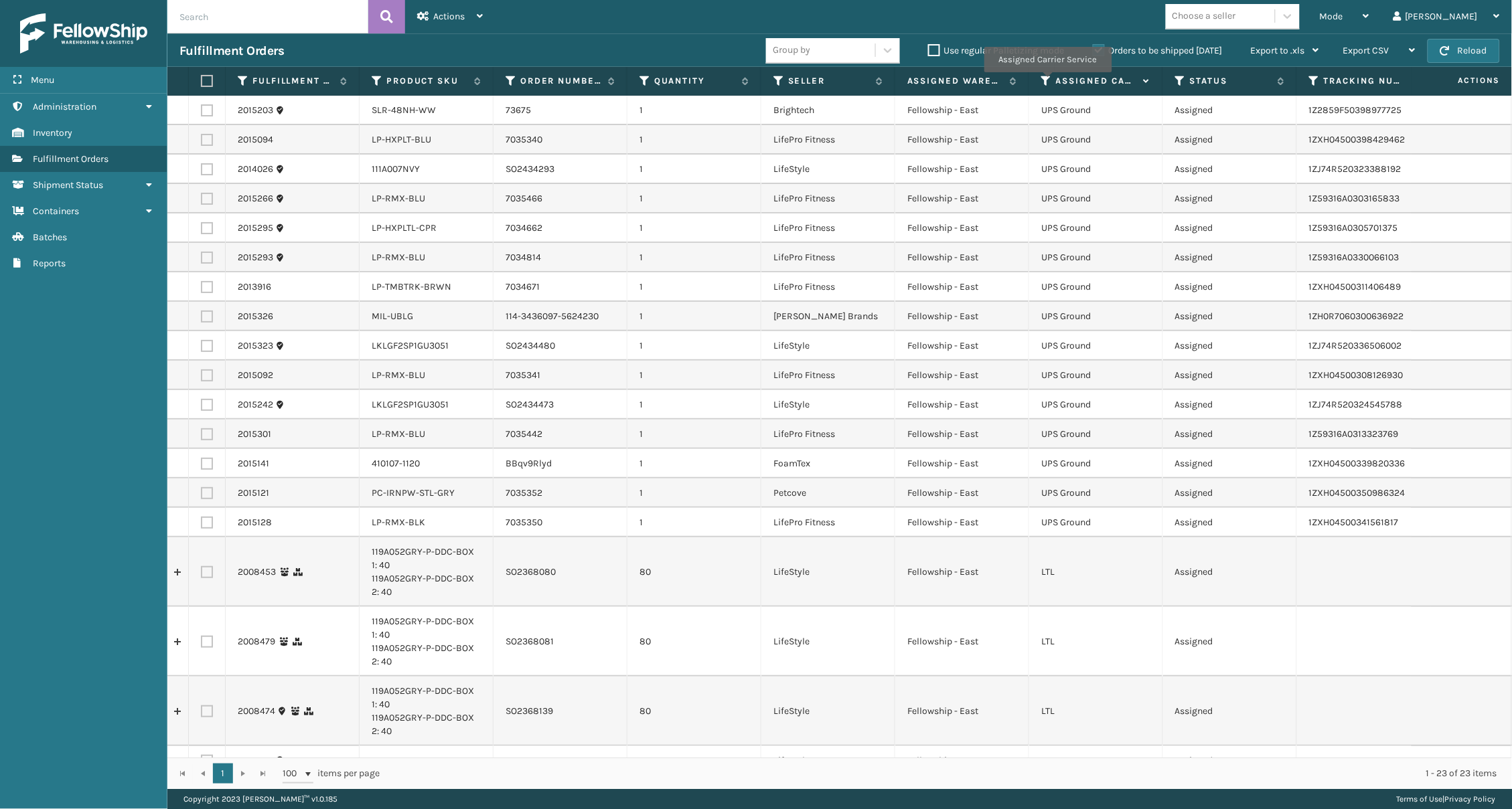
click at [1048, 82] on icon at bounding box center [1046, 81] width 11 height 12
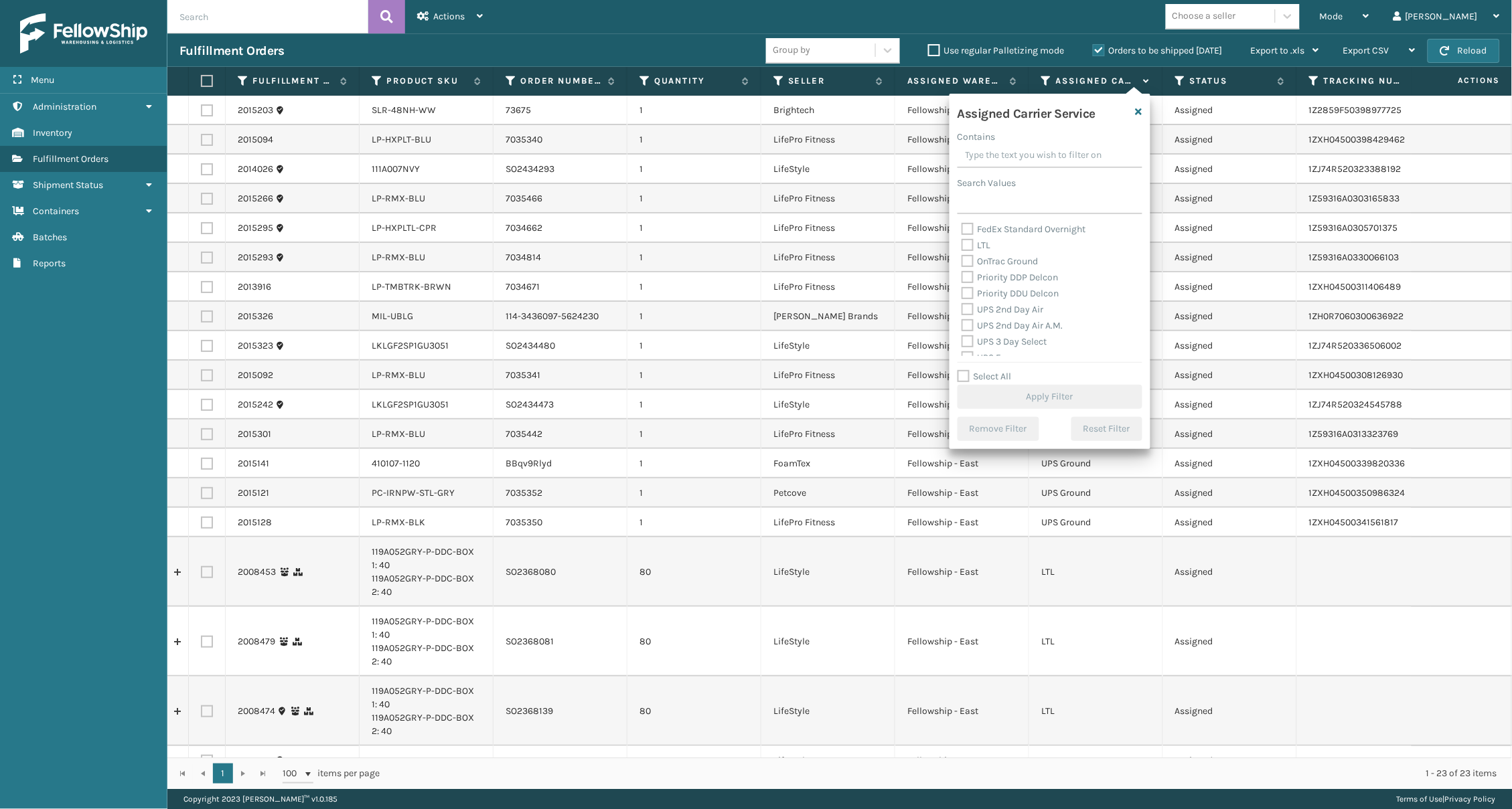
scroll to position [193, 0]
click at [1017, 240] on label "OnTrac Ground" at bounding box center [1000, 246] width 77 height 12
click at [963, 238] on input "OnTrac Ground" at bounding box center [962, 242] width 1 height 8
checkbox input "true"
click at [1015, 257] on label "Priority DDP Delcon" at bounding box center [1010, 263] width 97 height 12
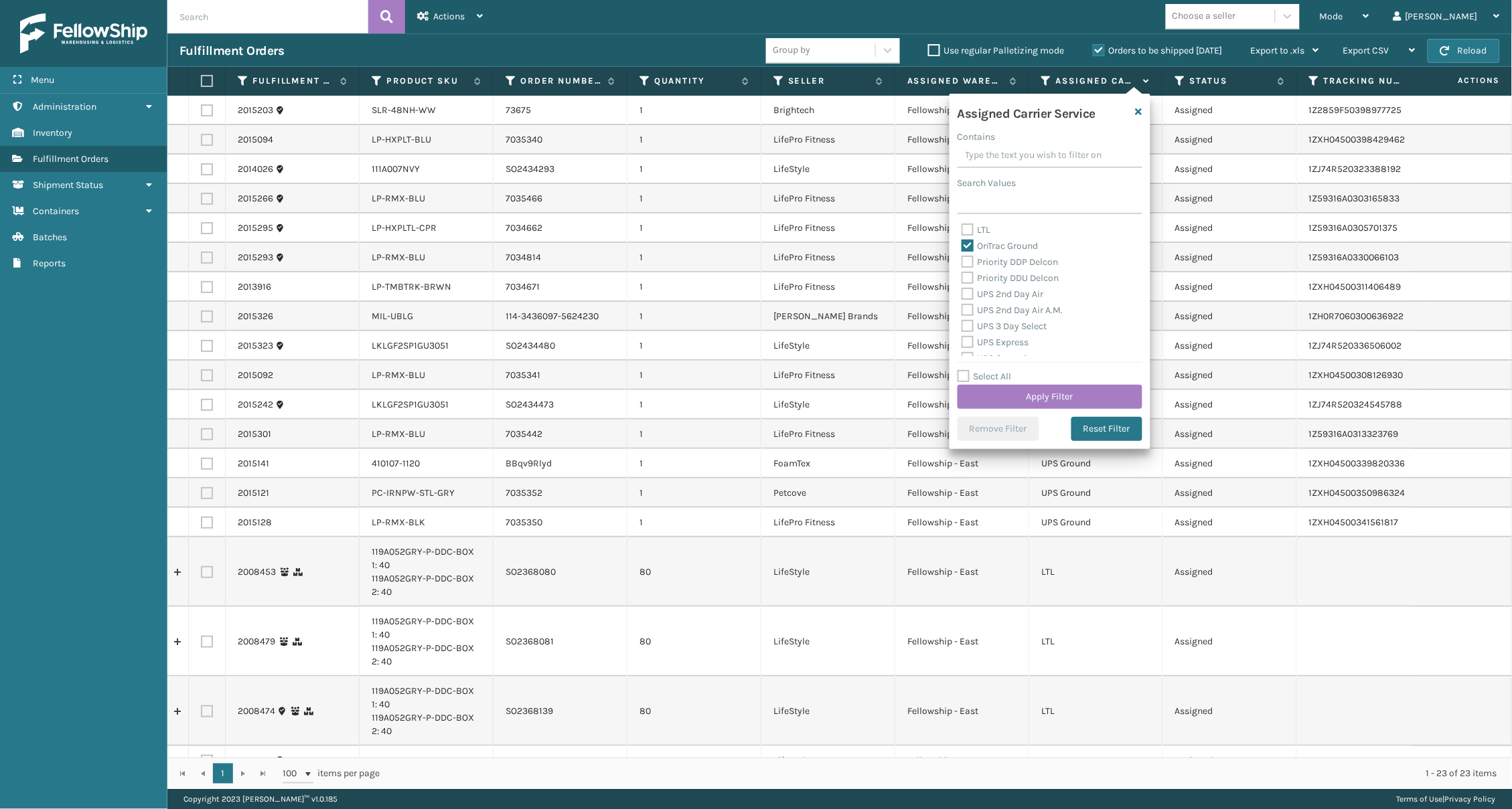
click at [963, 254] on input "Priority DDP Delcon" at bounding box center [962, 258] width 1 height 8
checkbox input "true"
click at [1018, 273] on label "Priority DDU Delcon" at bounding box center [1011, 279] width 98 height 12
click at [963, 270] on input "Priority DDU Delcon" at bounding box center [962, 274] width 1 height 8
checkbox input "true"
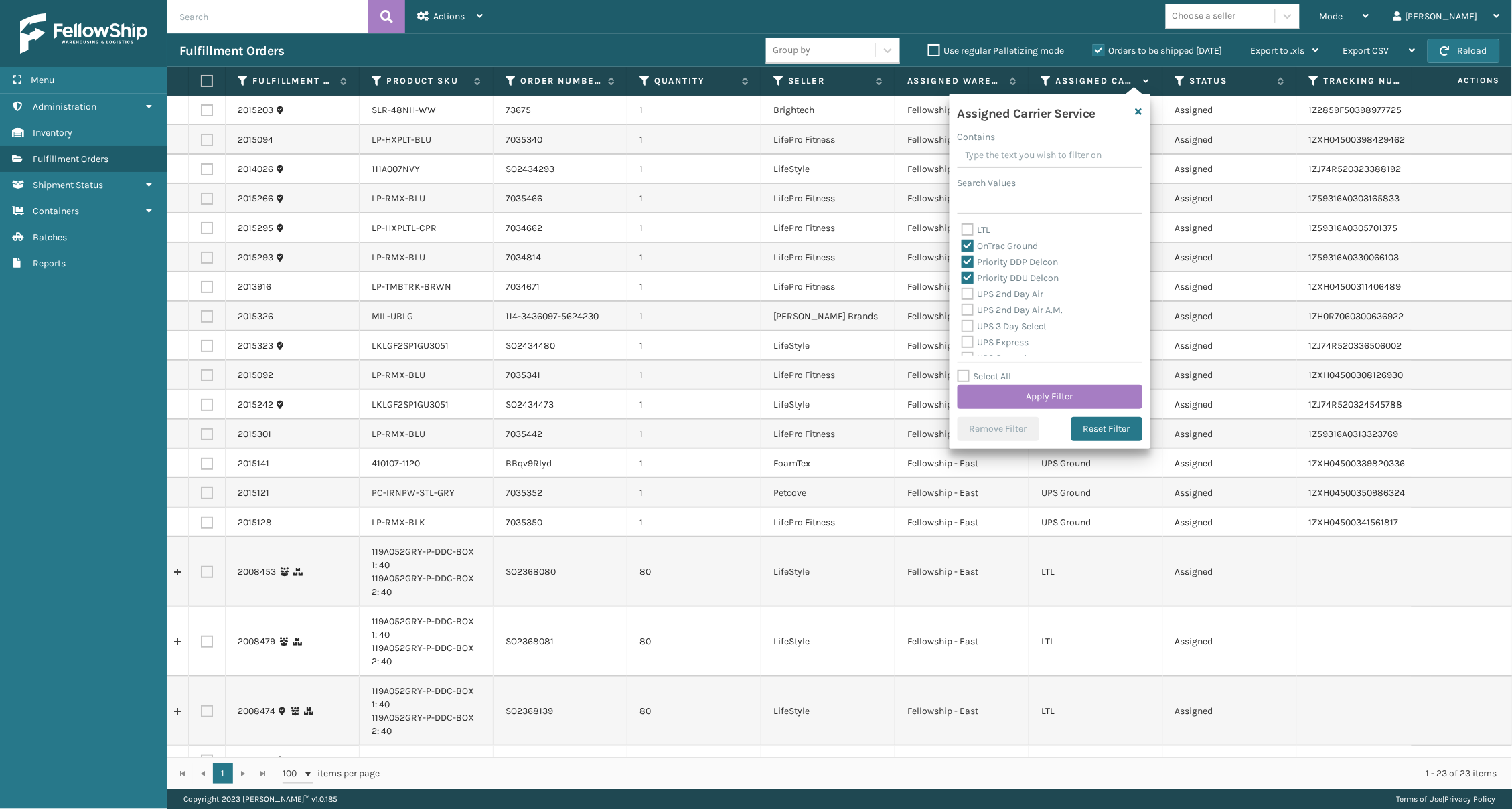
click at [1017, 289] on label "UPS 2nd Day Air" at bounding box center [1003, 295] width 83 height 12
click at [963, 286] on input "UPS 2nd Day Air" at bounding box center [962, 290] width 1 height 8
checkbox input "true"
click at [1016, 305] on label "UPS 2nd Day Air A.M." at bounding box center [1012, 311] width 102 height 12
click at [963, 302] on input "UPS 2nd Day Air A.M." at bounding box center [962, 306] width 1 height 8
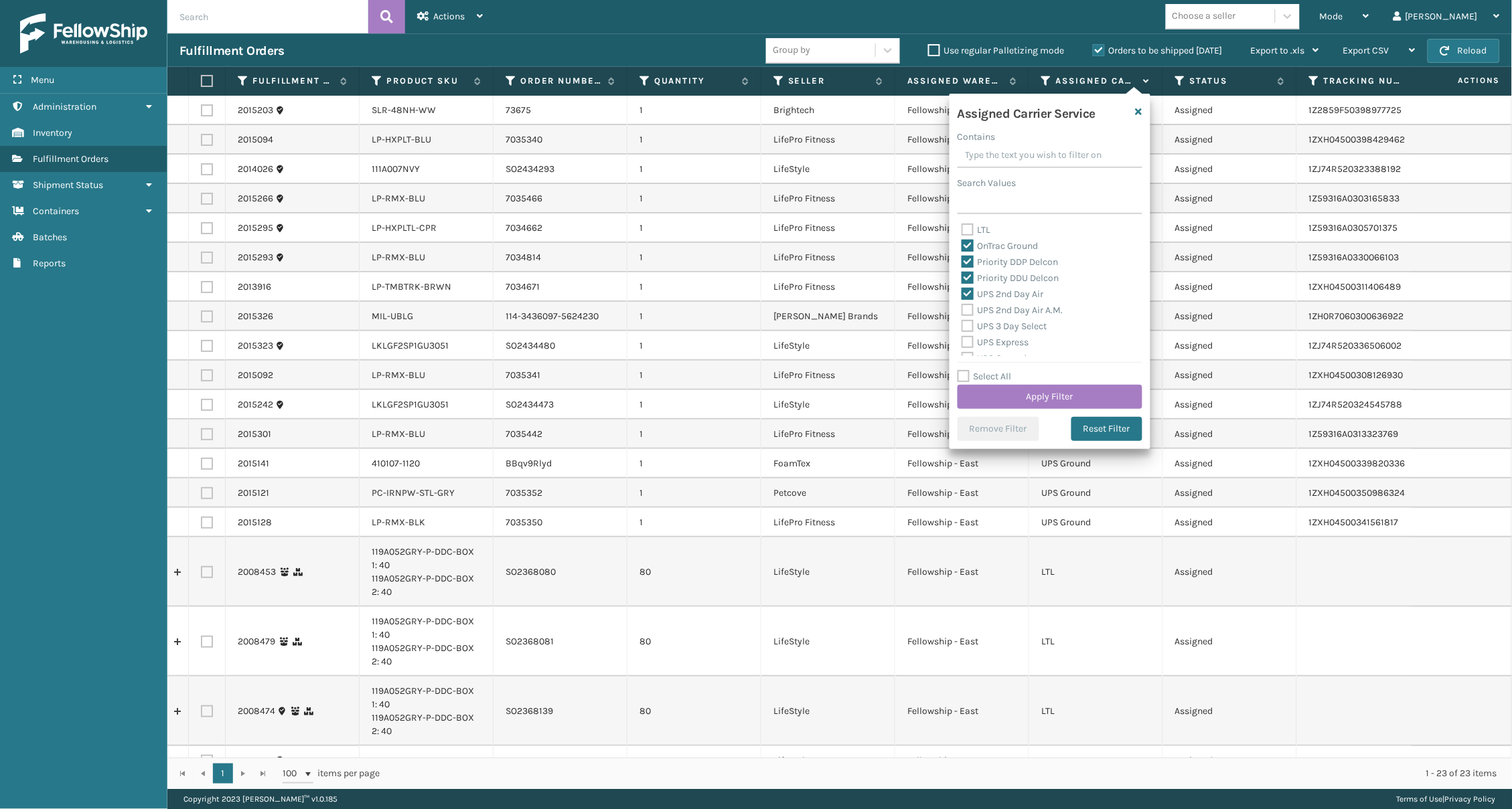
checkbox input "true"
click at [1014, 300] on label "UPS 3 Day Select" at bounding box center [1005, 305] width 86 height 12
click at [963, 300] on input "UPS 3 Day Select" at bounding box center [962, 301] width 1 height 8
checkbox input "true"
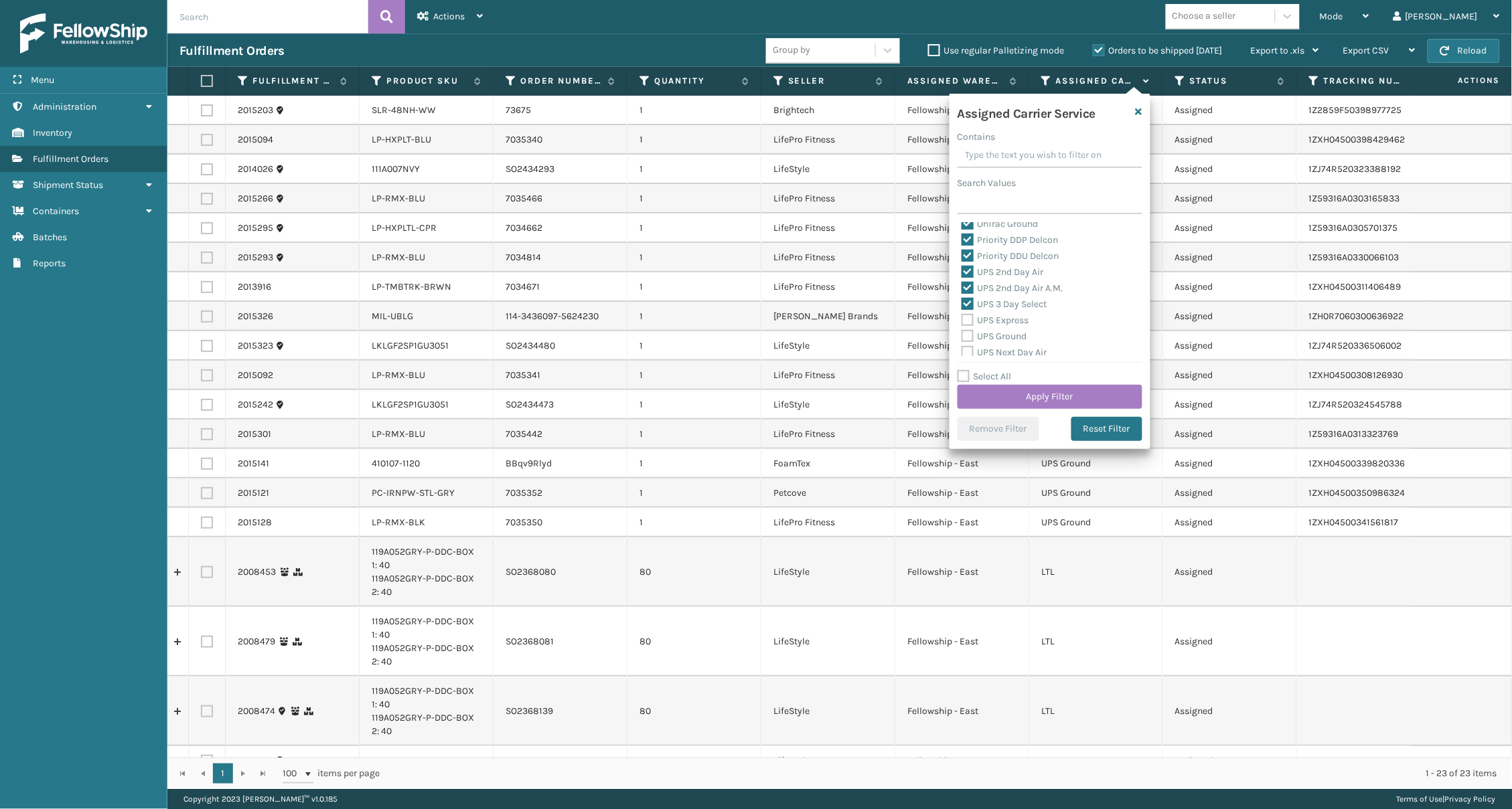
click at [985, 315] on label "UPS Express" at bounding box center [996, 321] width 67 height 12
click at [963, 315] on input "UPS Express" at bounding box center [962, 317] width 1 height 8
checkbox input "true"
drag, startPoint x: 982, startPoint y: 327, endPoint x: 1008, endPoint y: 299, distance: 38.2
click at [982, 331] on label "UPS Ground" at bounding box center [995, 337] width 66 height 12
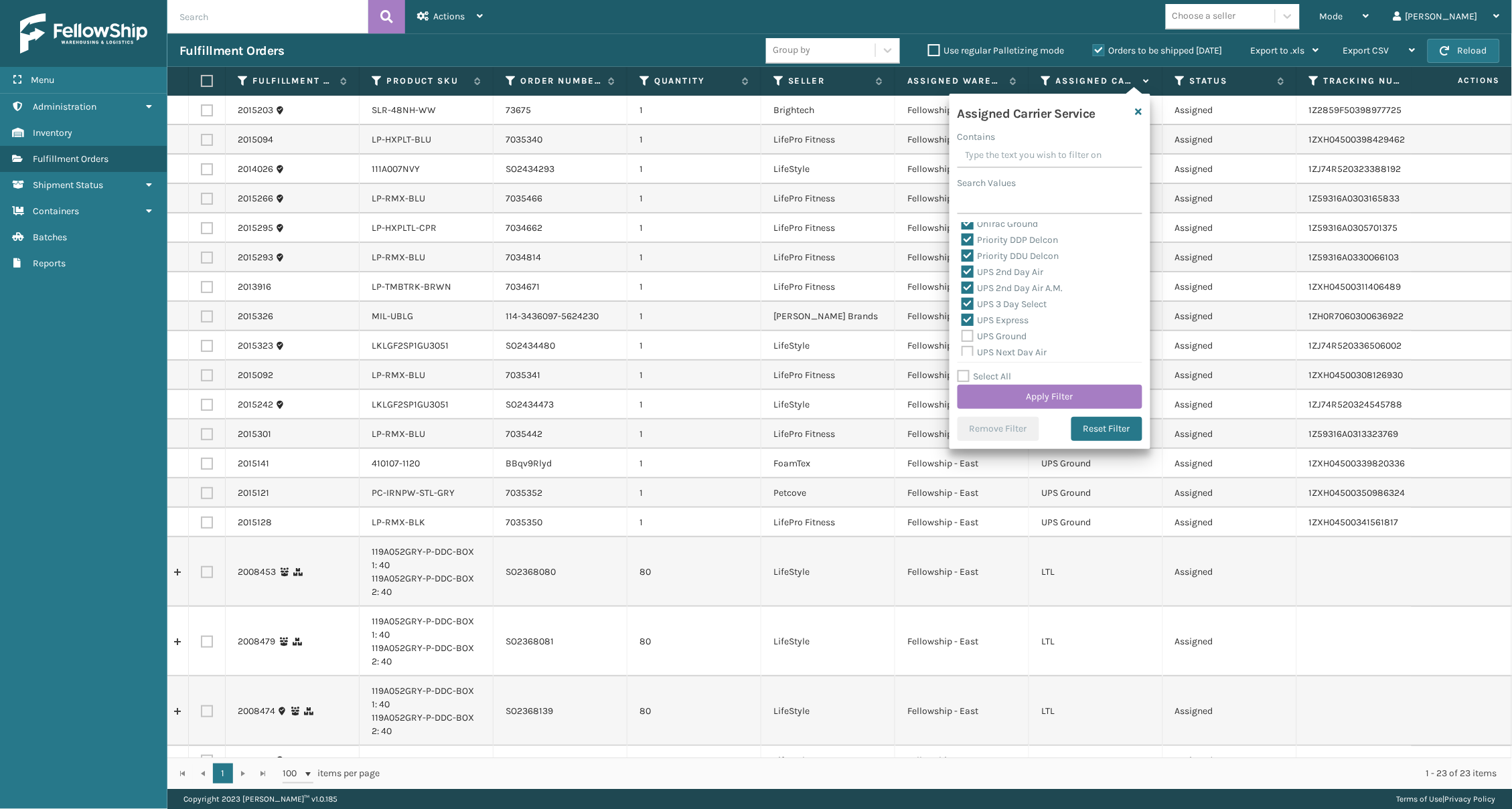
click at [963, 328] on input "UPS Ground" at bounding box center [962, 333] width 1 height 8
checkbox input "true"
click at [1011, 295] on label "UPS Next Day Air" at bounding box center [1005, 301] width 86 height 12
click at [963, 293] on input "UPS Next Day Air" at bounding box center [962, 297] width 1 height 8
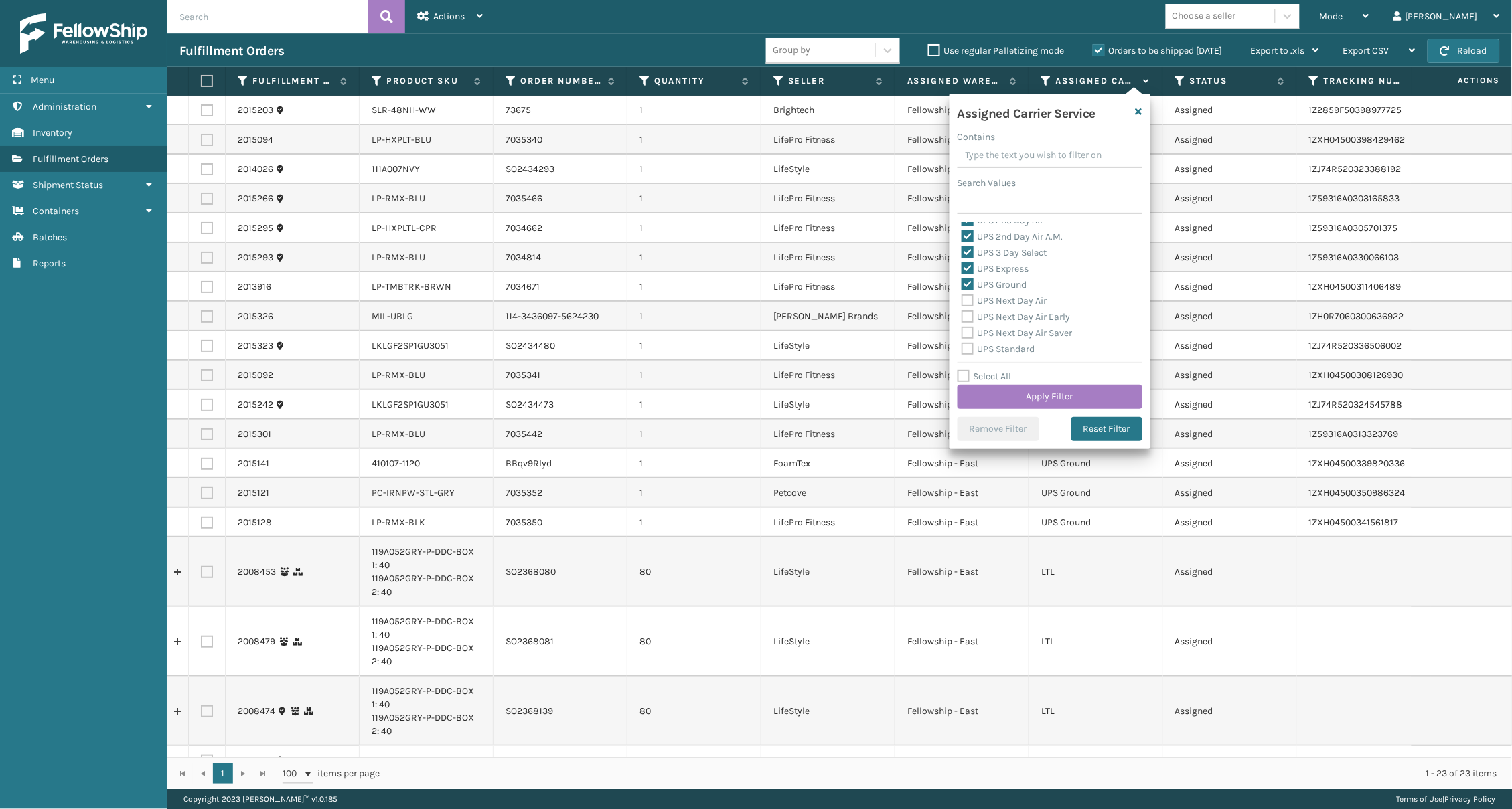
checkbox input "true"
drag, startPoint x: 1012, startPoint y: 306, endPoint x: 1005, endPoint y: 319, distance: 14.8
click at [1010, 311] on label "UPS Next Day Air Early" at bounding box center [1017, 317] width 110 height 12
click at [963, 309] on input "UPS Next Day Air Early" at bounding box center [962, 313] width 1 height 8
checkbox input "true"
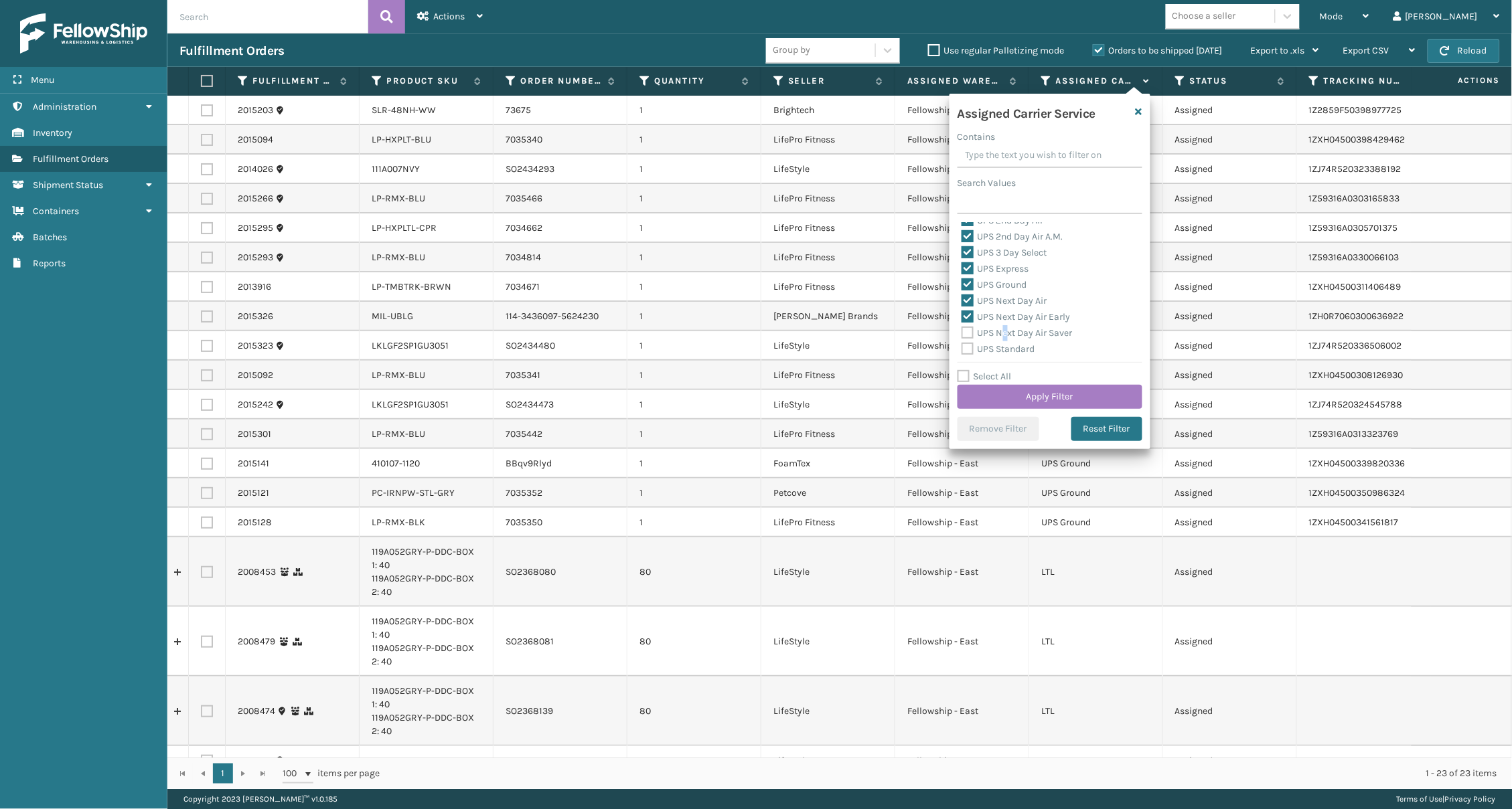
click at [1005, 327] on label "UPS Next Day Air Saver" at bounding box center [1018, 333] width 111 height 12
click at [963, 325] on input "UPS Next Day Air Saver" at bounding box center [962, 329] width 1 height 8
checkbox input "true"
drag, startPoint x: 1008, startPoint y: 302, endPoint x: 1015, endPoint y: 315, distance: 14.8
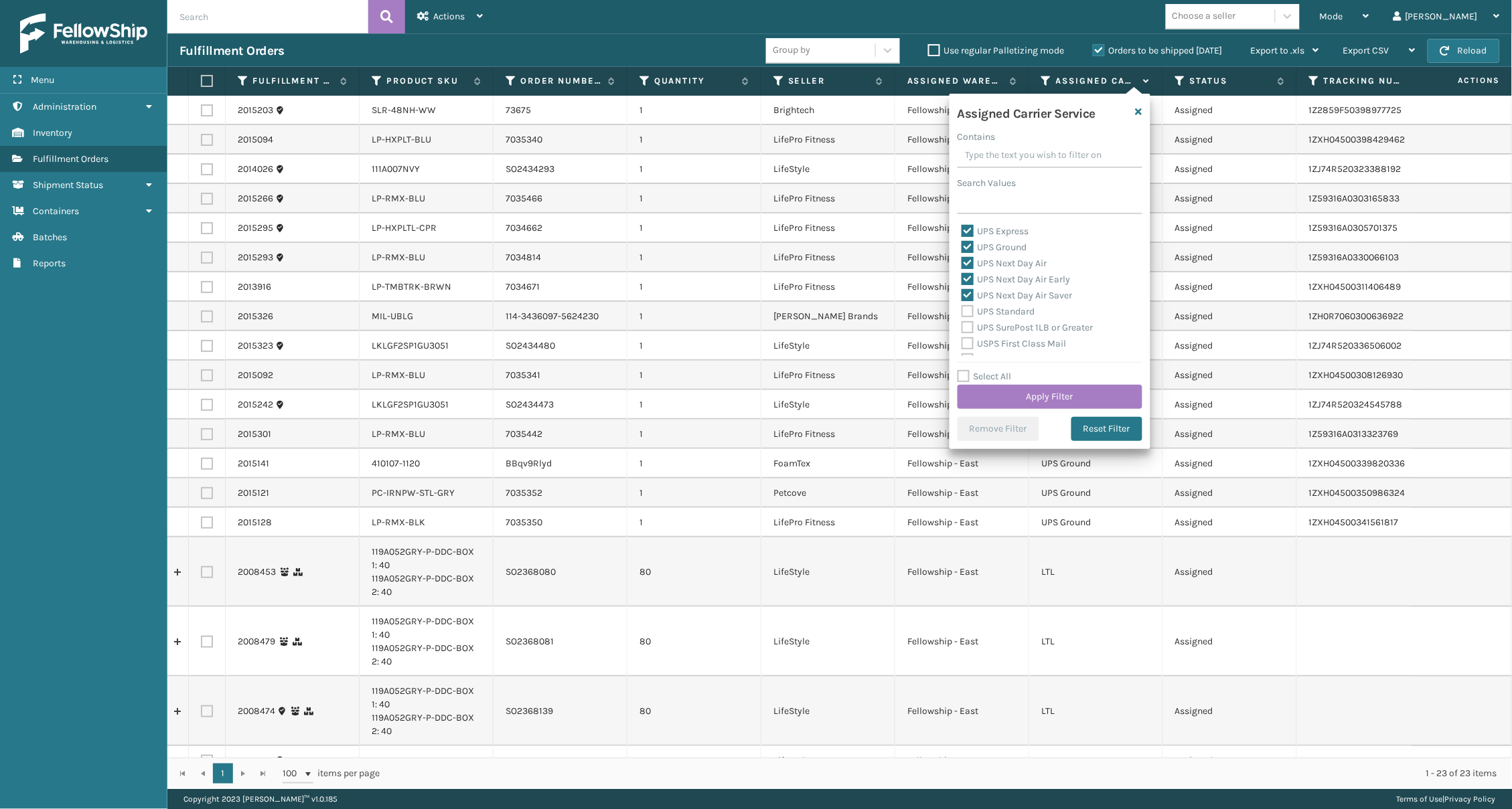
click at [1008, 306] on label "UPS Standard" at bounding box center [998, 311] width 73 height 12
click at [963, 304] on input "UPS Standard" at bounding box center [962, 308] width 1 height 8
checkbox input "true"
drag, startPoint x: 1015, startPoint y: 315, endPoint x: 1025, endPoint y: 289, distance: 27.9
click at [1015, 322] on label "UPS SurePost 1LB or Greater" at bounding box center [1028, 327] width 132 height 12
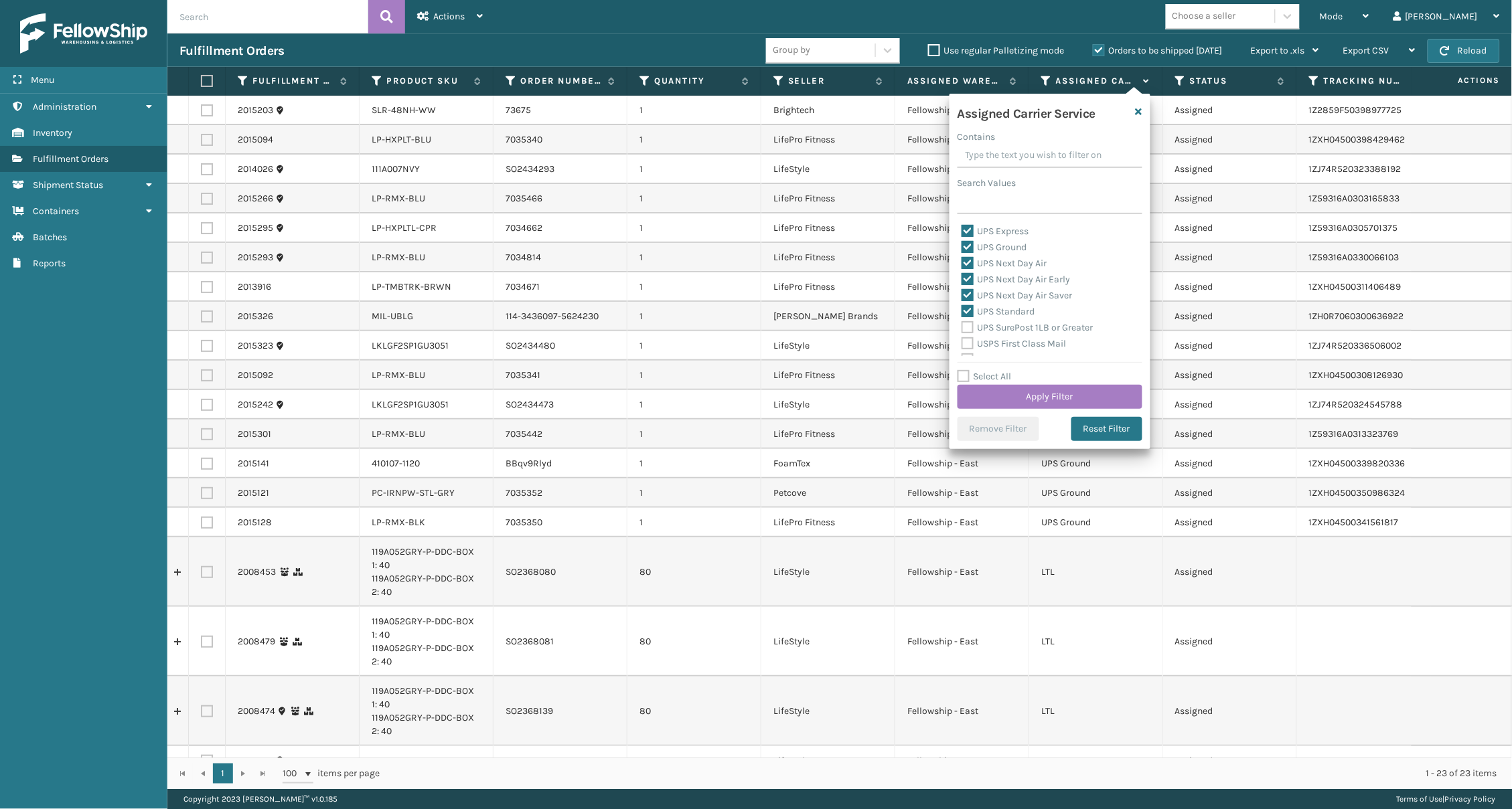
click at [963, 320] on input "UPS SurePost 1LB or Greater" at bounding box center [962, 324] width 1 height 8
checkbox input "true"
click at [1061, 385] on button "Apply Filter" at bounding box center [1050, 397] width 184 height 24
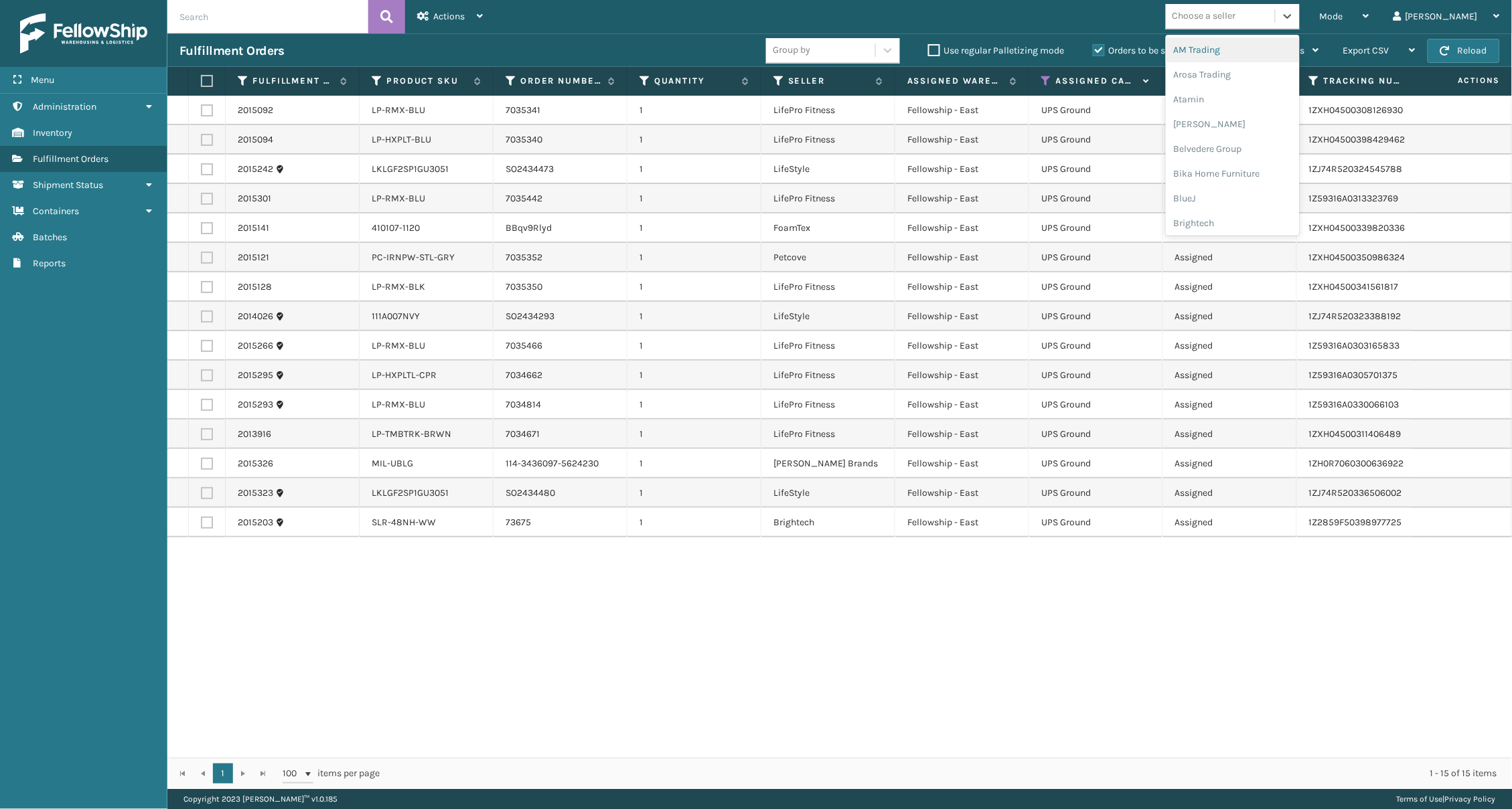
click at [1134, 19] on div "Choose a seller" at bounding box center [1205, 16] width 64 height 14
type input "LIF"
click at [1134, 80] on div "LifePro Fitness" at bounding box center [1232, 74] width 134 height 24
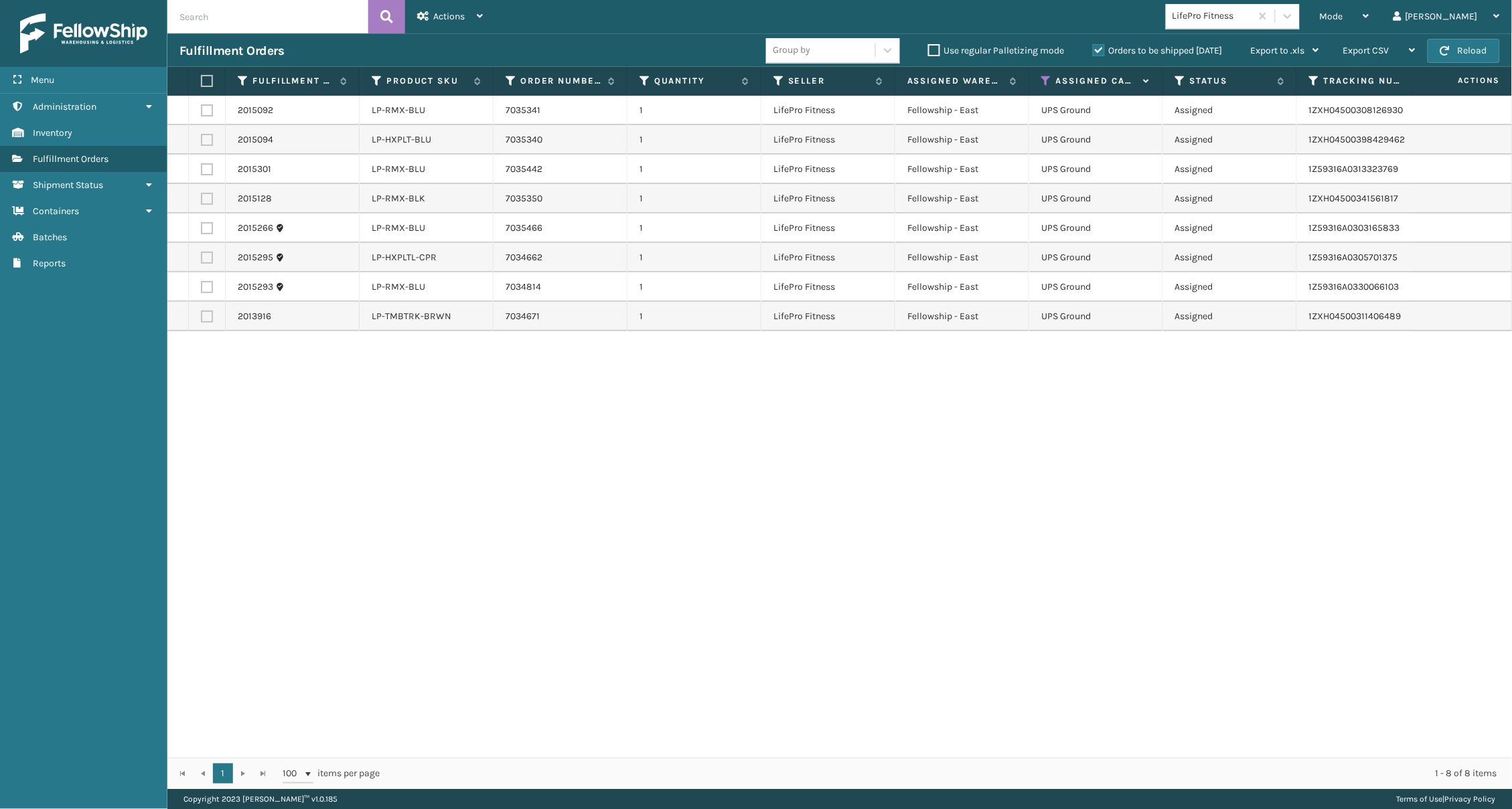
drag, startPoint x: 203, startPoint y: 82, endPoint x: 452, endPoint y: 51, distance: 250.9
click at [206, 82] on label at bounding box center [206, 81] width 8 height 12
click at [201, 82] on input "checkbox" at bounding box center [201, 81] width 1 height 8
checkbox input "true"
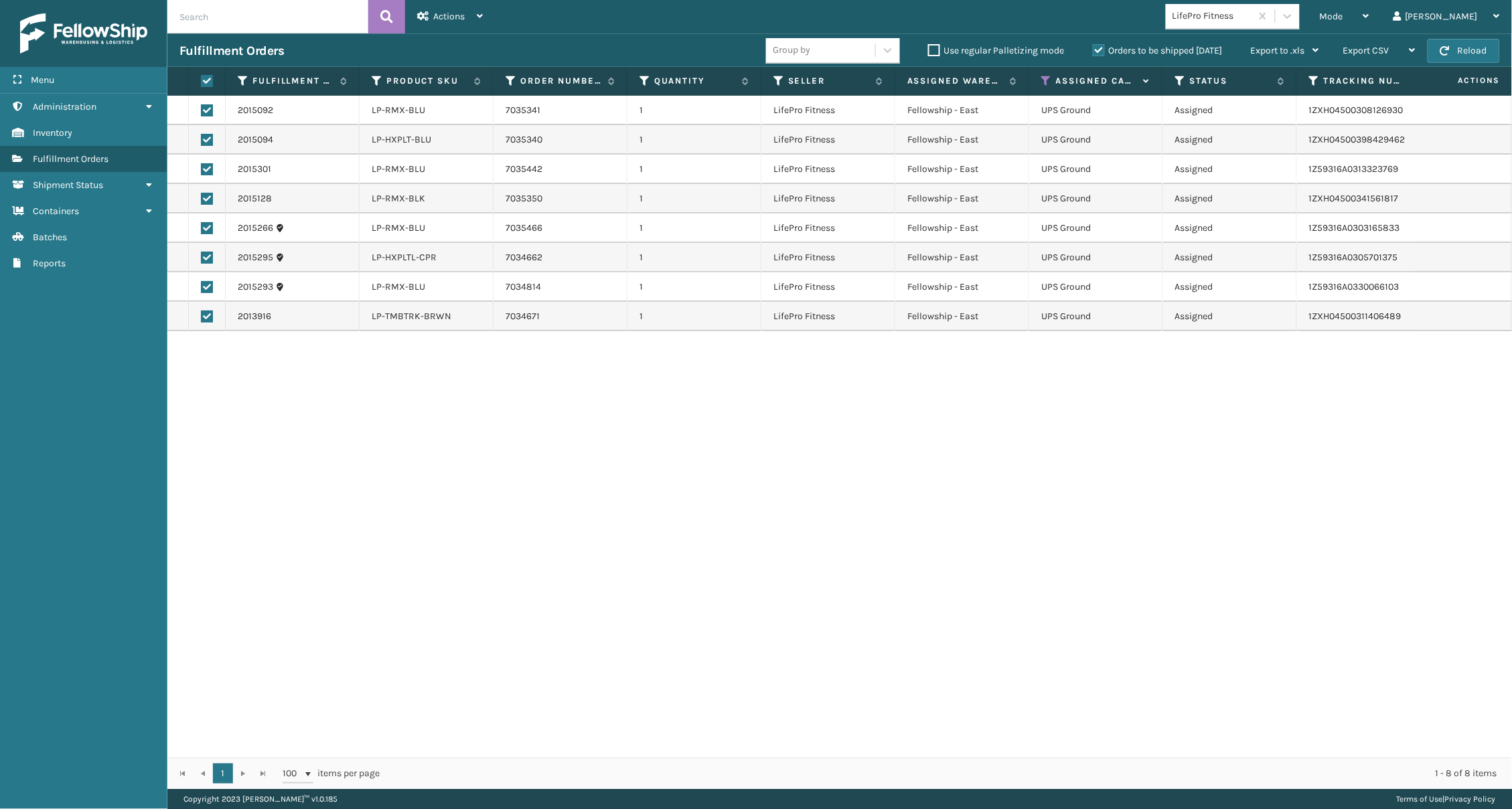
checkbox input "true"
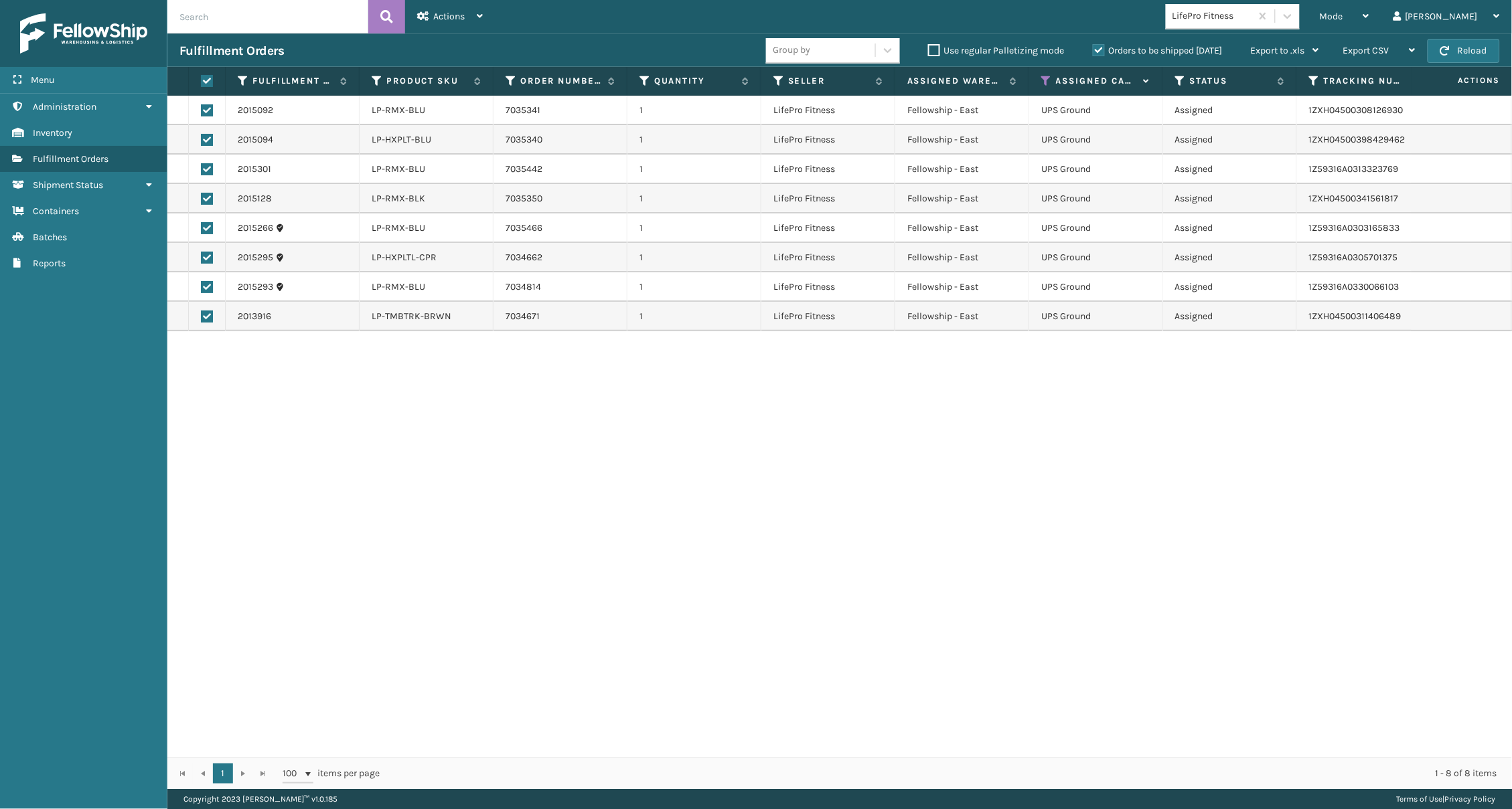
checkbox input "true"
click at [449, 24] on div "Actions" at bounding box center [450, 17] width 66 height 34
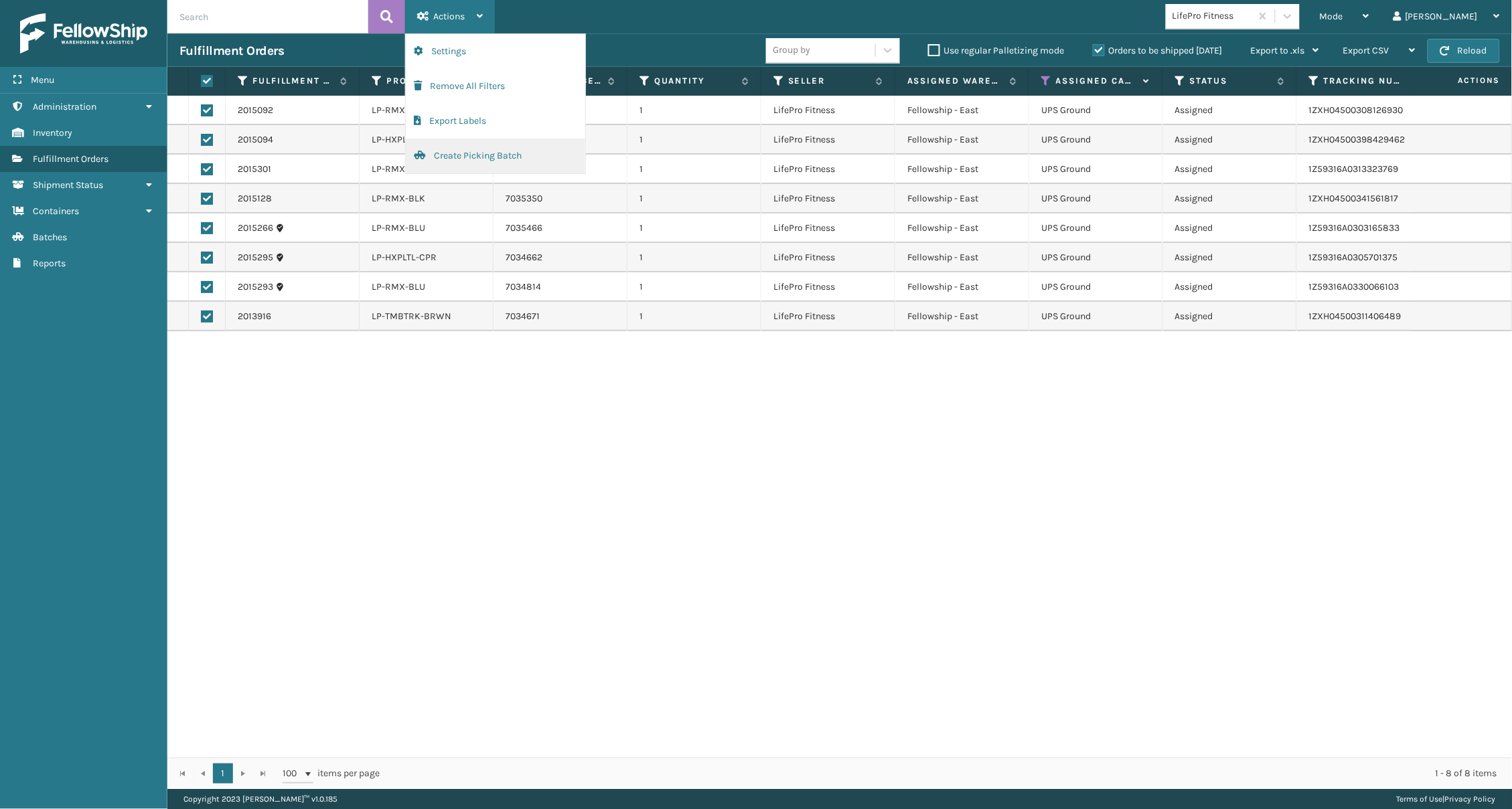
click at [469, 143] on button "Create Picking Batch" at bounding box center [495, 156] width 179 height 35
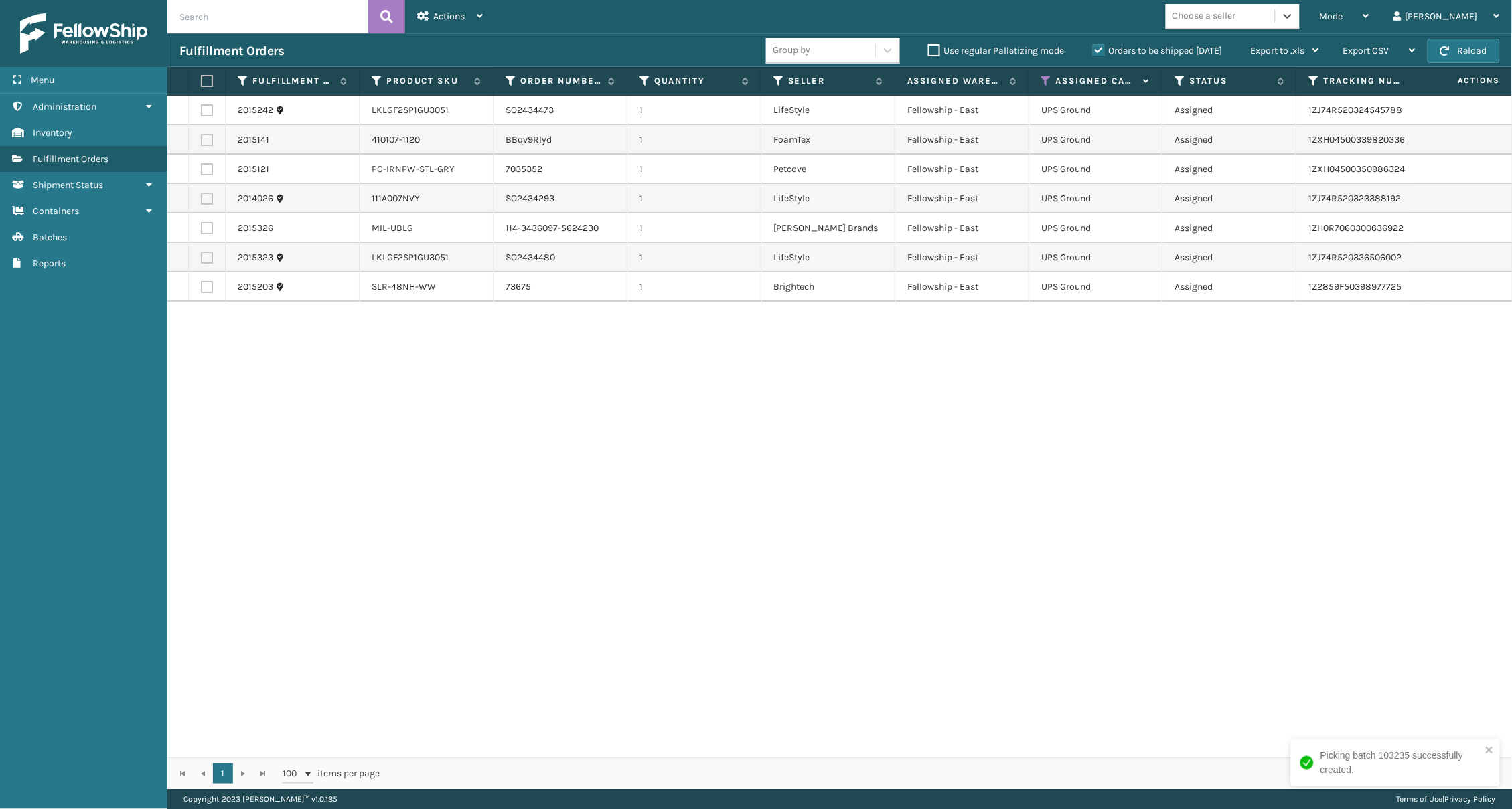
click at [1134, 12] on div "Choose a seller" at bounding box center [1205, 16] width 64 height 14
type input "LIF"
drag, startPoint x: 1262, startPoint y: 78, endPoint x: 1257, endPoint y: 97, distance: 19.6
click at [1134, 97] on div "LifeStyle" at bounding box center [1232, 98] width 134 height 24
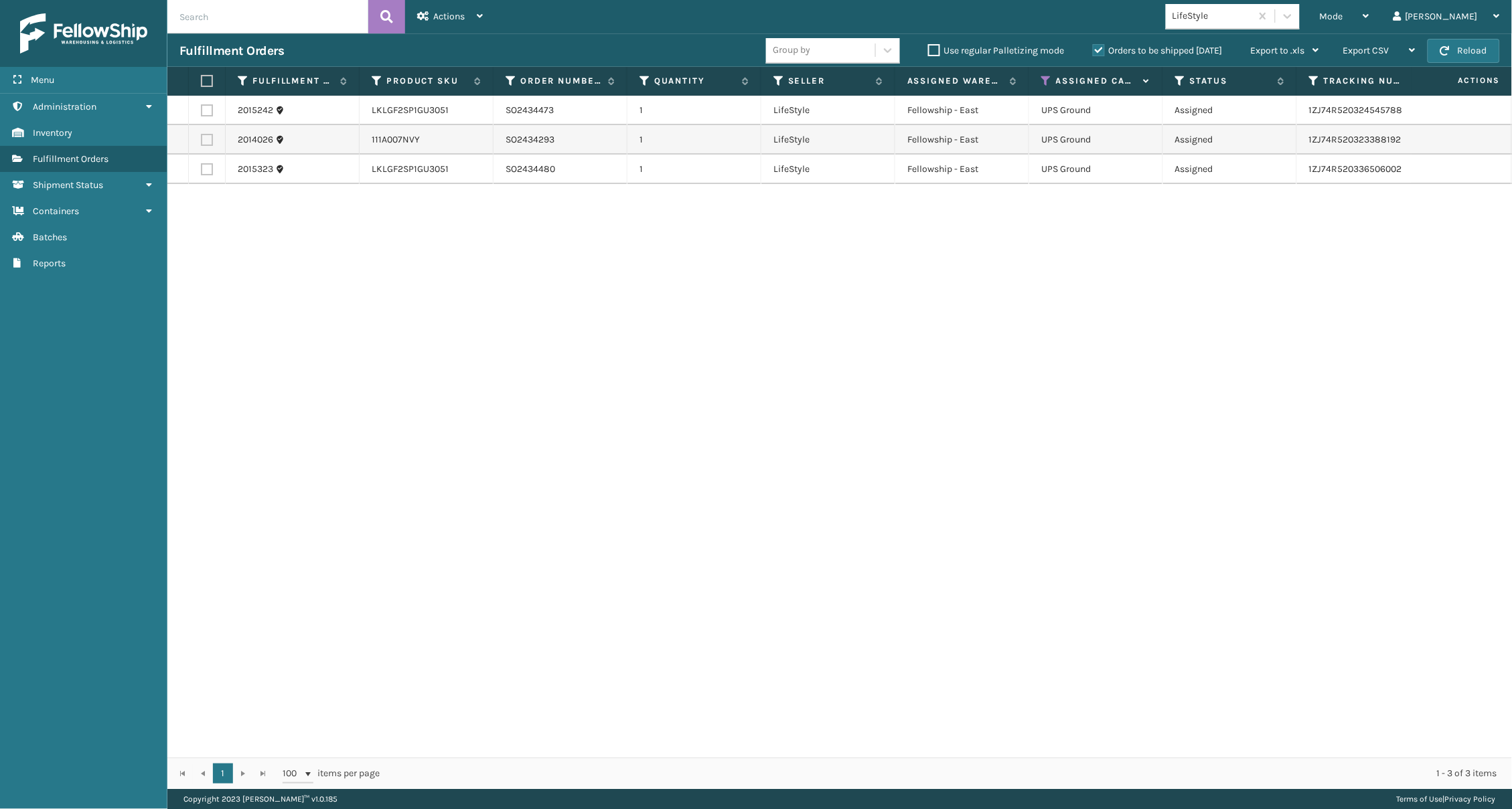
click at [213, 81] on th at bounding box center [207, 82] width 37 height 29
click at [209, 81] on label at bounding box center [206, 81] width 8 height 12
click at [201, 81] on input "checkbox" at bounding box center [201, 81] width 1 height 8
checkbox input "true"
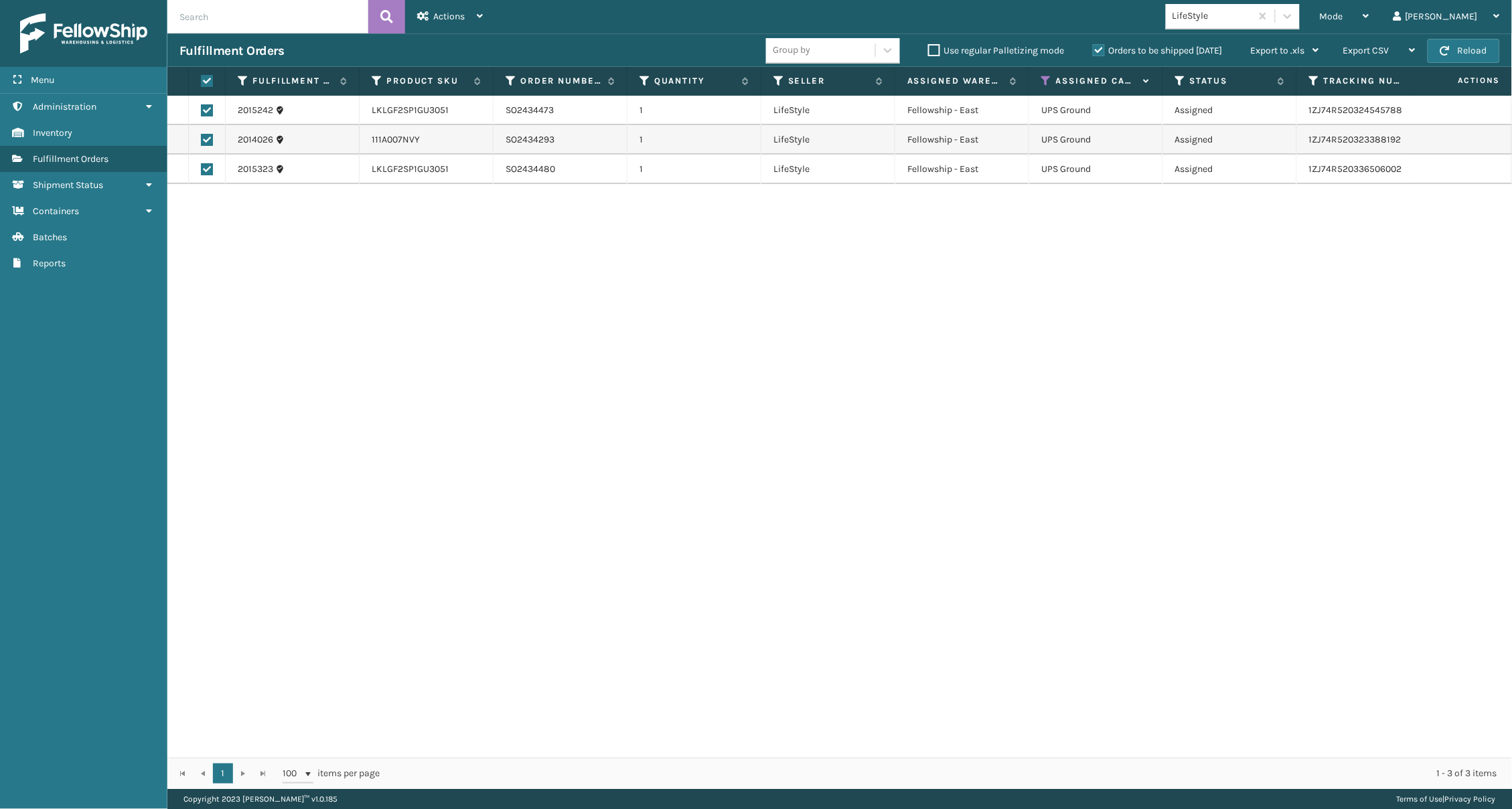
checkbox input "true"
drag, startPoint x: 447, startPoint y: 23, endPoint x: 446, endPoint y: 82, distance: 59.0
click at [446, 24] on div "Actions" at bounding box center [450, 17] width 66 height 34
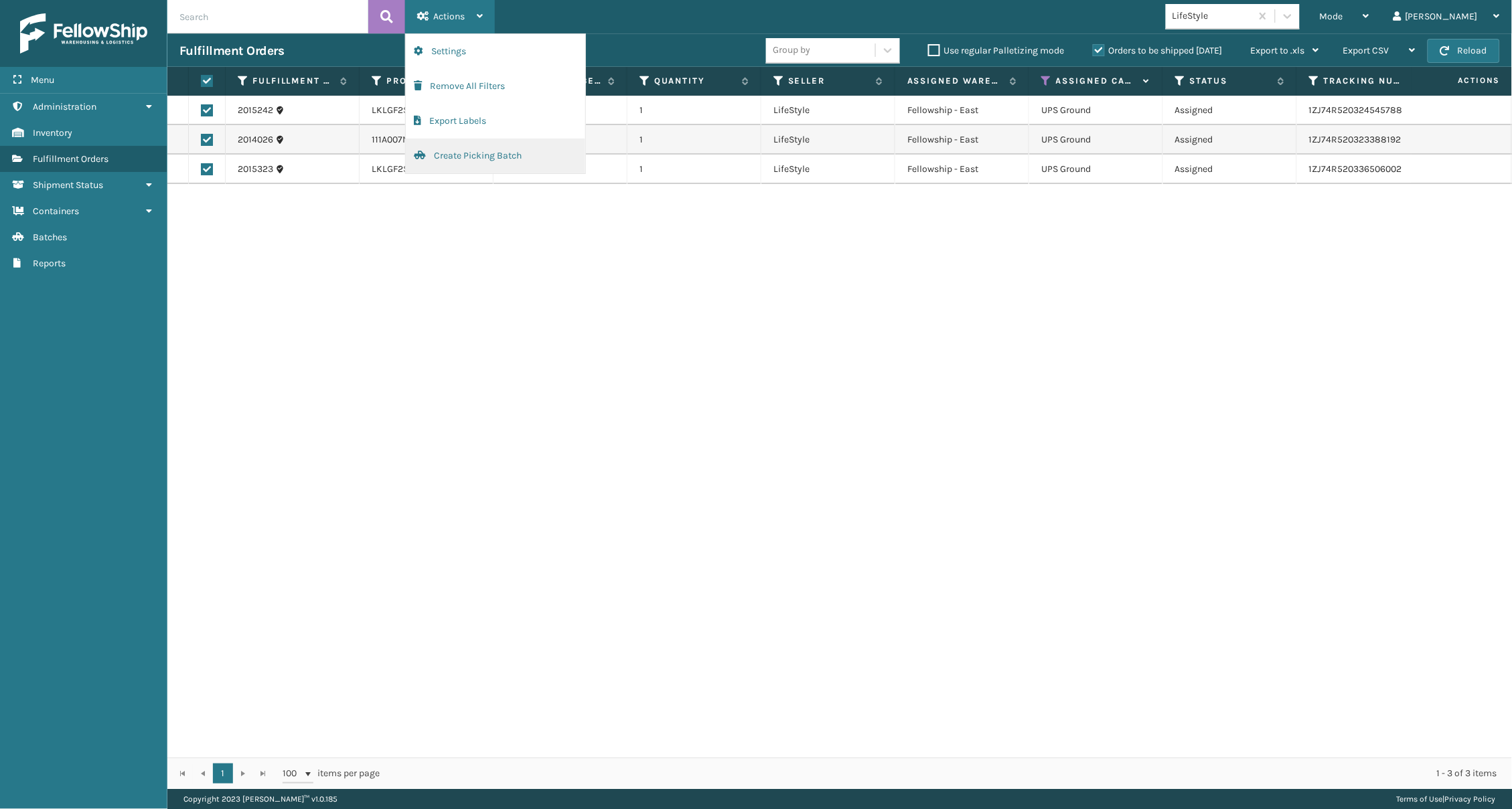
click at [447, 153] on button "Create Picking Batch" at bounding box center [495, 156] width 179 height 35
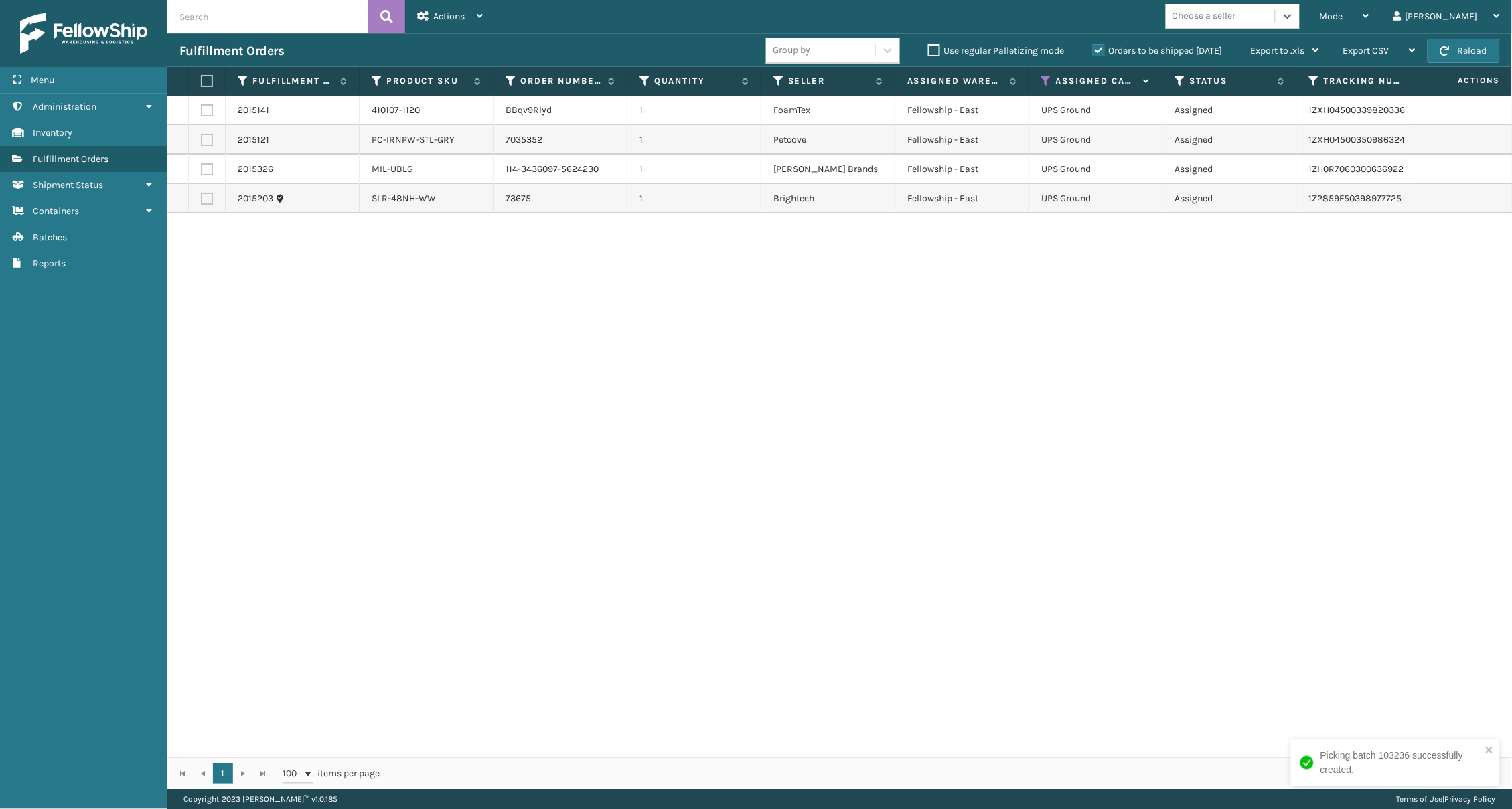
click at [207, 113] on label at bounding box center [207, 110] width 12 height 12
click at [201, 113] on input "checkbox" at bounding box center [201, 109] width 1 height 8
checkbox input "true"
click at [206, 140] on label at bounding box center [207, 140] width 12 height 12
click at [201, 140] on input "checkbox" at bounding box center [201, 138] width 1 height 8
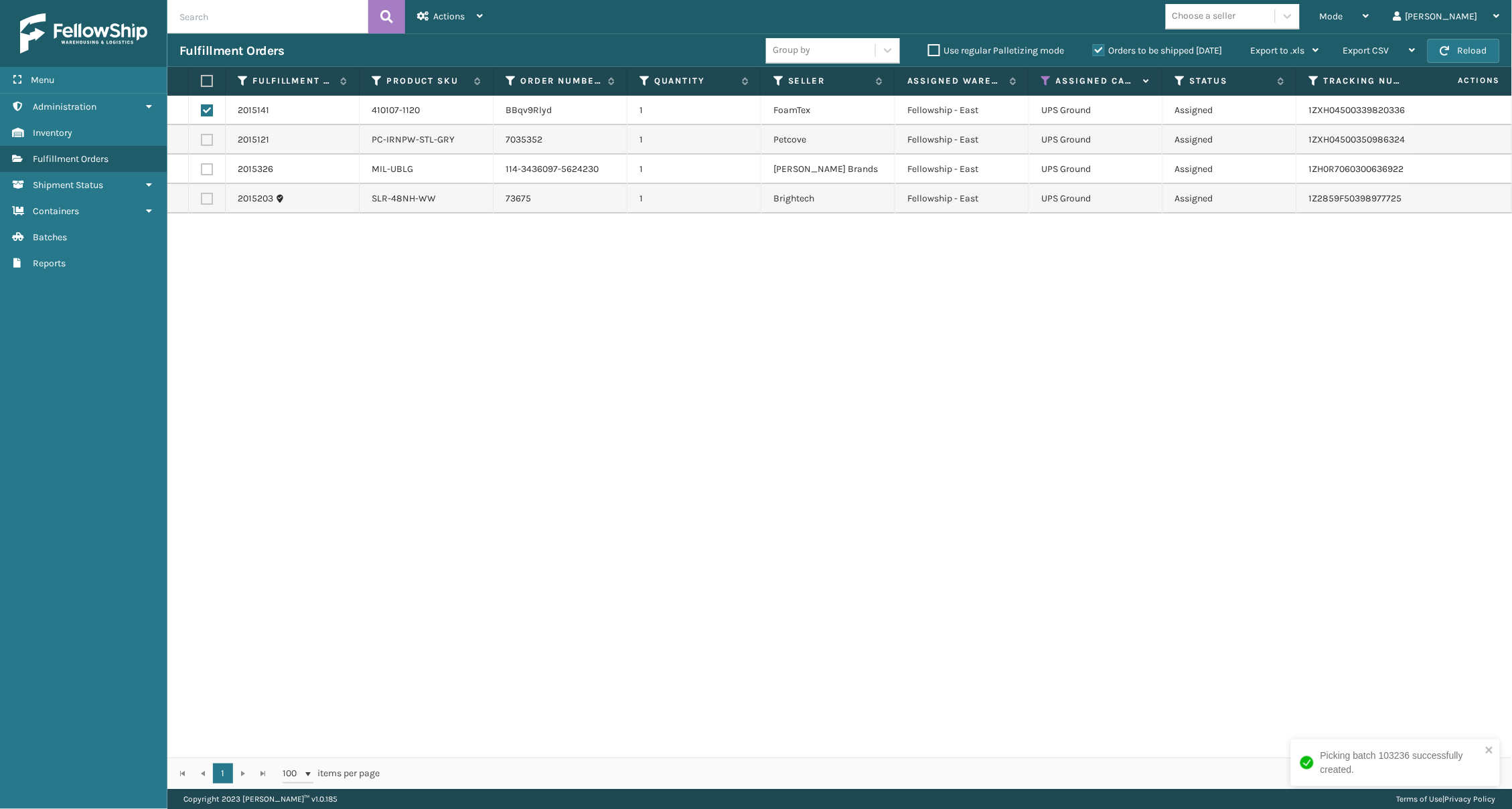
checkbox input "true"
click at [206, 159] on td at bounding box center [207, 169] width 37 height 29
click at [209, 163] on label at bounding box center [207, 169] width 12 height 12
click at [201, 163] on input "checkbox" at bounding box center [201, 168] width 1 height 8
checkbox input "true"
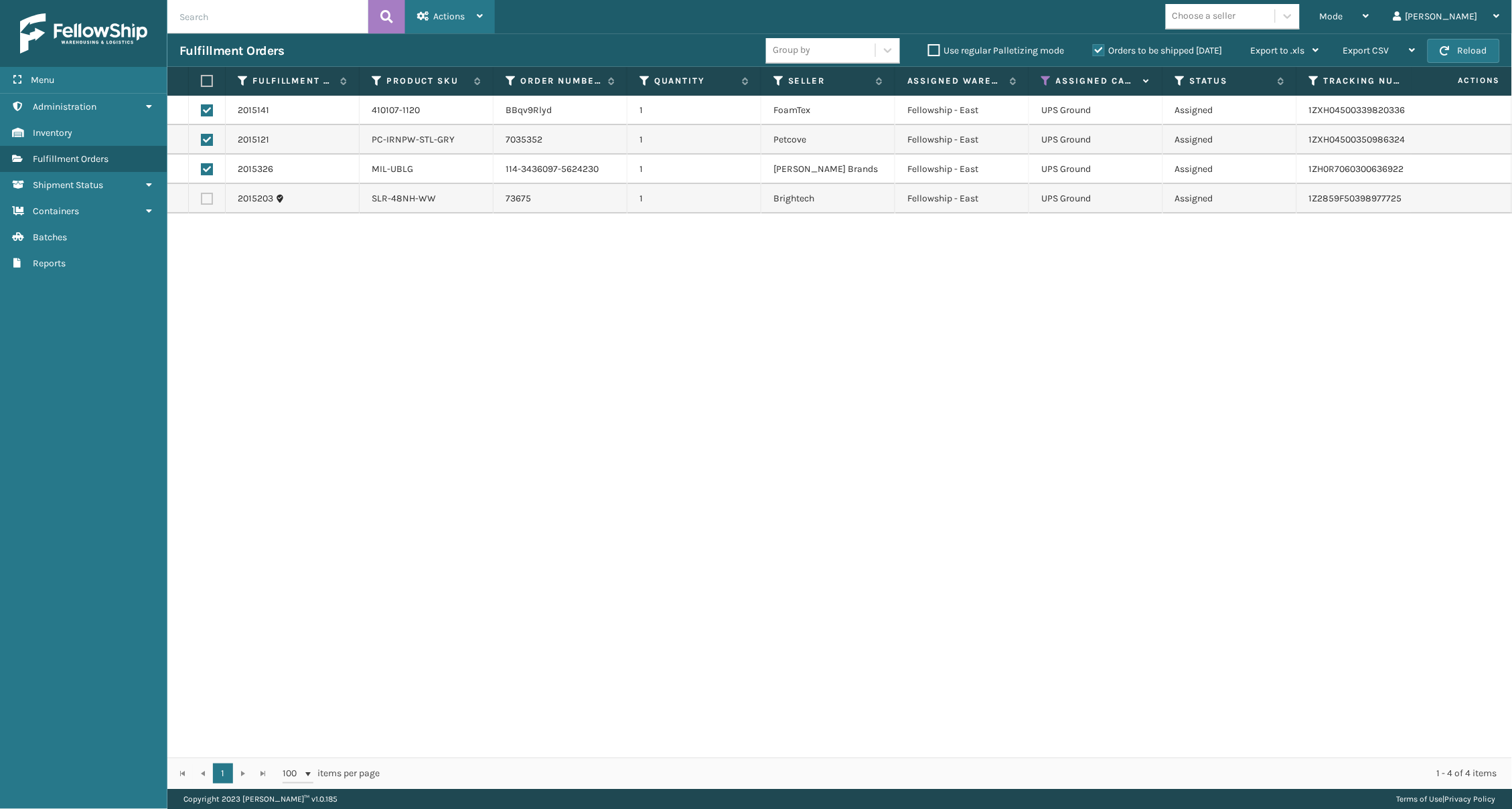
click at [446, 5] on div "Actions" at bounding box center [450, 17] width 66 height 34
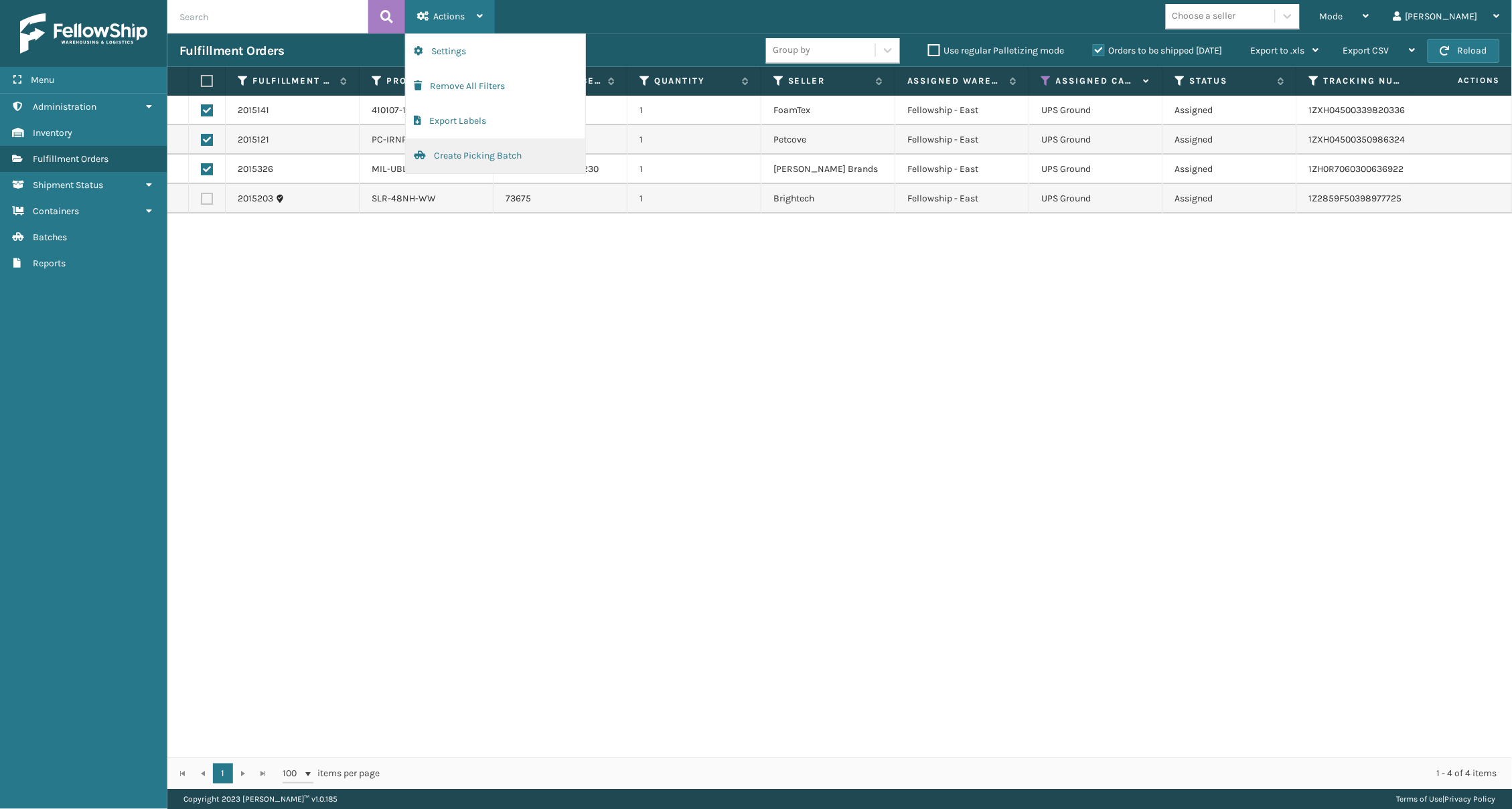
click at [465, 141] on button "Create Picking Batch" at bounding box center [495, 156] width 179 height 35
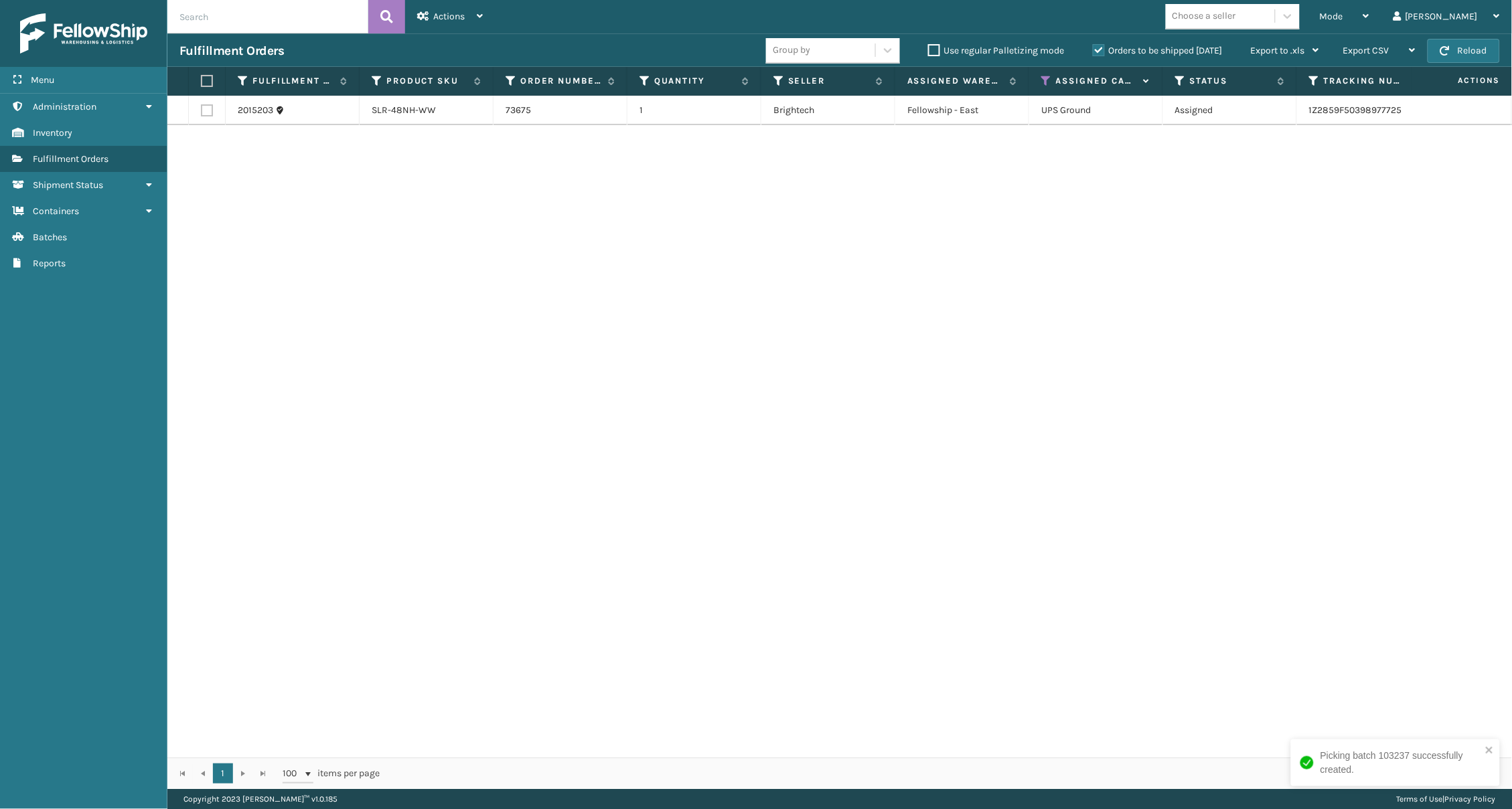
click at [204, 78] on label at bounding box center [206, 81] width 8 height 12
click at [201, 78] on input "checkbox" at bounding box center [201, 81] width 1 height 8
checkbox input "true"
drag, startPoint x: 431, startPoint y: 18, endPoint x: 427, endPoint y: 26, distance: 8.9
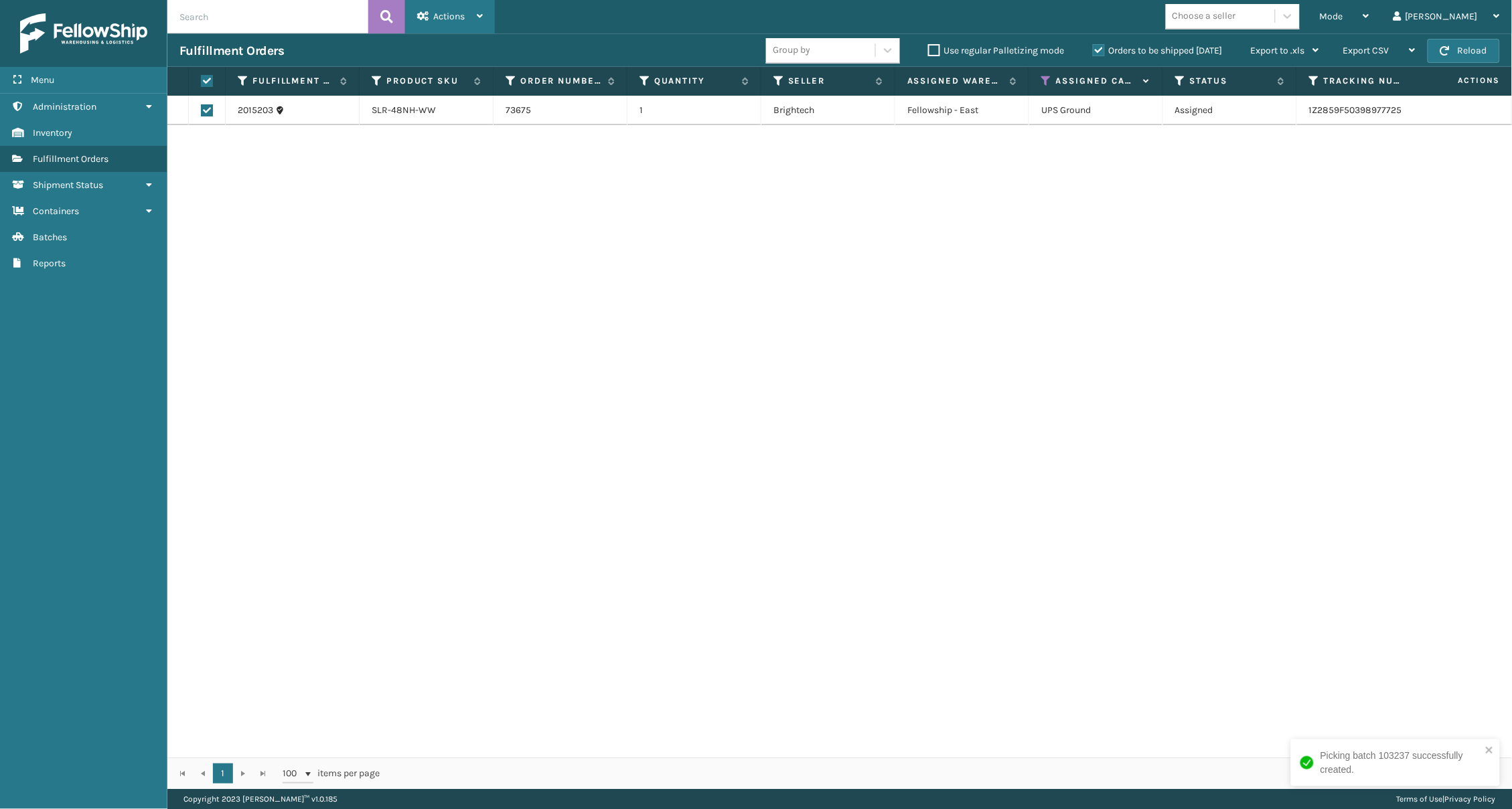
click at [432, 18] on div "Actions" at bounding box center [450, 17] width 66 height 34
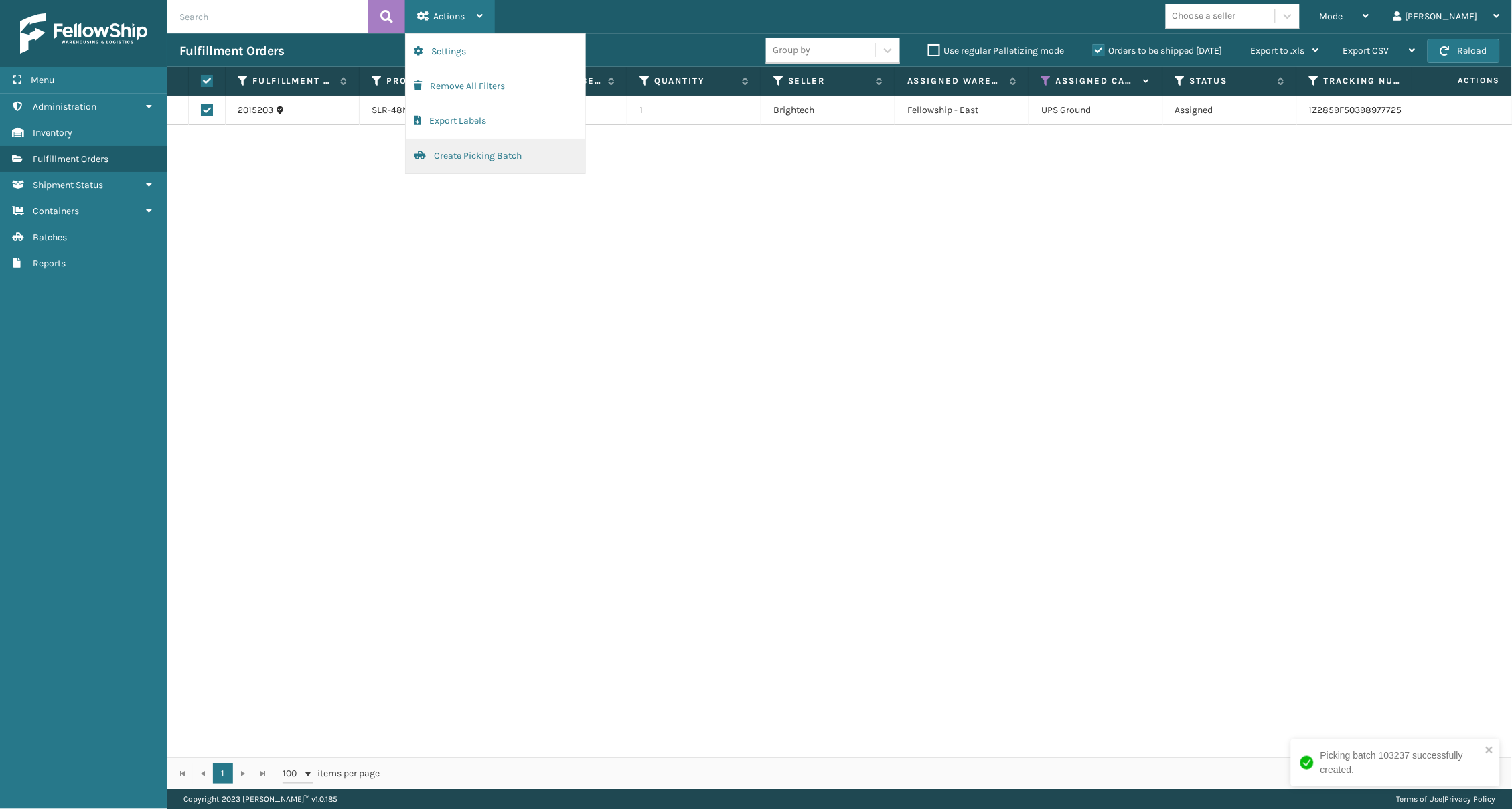
click at [466, 141] on button "Create Picking Batch" at bounding box center [495, 156] width 179 height 35
